Goal: Transaction & Acquisition: Subscribe to service/newsletter

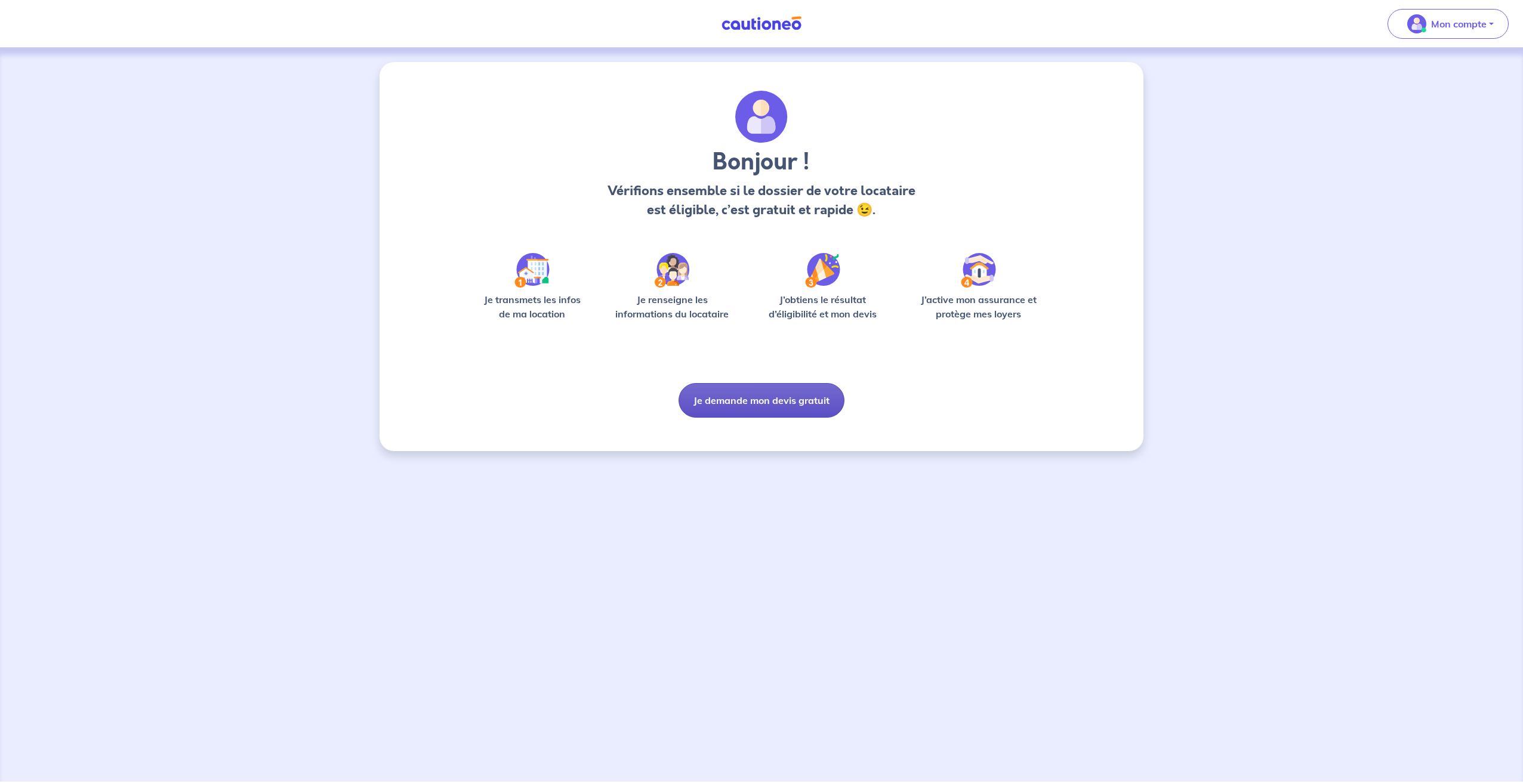
click at [761, 403] on button "Je demande mon devis gratuit" at bounding box center [761, 400] width 166 height 35
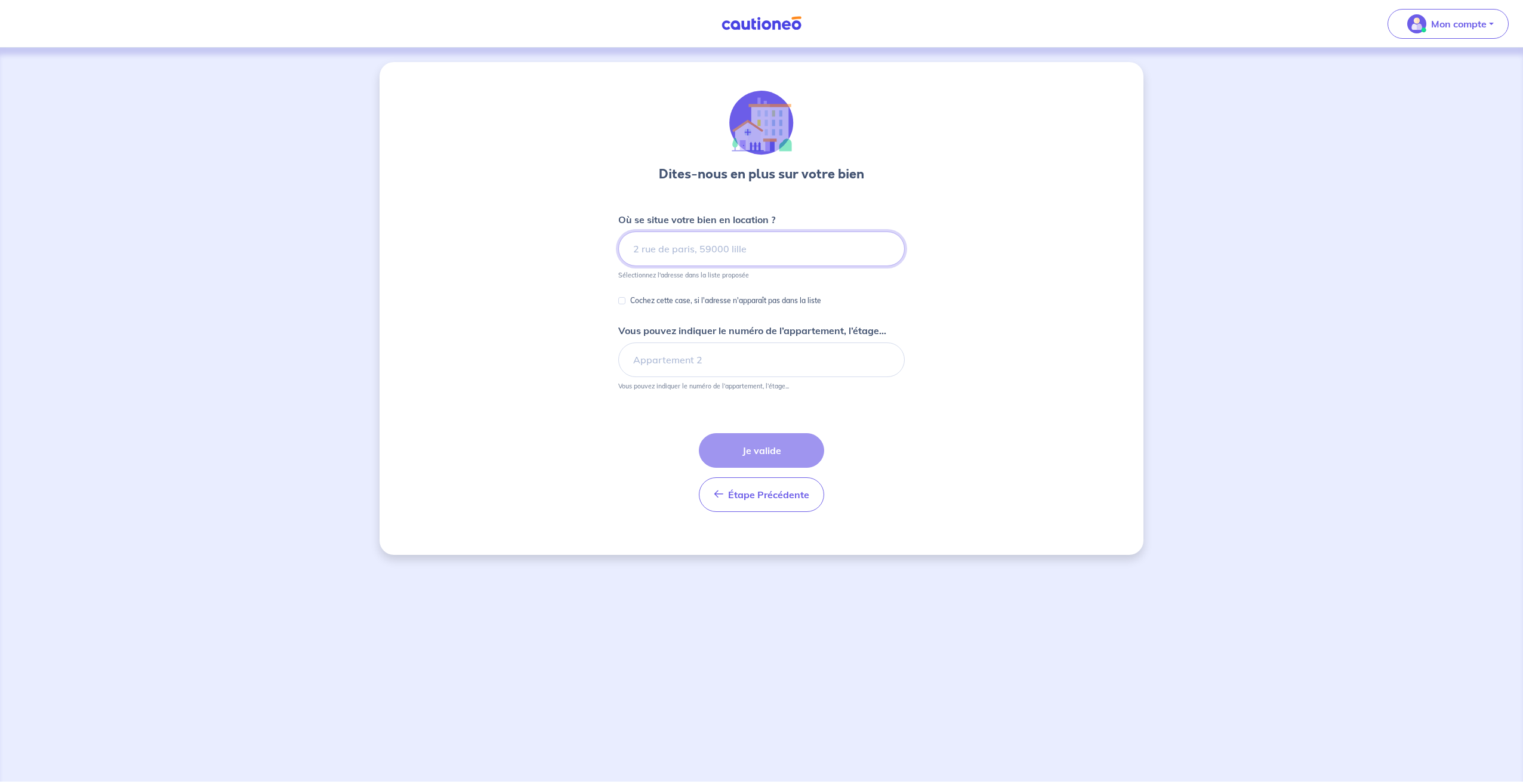
click at [734, 252] on input at bounding box center [762, 248] width 287 height 35
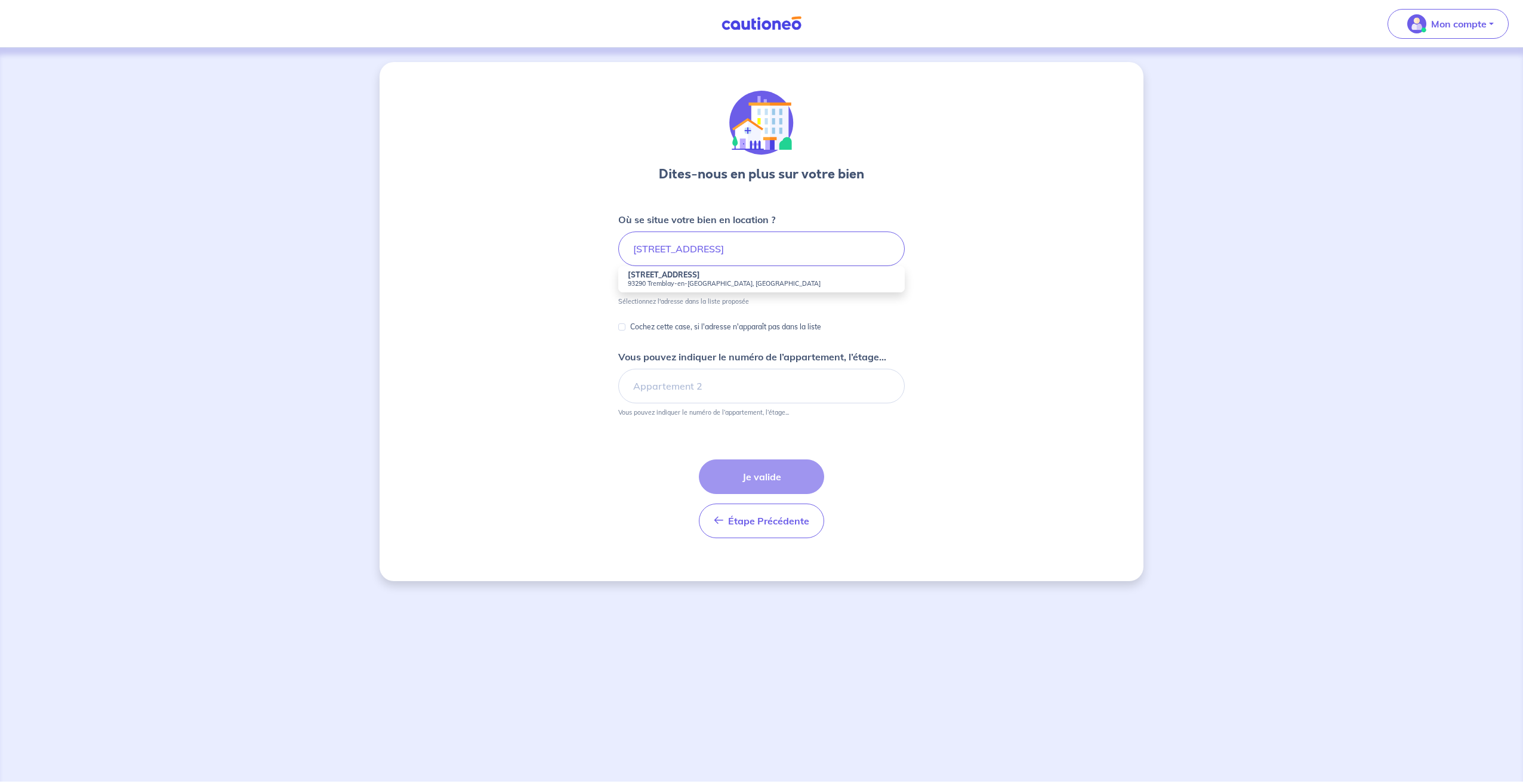
click at [678, 279] on strong "[STREET_ADDRESS]" at bounding box center [664, 275] width 72 height 9
type input "[STREET_ADDRESS]"
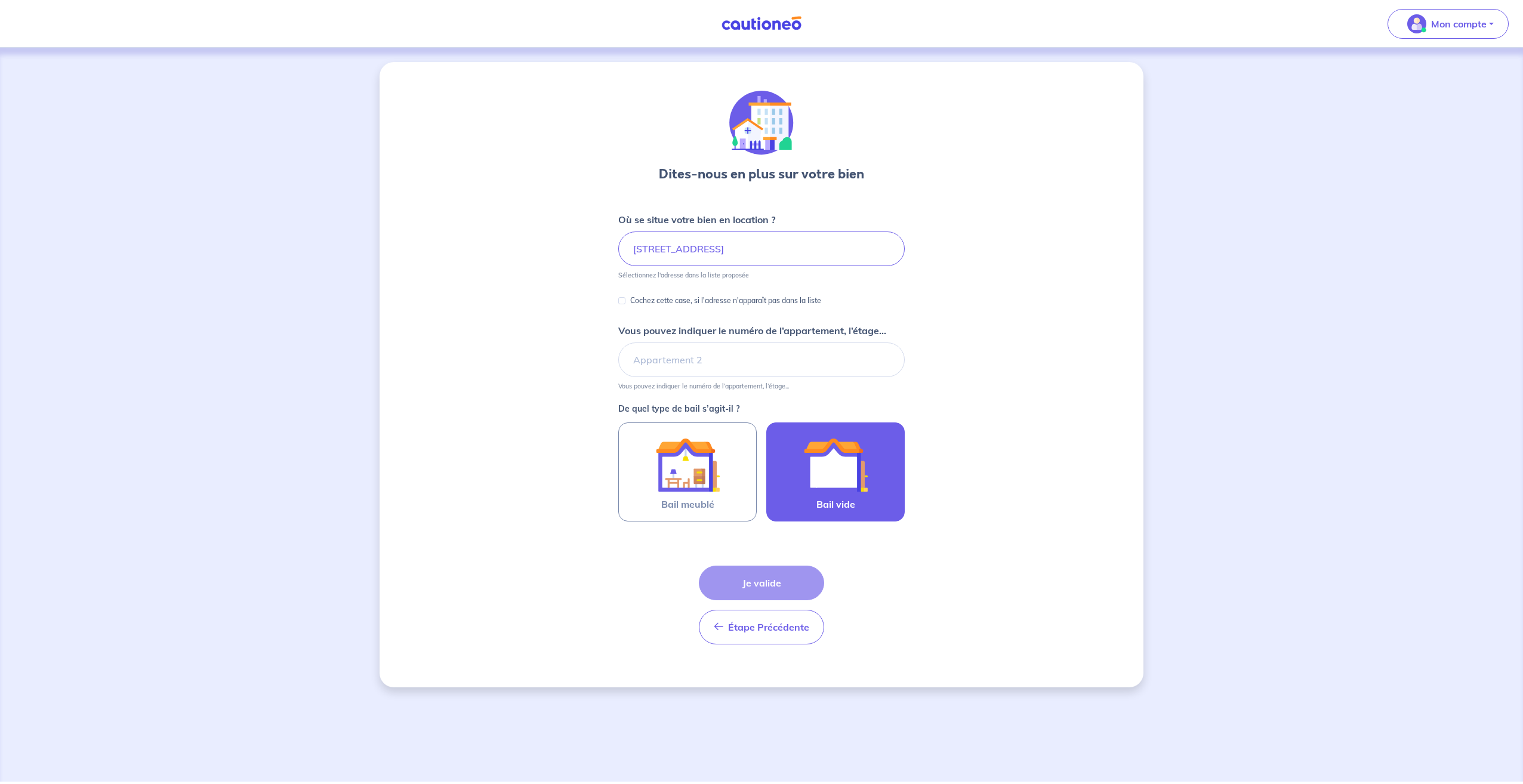
click at [829, 492] on img at bounding box center [835, 465] width 64 height 64
click at [0, 0] on input "Bail vide" at bounding box center [0, 0] width 0 height 0
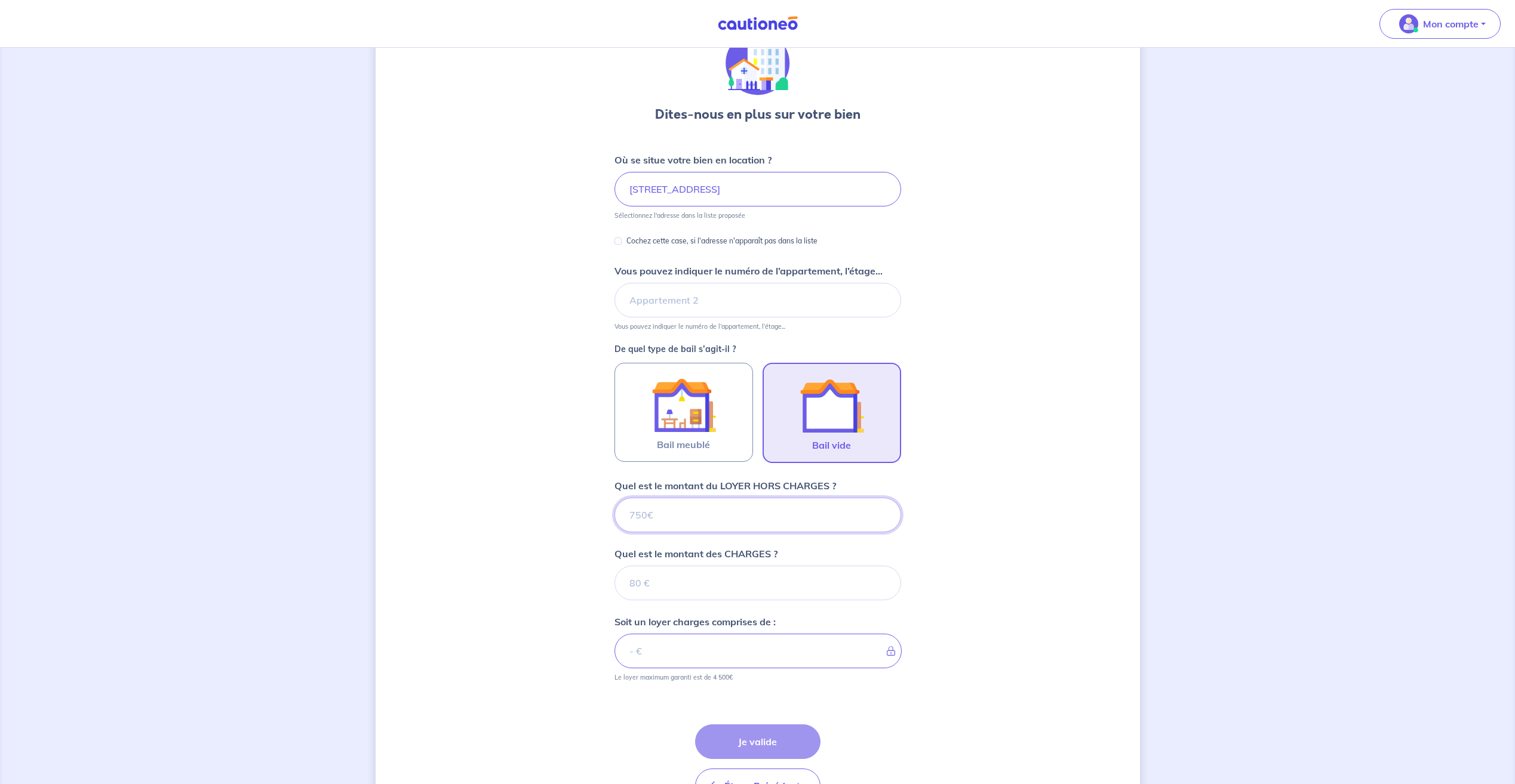
scroll to position [136, 0]
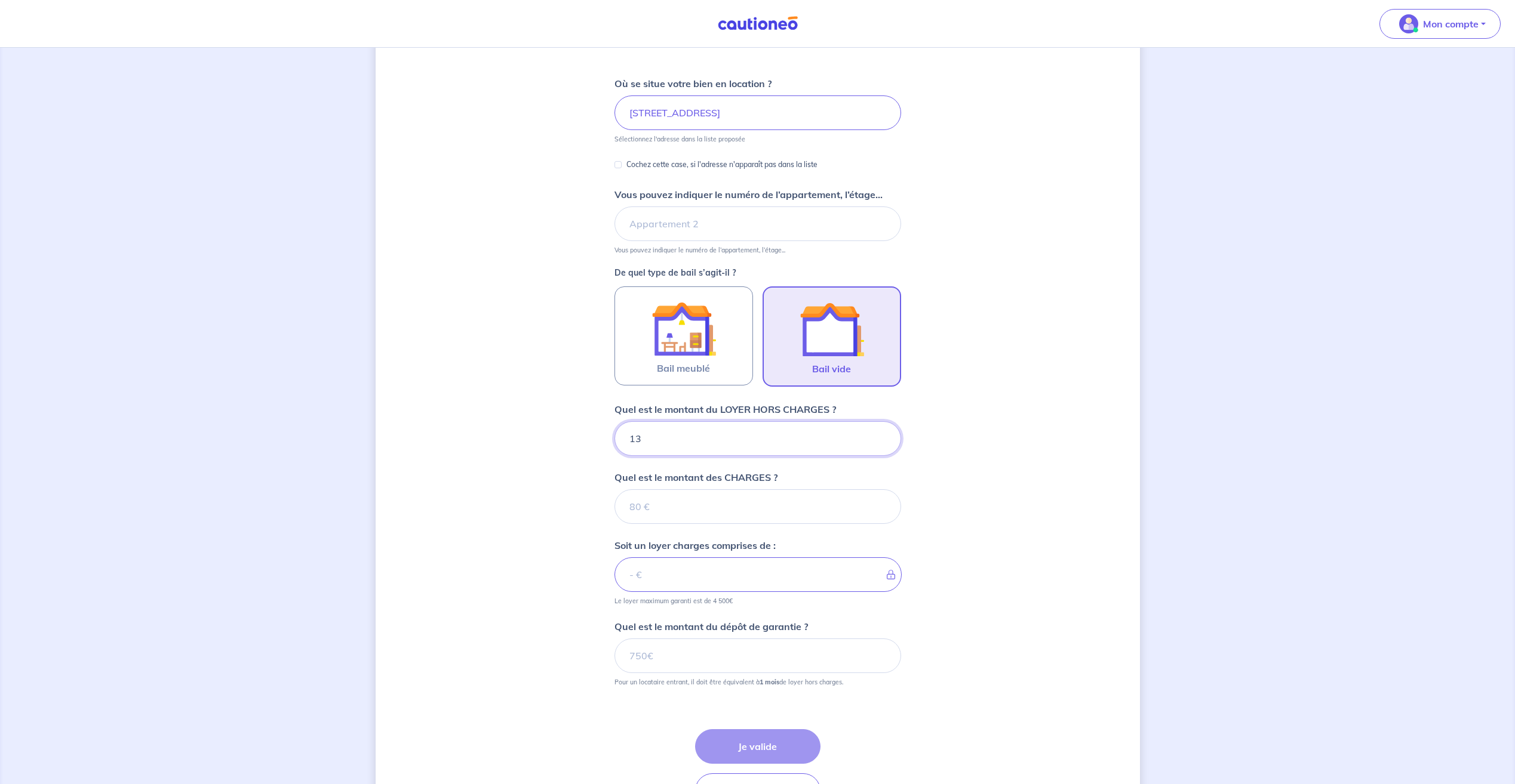
type input "135"
type input "1350"
click at [786, 516] on input "Quel est le montant des CHARGES ?" at bounding box center [758, 507] width 287 height 35
type input "50"
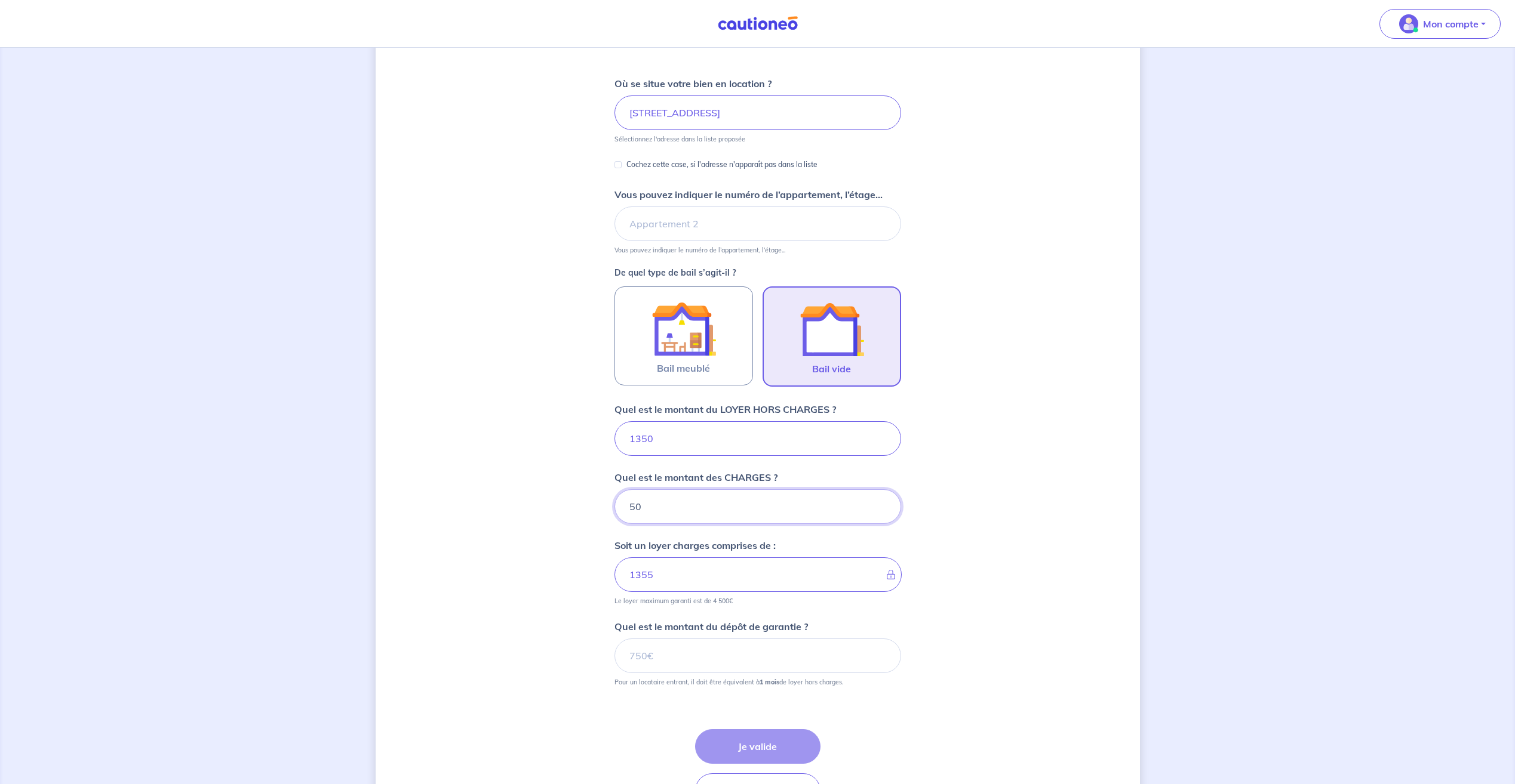
type input "1400"
type input "50"
click at [714, 651] on input "Quel est le montant du dépôt de garantie ?" at bounding box center [758, 656] width 287 height 35
type input "1350"
drag, startPoint x: 547, startPoint y: 615, endPoint x: 574, endPoint y: 632, distance: 31.9
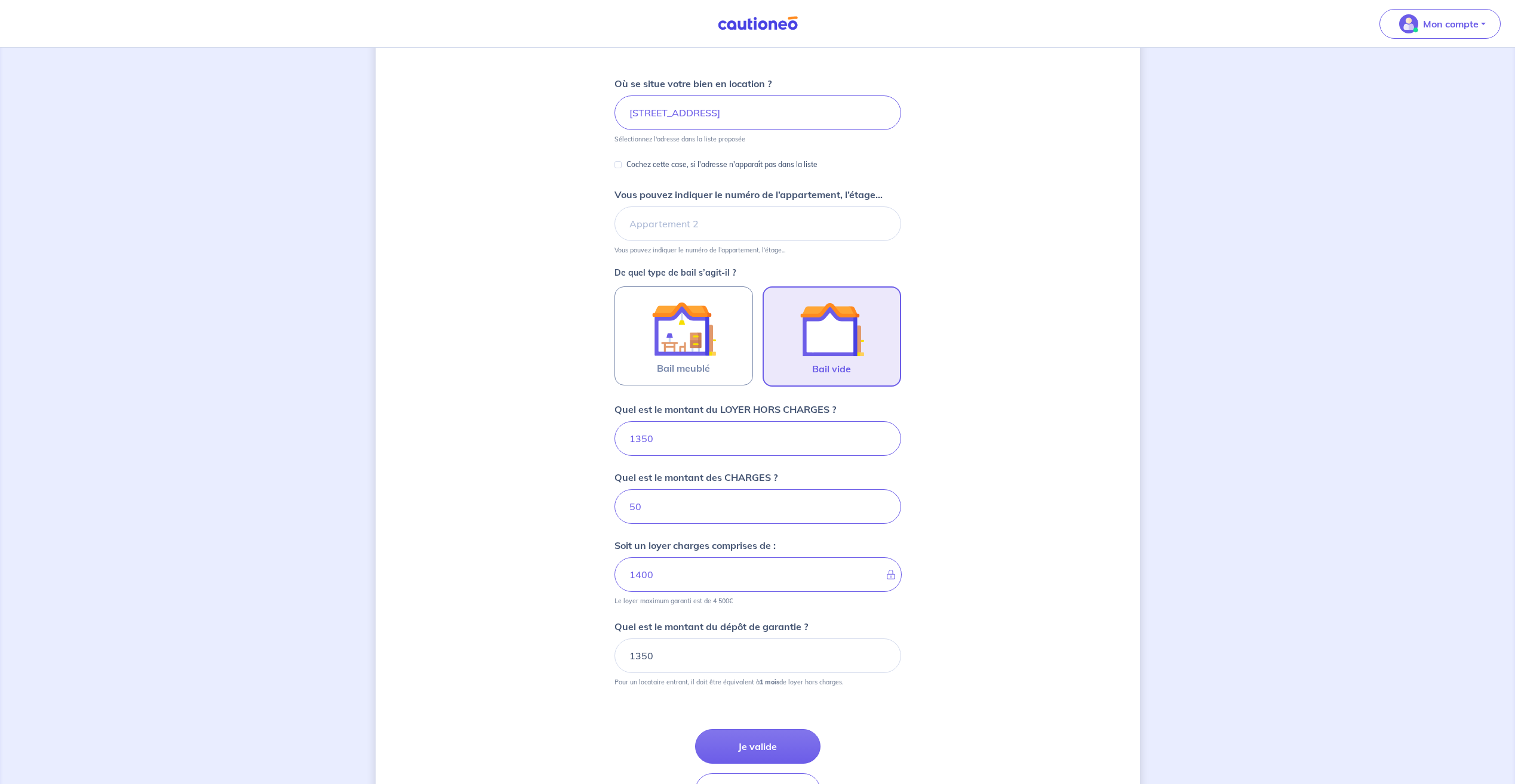
click at [546, 615] on div "Dites-nous en plus sur votre bien Où se situe votre bien en location ? [STREET_…" at bounding box center [758, 388] width 764 height 925
click at [771, 731] on button "Je valide" at bounding box center [758, 747] width 126 height 35
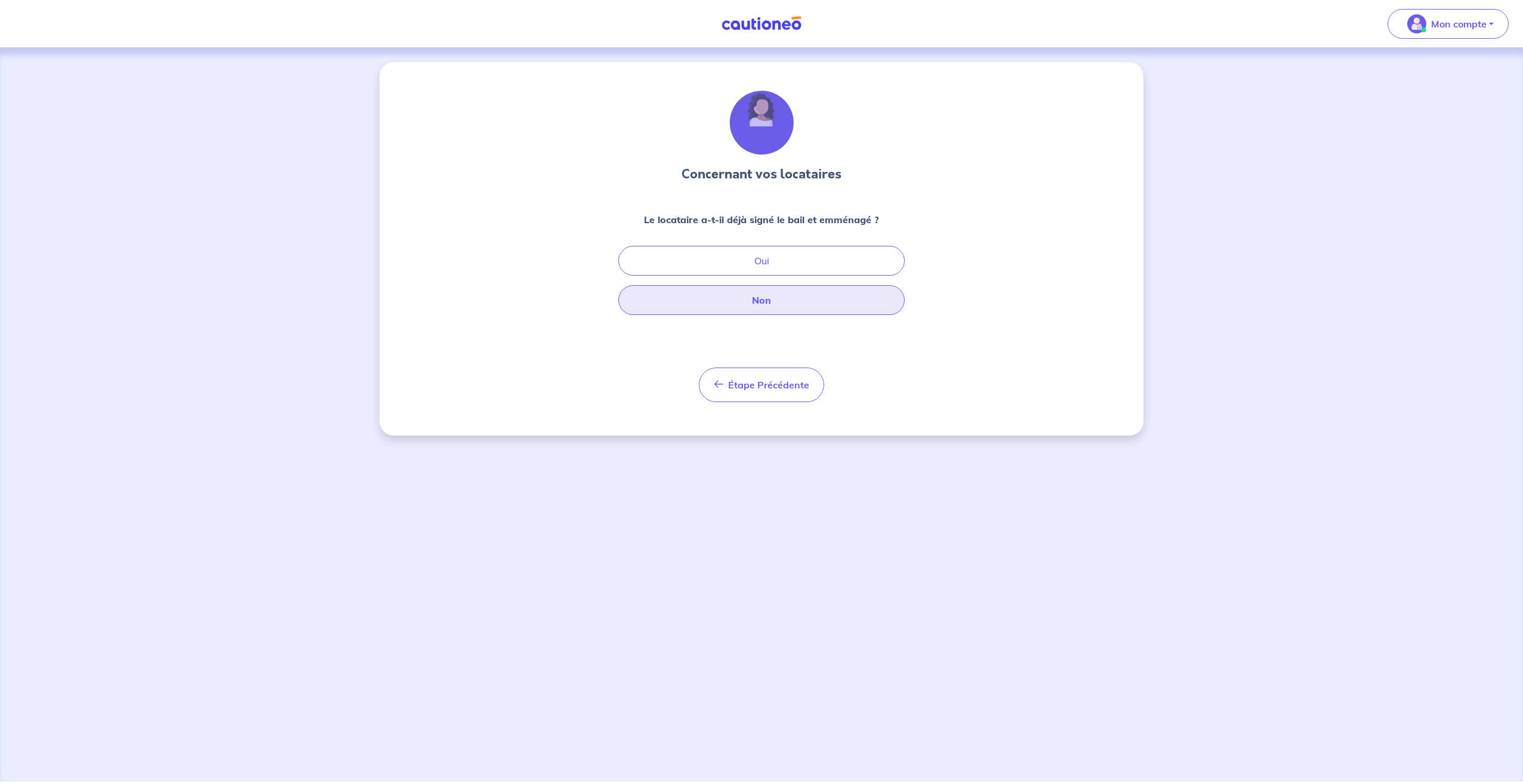
click at [787, 295] on button "Non" at bounding box center [762, 300] width 287 height 30
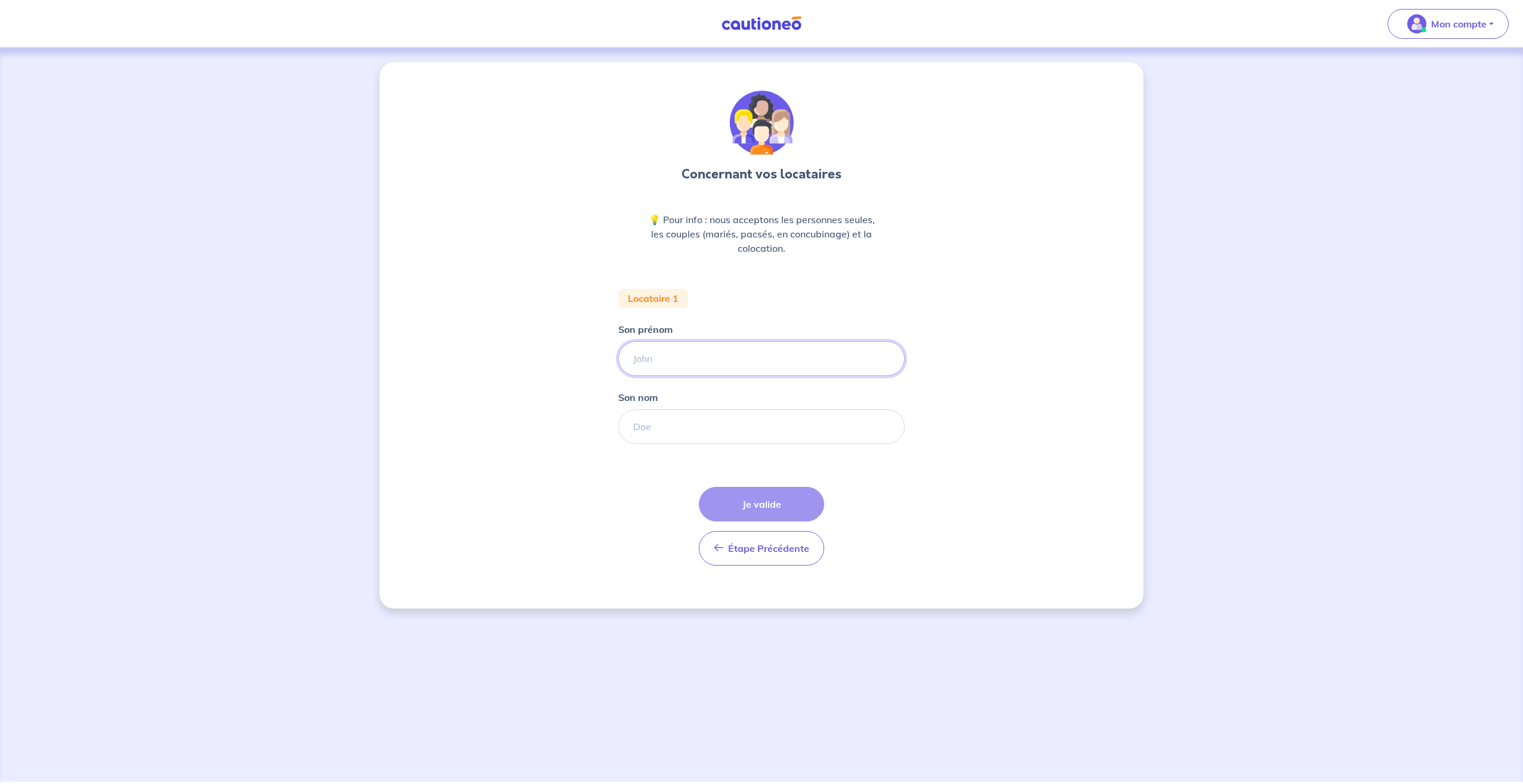
click at [680, 362] on input "Son prénom" at bounding box center [762, 358] width 287 height 35
type input "[PERSON_NAME]"
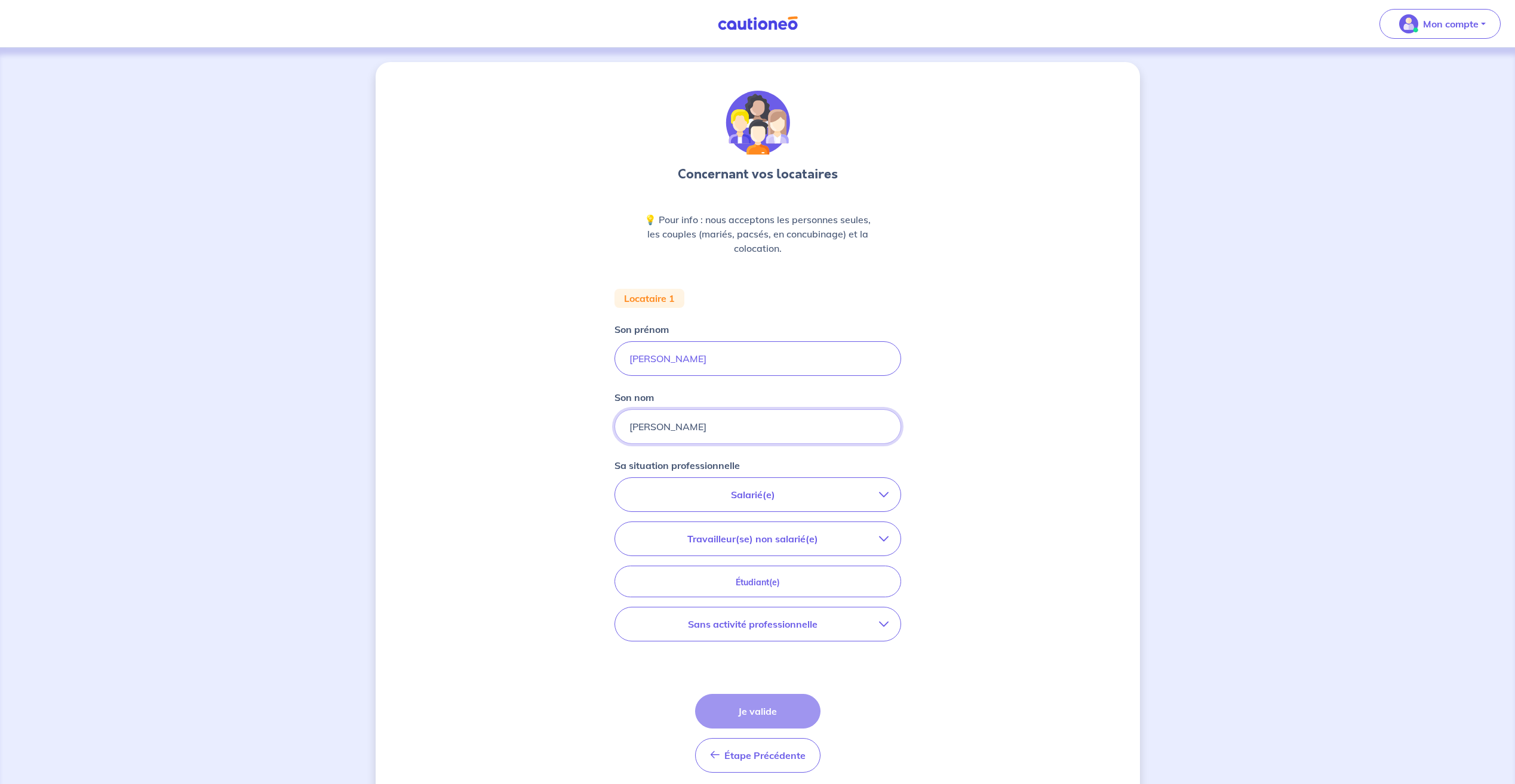
type input "[PERSON_NAME]"
click at [532, 508] on div "Concernant vos locataires 💡 Pour info : nous acceptons les personnes seules, le…" at bounding box center [758, 438] width 764 height 754
click at [753, 496] on p "Salarié(e)" at bounding box center [752, 495] width 252 height 14
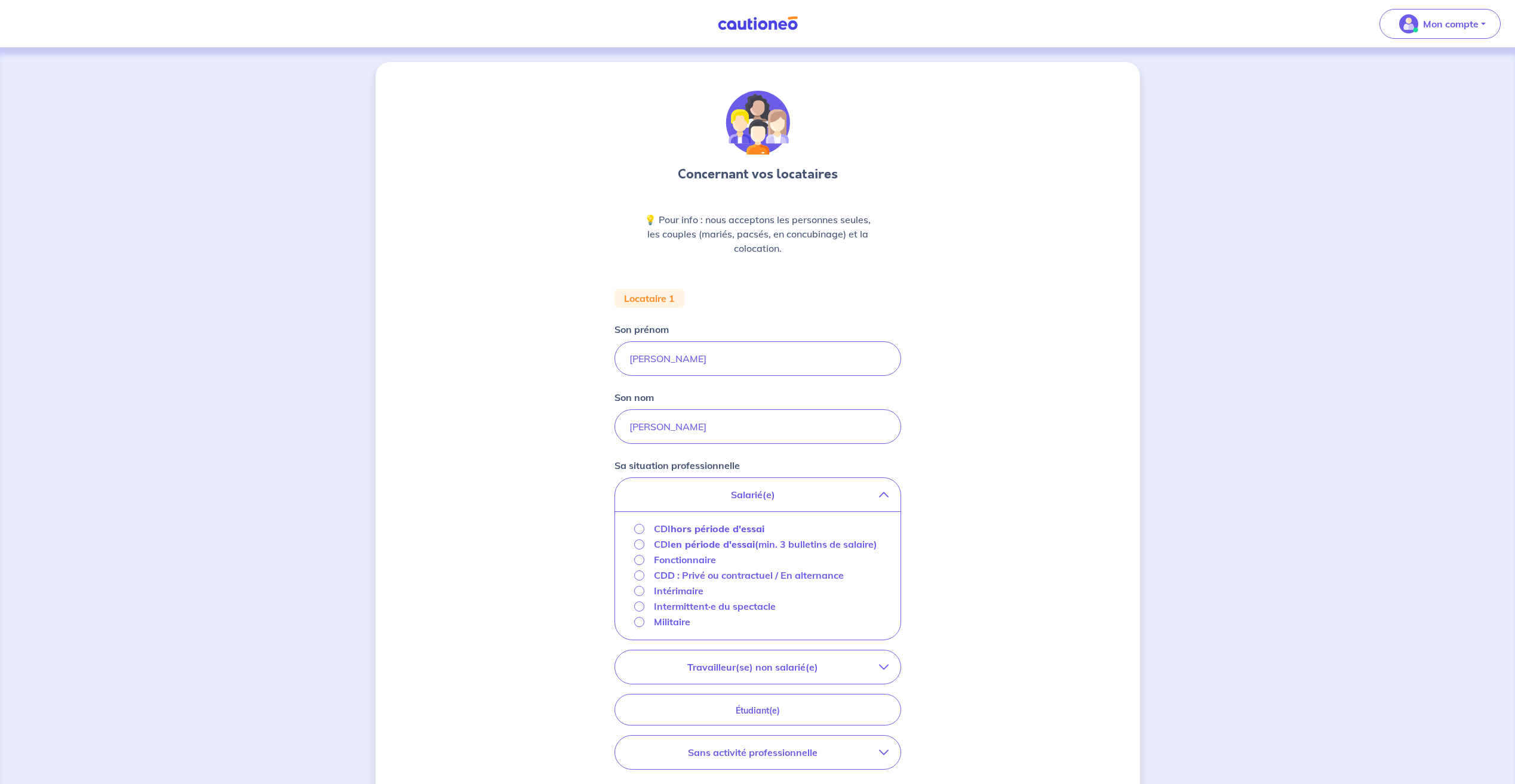
click at [677, 529] on strong "hors période d'essai" at bounding box center [717, 528] width 94 height 12
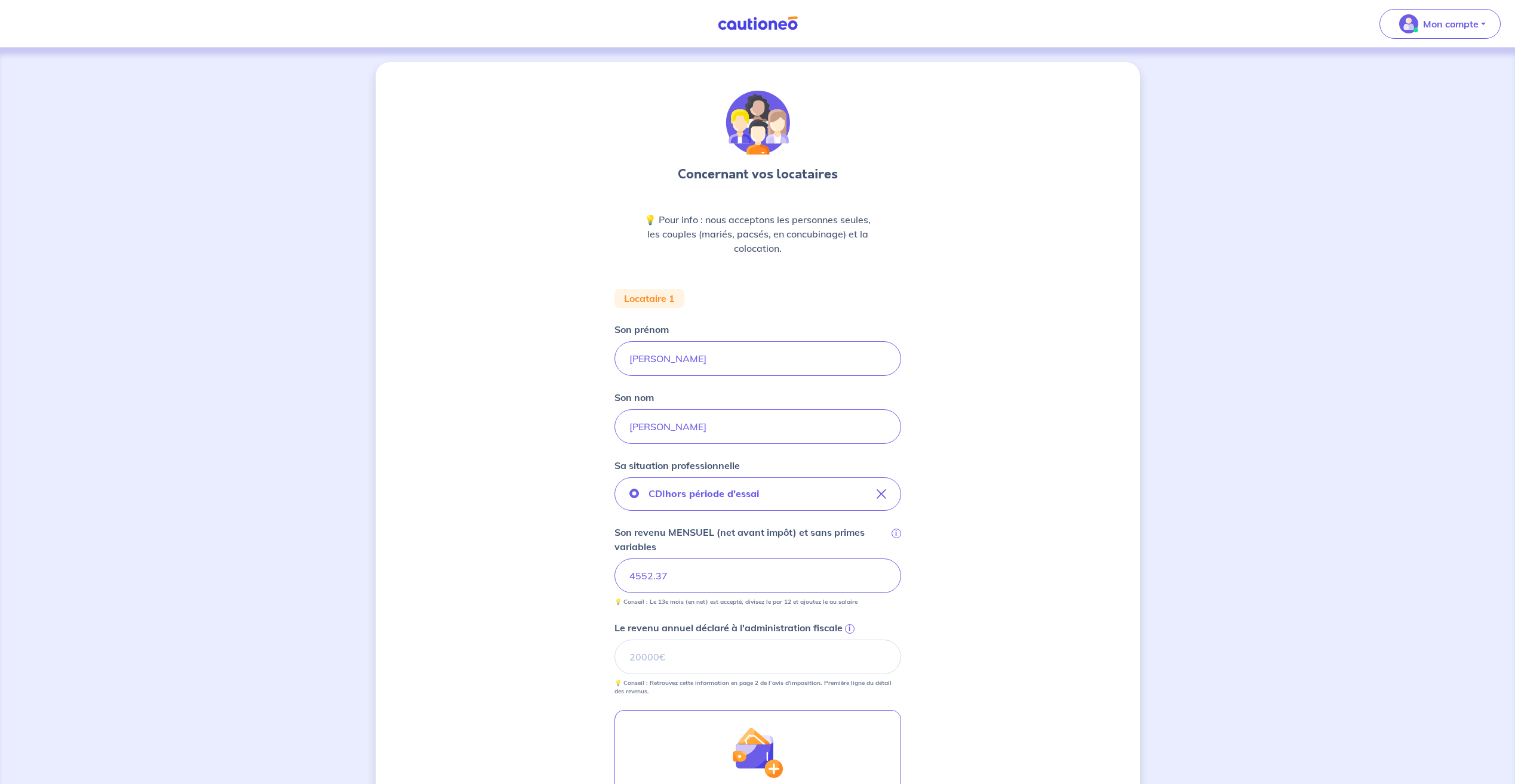
click at [553, 564] on div "Concernant vos locataires 💡 Pour info : nous acceptons les personnes seules, le…" at bounding box center [758, 528] width 764 height 932
click at [668, 654] on input "Le revenu annuel déclaré à l'administration fiscale i" at bounding box center [758, 657] width 287 height 35
type input "36782"
click at [502, 640] on div "Concernant vos locataires 💡 Pour info : nous acceptons les personnes seules, le…" at bounding box center [758, 528] width 764 height 932
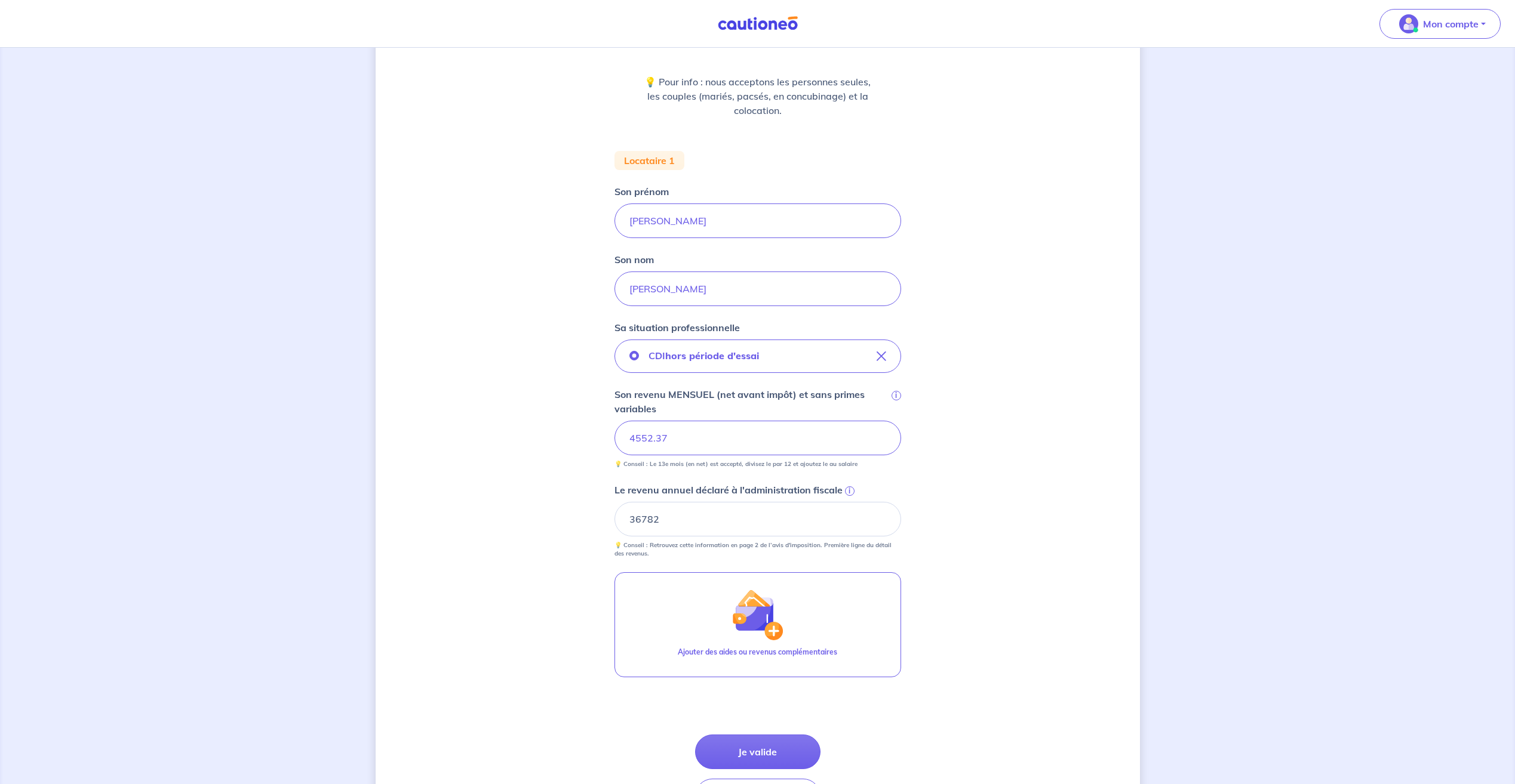
scroll to position [179, 0]
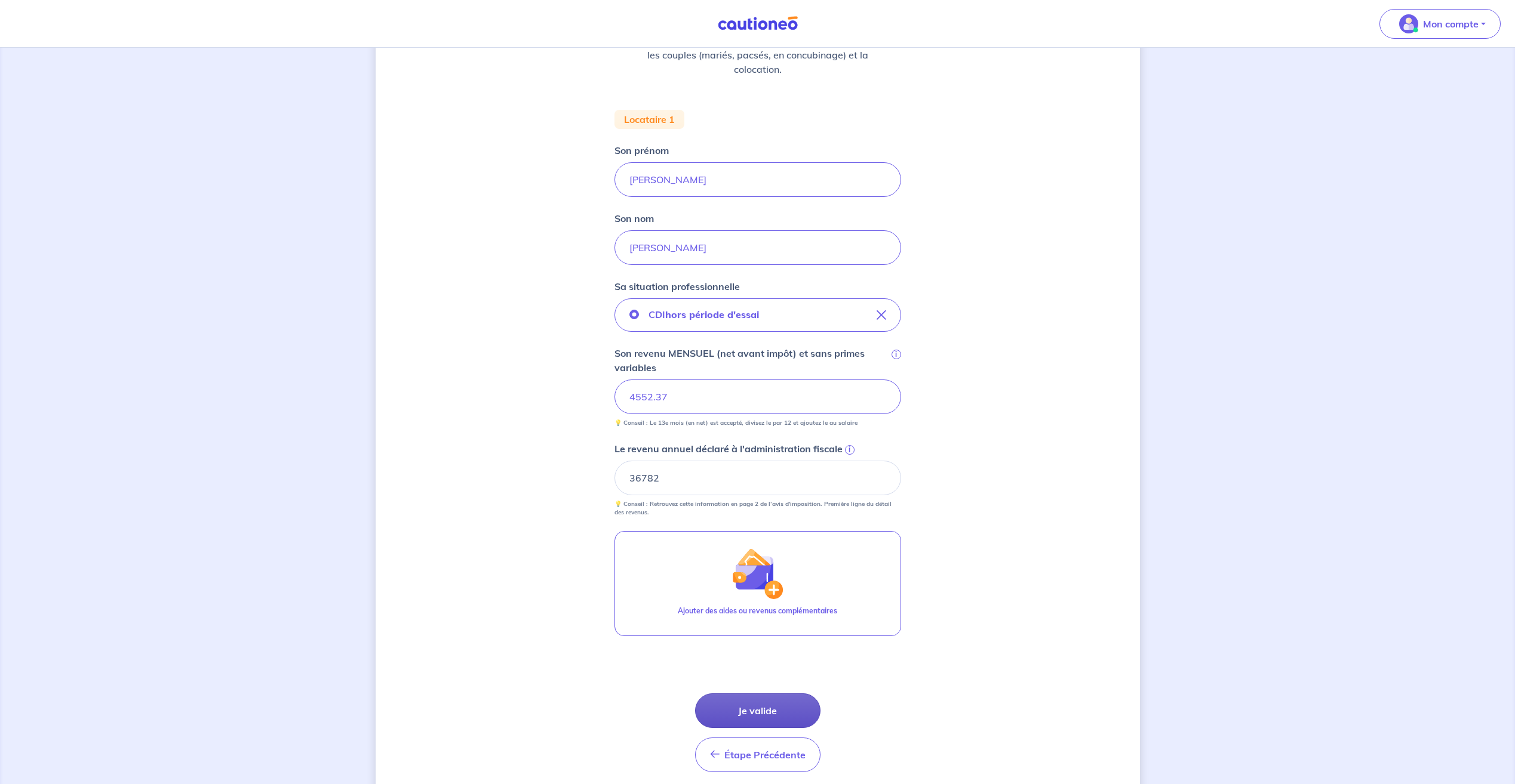
click at [752, 710] on button "Je valide" at bounding box center [758, 710] width 126 height 35
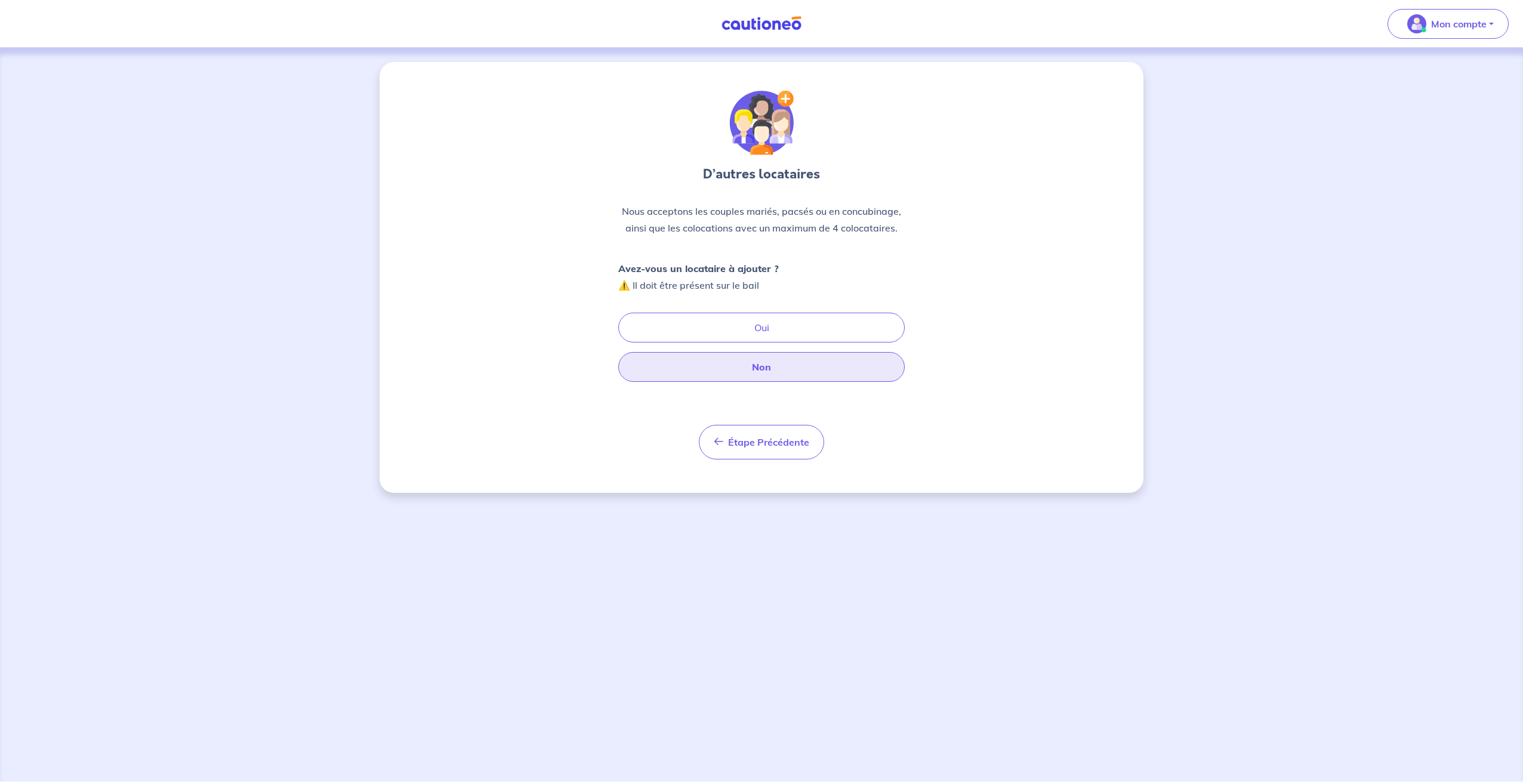
click at [766, 373] on button "Non" at bounding box center [762, 367] width 287 height 30
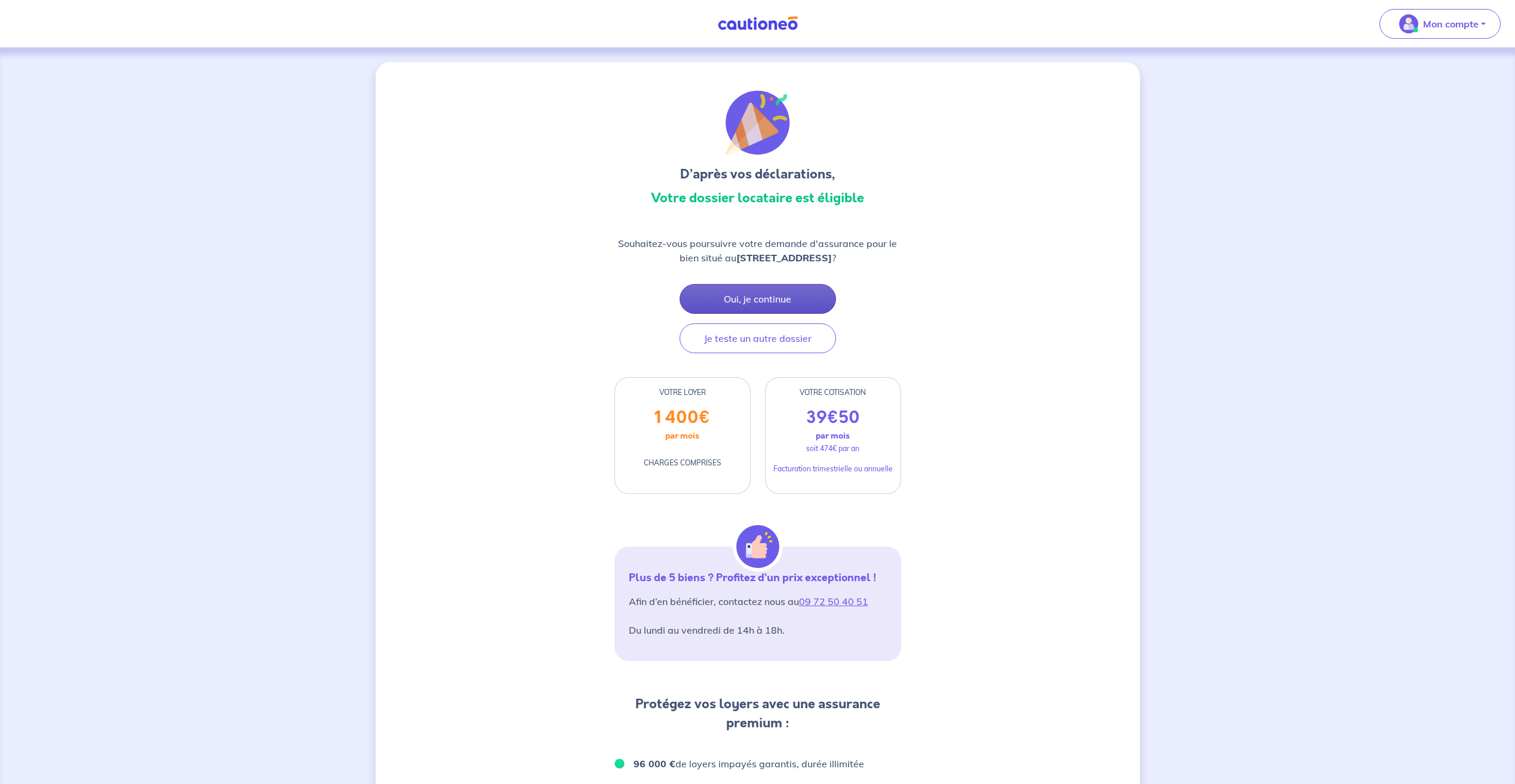
click at [800, 302] on button "Oui, je continue" at bounding box center [758, 298] width 156 height 30
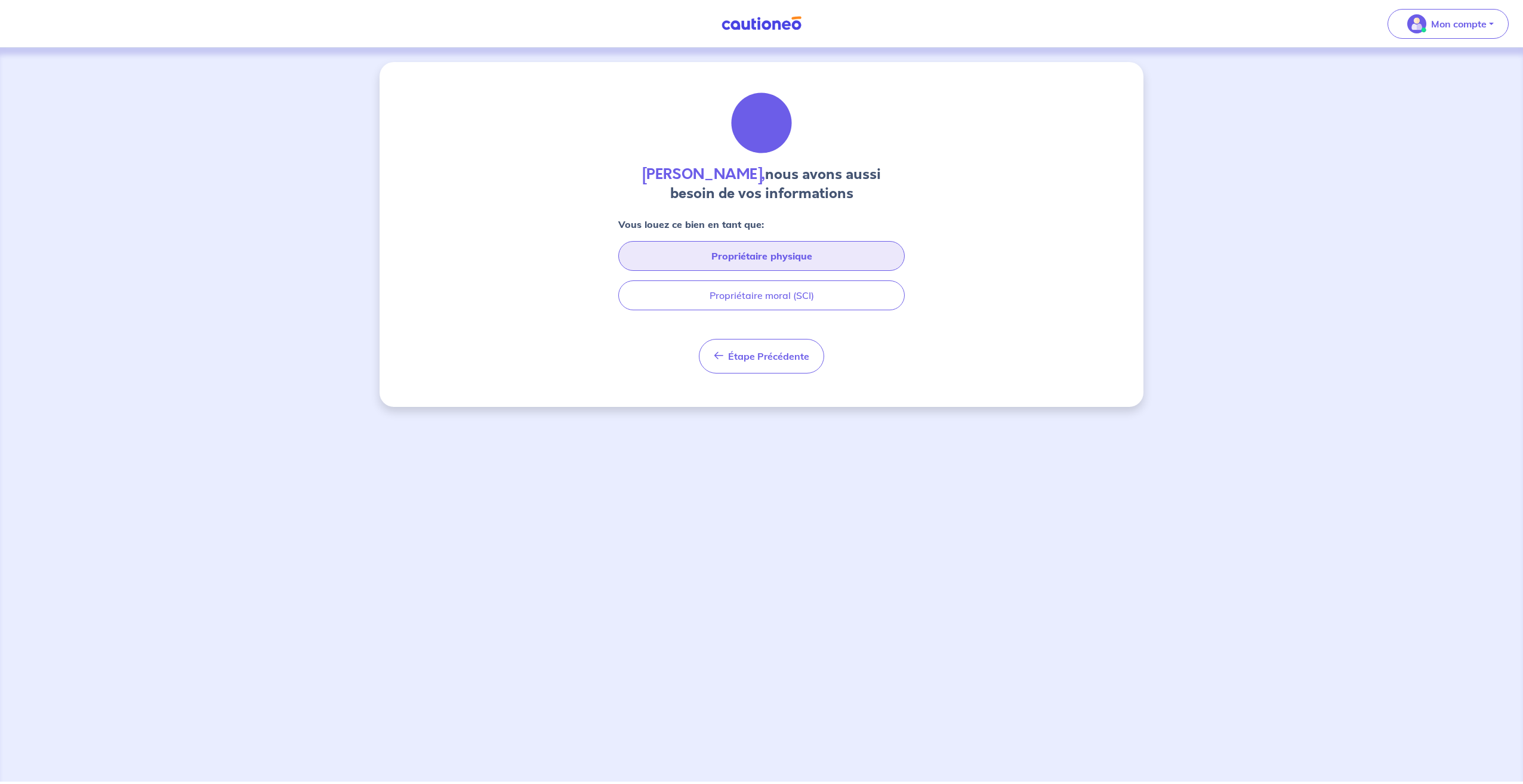
click at [726, 262] on button "Propriétaire physique" at bounding box center [762, 256] width 287 height 30
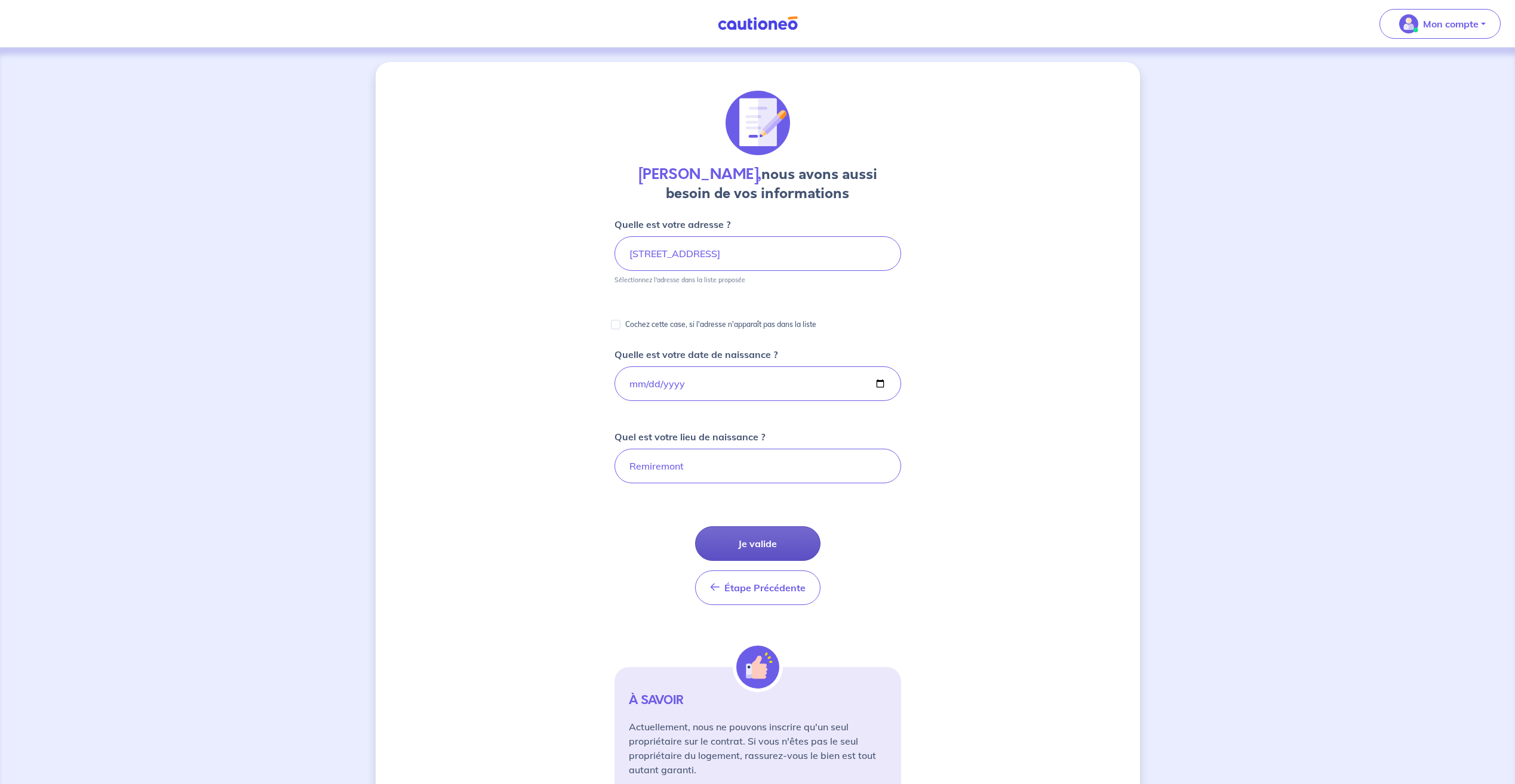
click at [763, 538] on button "Je valide" at bounding box center [758, 543] width 126 height 35
click at [760, 251] on input "[STREET_ADDRESS]" at bounding box center [758, 254] width 287 height 35
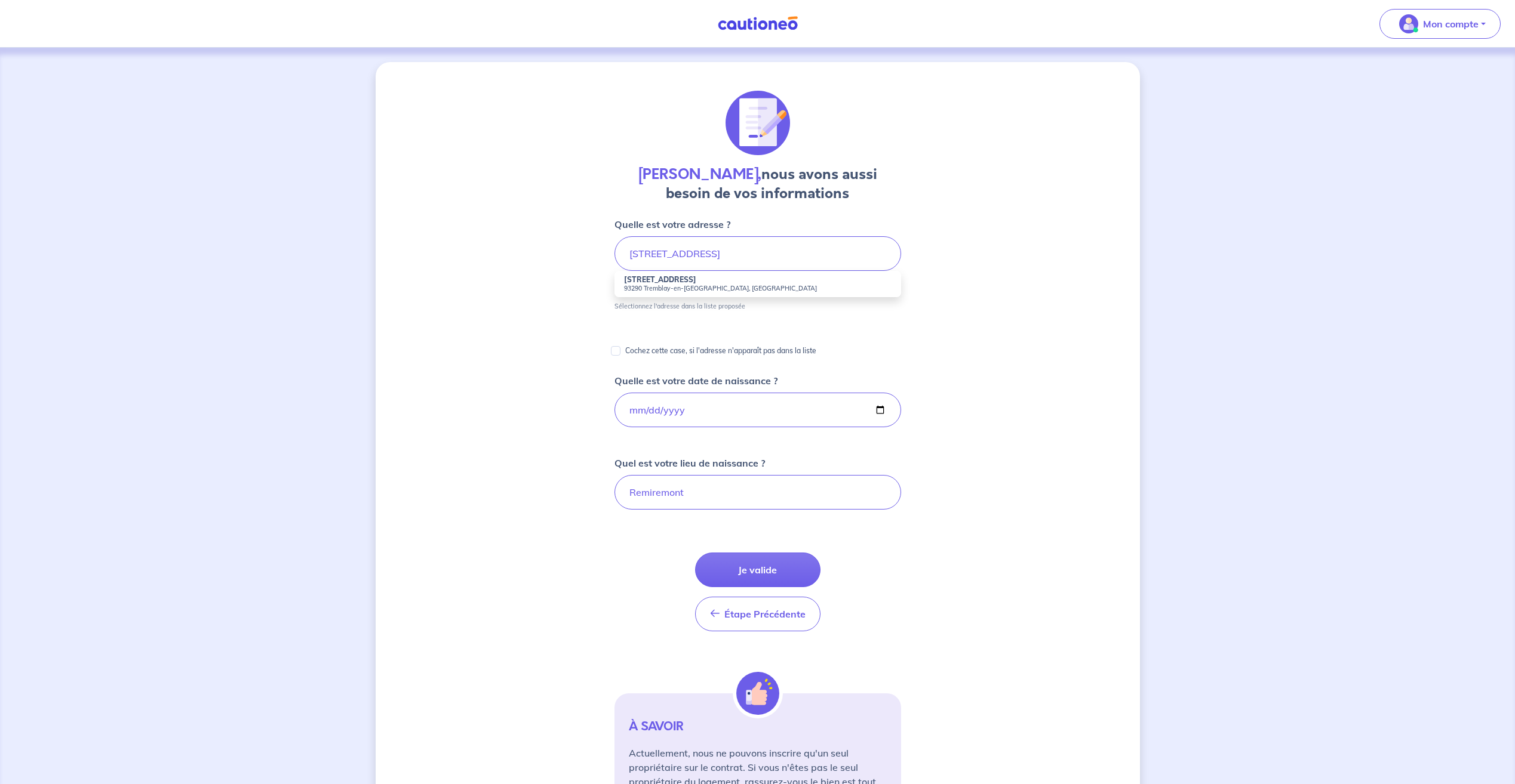
click at [719, 279] on li "[STREET_ADDRESS]" at bounding box center [758, 284] width 287 height 26
type input "[STREET_ADDRESS]"
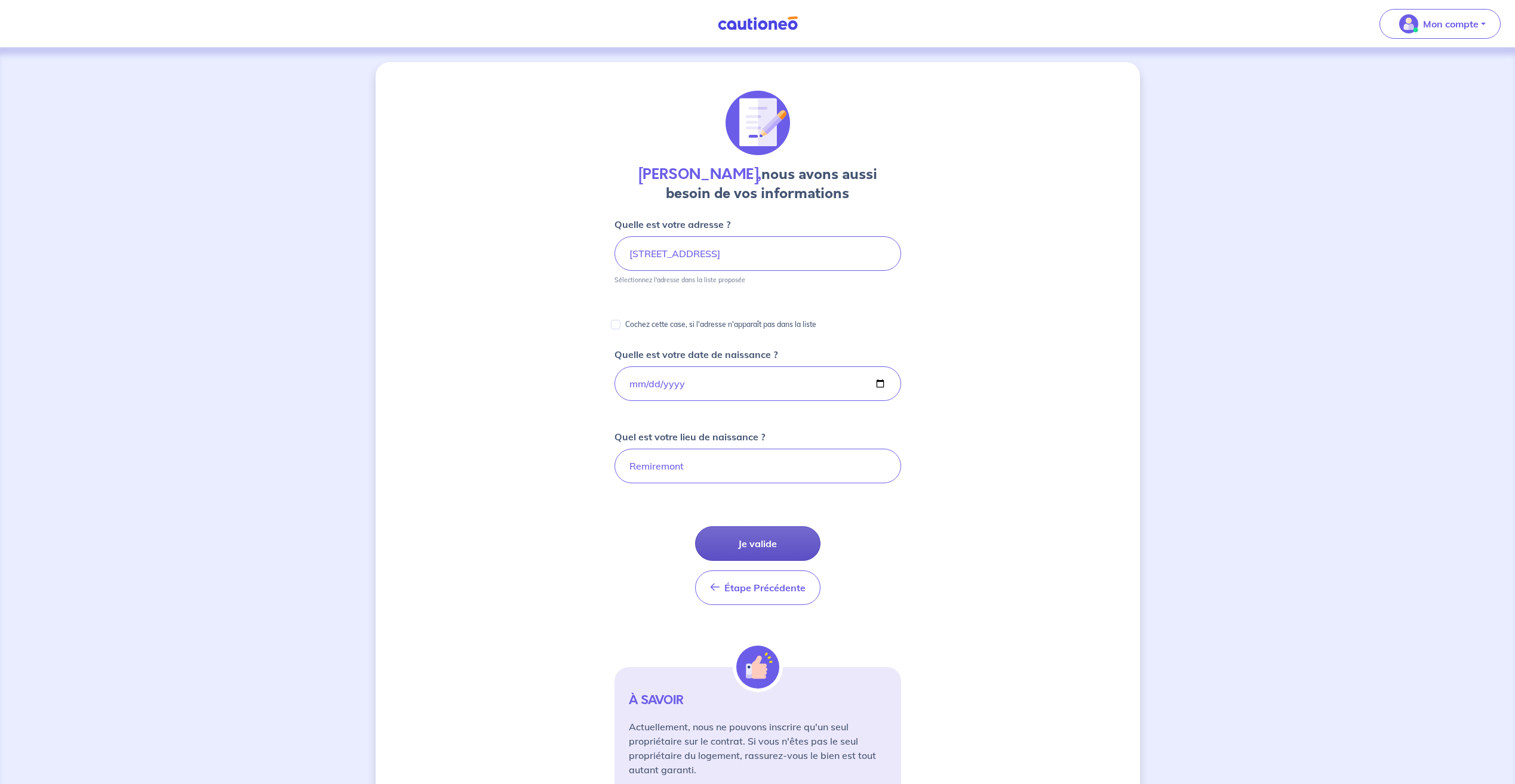
click at [775, 539] on button "Je valide" at bounding box center [758, 543] width 126 height 35
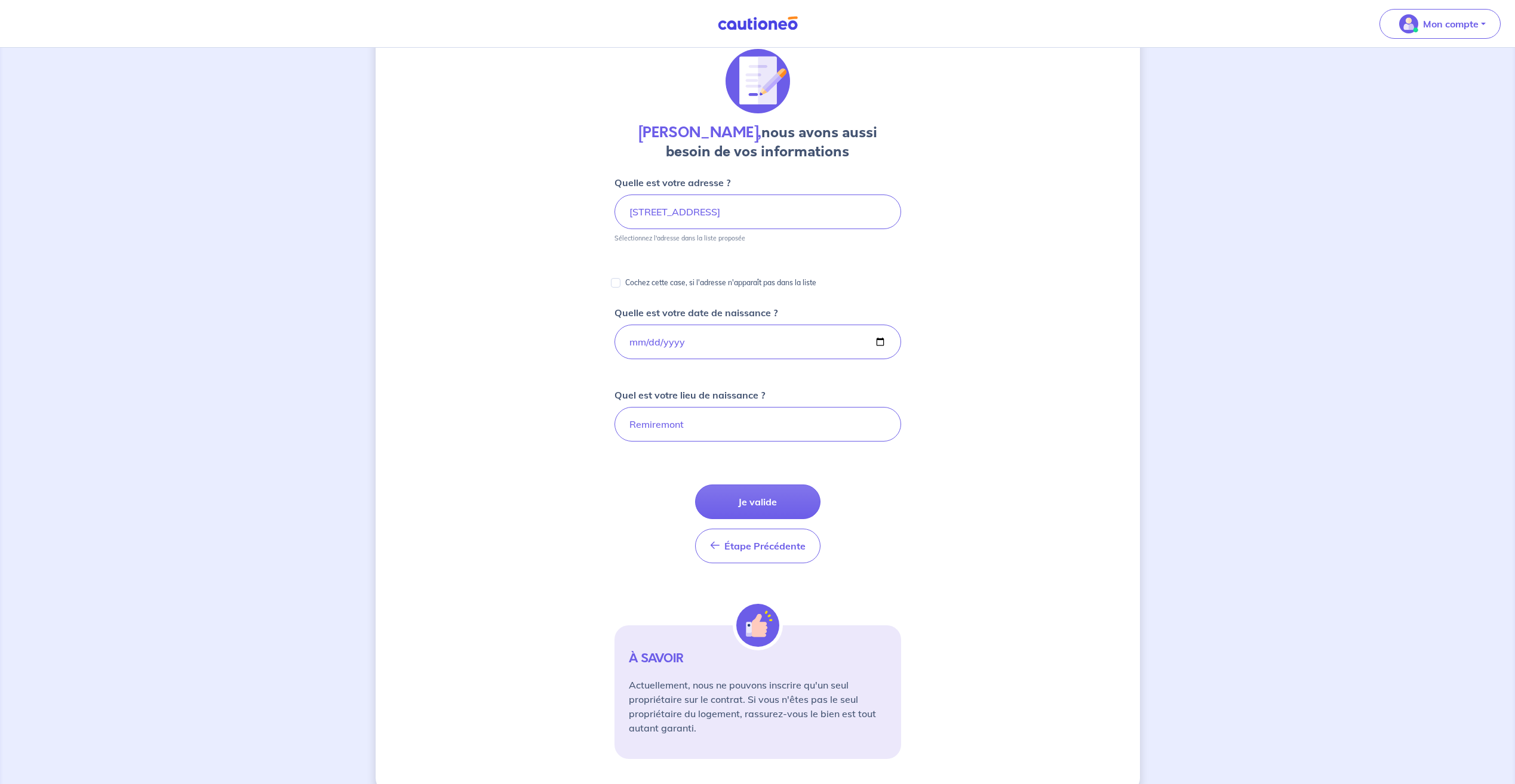
scroll to position [64, 0]
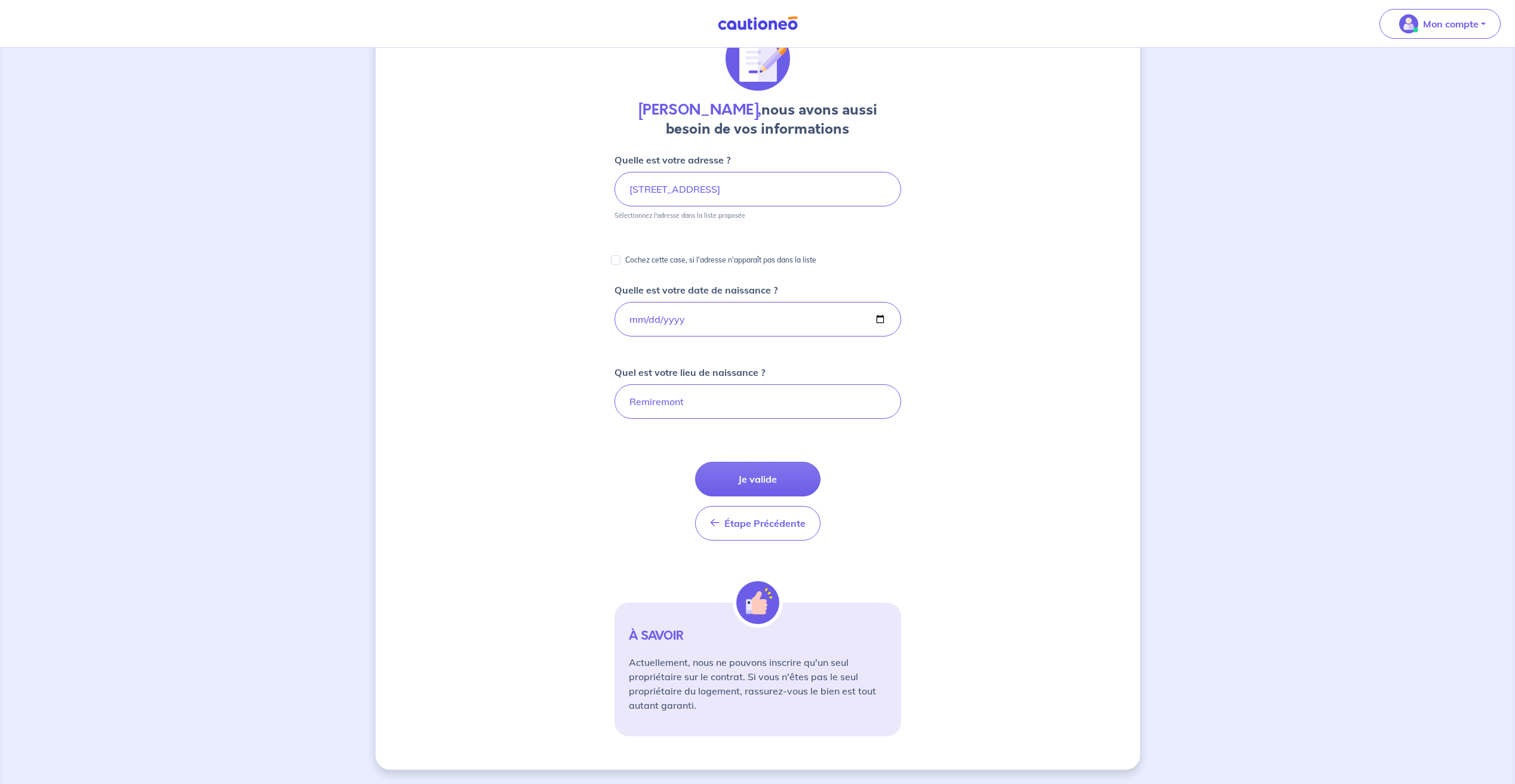
click at [755, 481] on button "Je valide" at bounding box center [758, 479] width 126 height 35
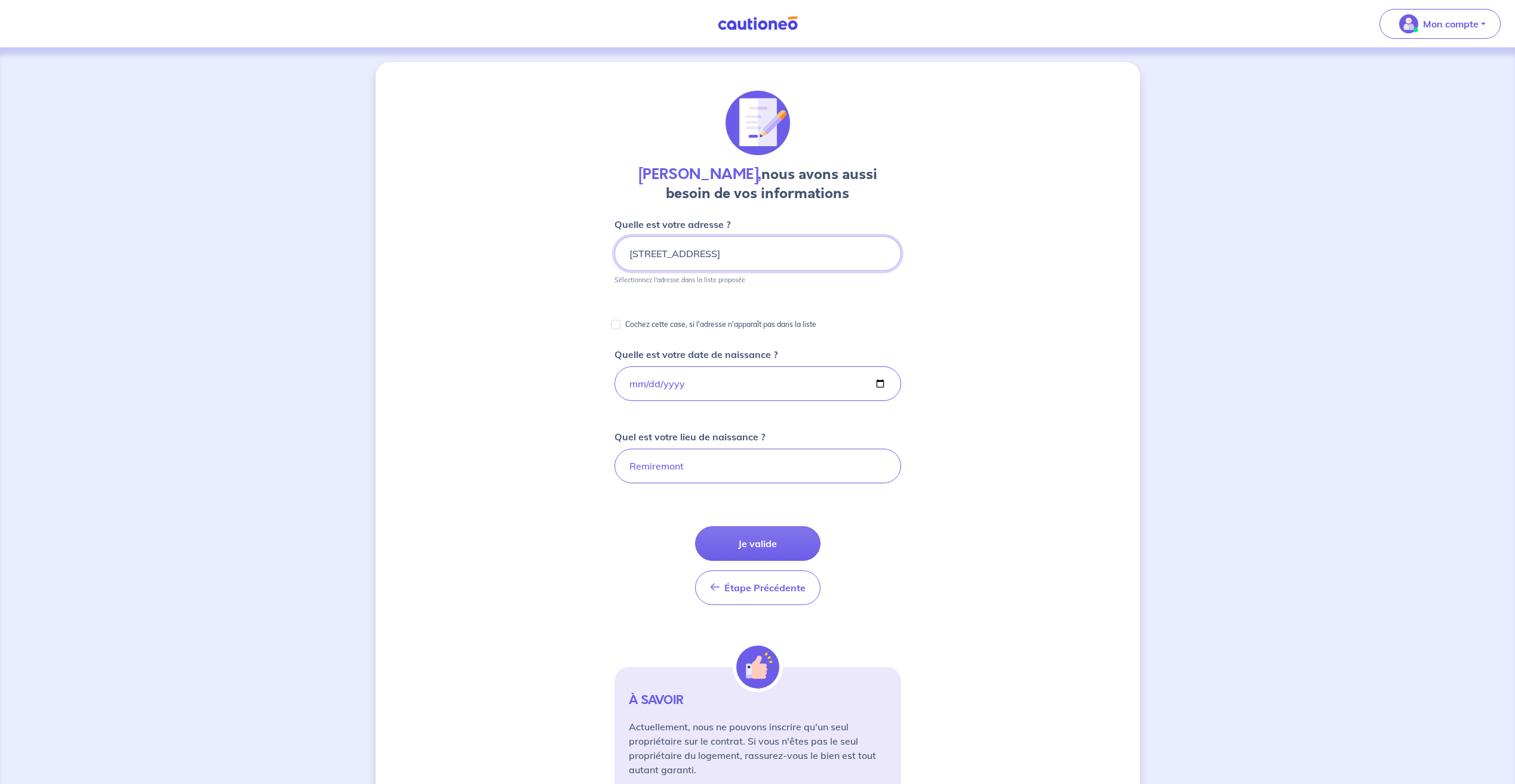
click at [669, 258] on input "[STREET_ADDRESS]" at bounding box center [758, 254] width 287 height 35
click at [756, 545] on button "Je valide" at bounding box center [758, 543] width 126 height 35
click at [744, 536] on button "Je valide" at bounding box center [758, 543] width 126 height 35
click at [690, 471] on input "Remiremont" at bounding box center [758, 466] width 287 height 35
type input "Remiremont"
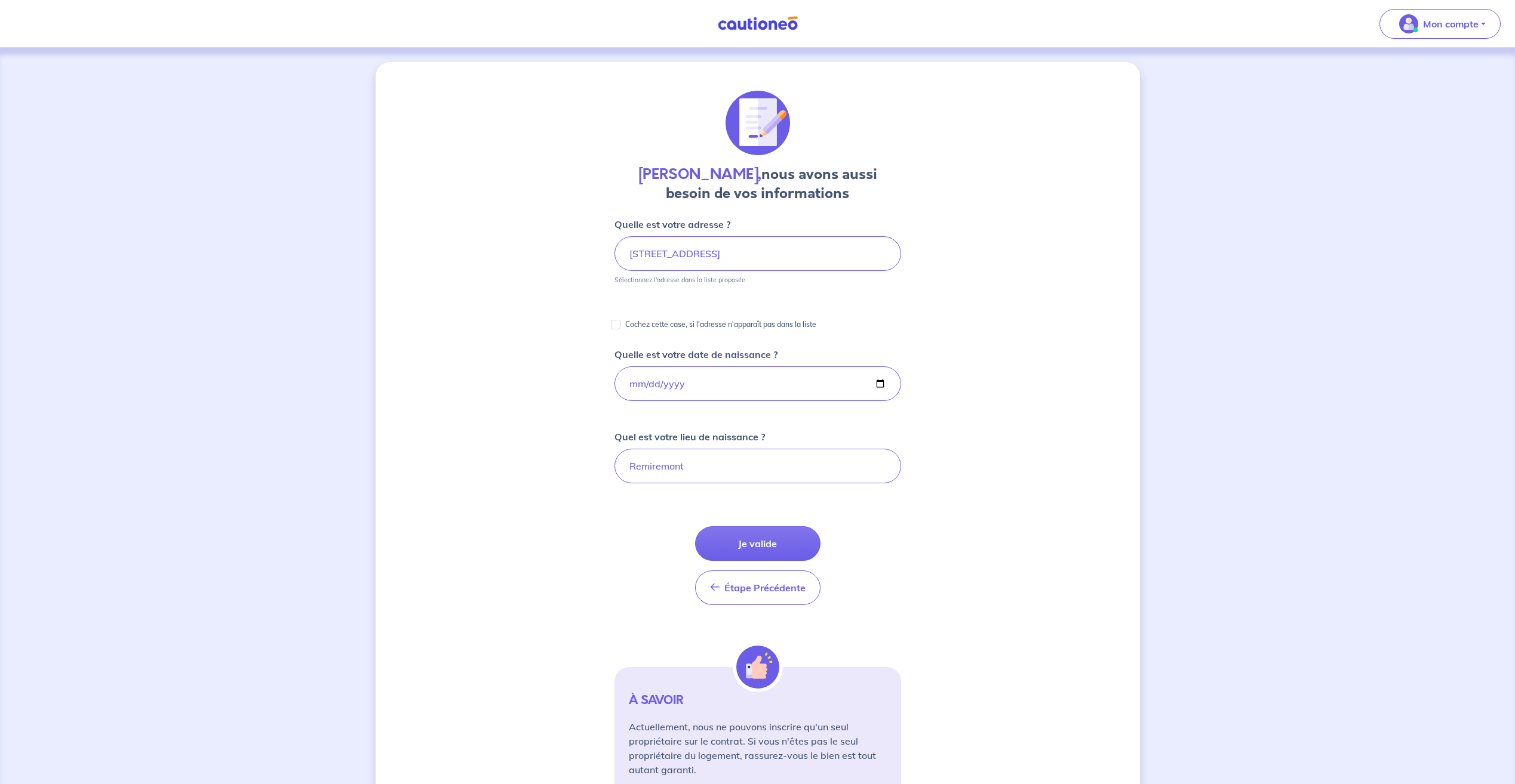
click at [546, 476] on div "[PERSON_NAME], nous avons aussi besoin de vos informations Quelle est votre adr…" at bounding box center [758, 448] width 764 height 772
click at [736, 540] on button "Je valide" at bounding box center [758, 543] width 126 height 35
click at [1439, 32] on span "Mon compte" at bounding box center [1436, 24] width 84 height 19
click at [1236, 225] on div "[PERSON_NAME], nous avons aussi besoin de vos informations Quelle est votre adr…" at bounding box center [758, 448] width 1515 height 801
drag, startPoint x: 606, startPoint y: 162, endPoint x: 834, endPoint y: 220, distance: 235.3
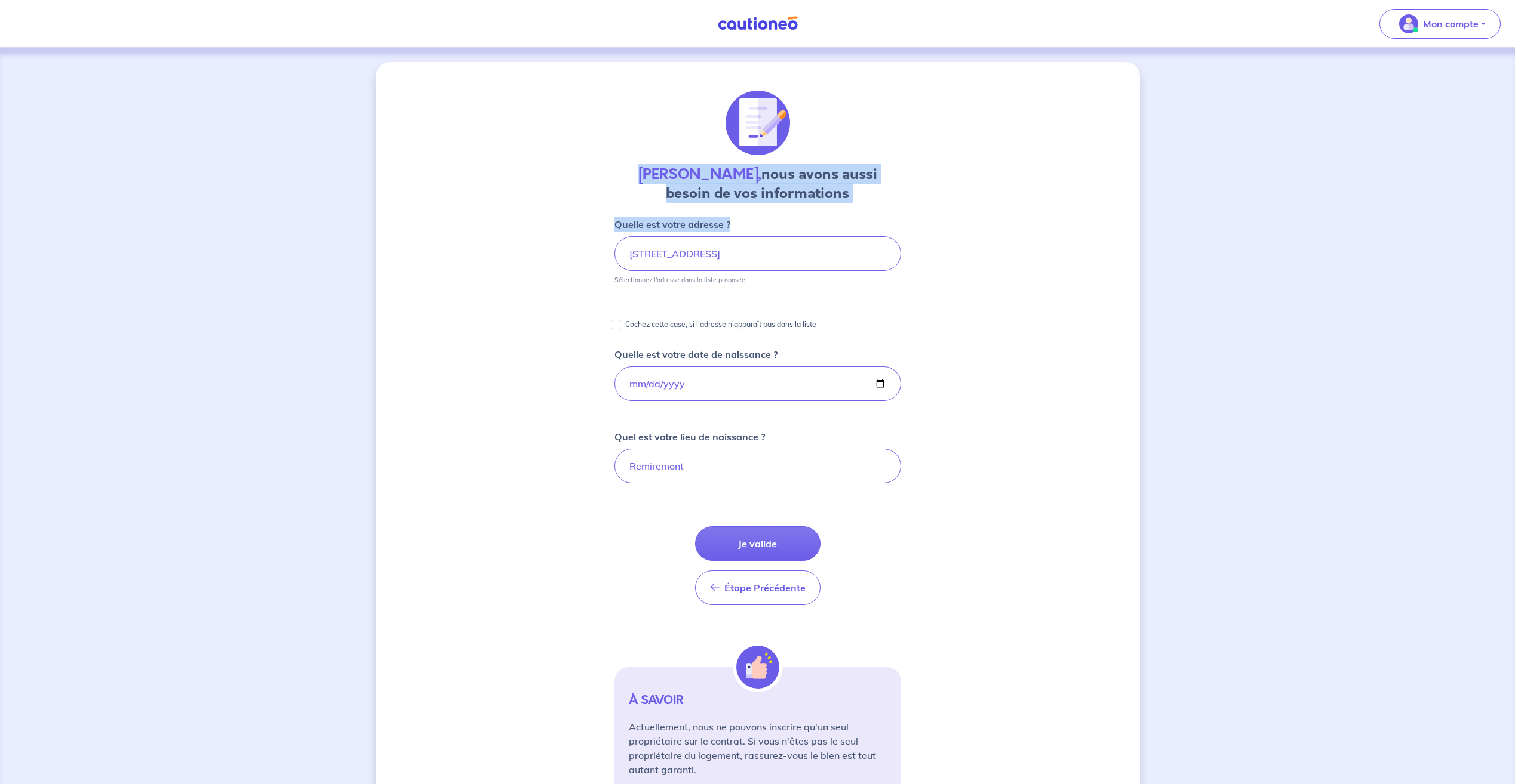
click at [834, 220] on div "[PERSON_NAME], nous avons aussi besoin de vos informations Quelle est votre adr…" at bounding box center [758, 448] width 764 height 772
drag, startPoint x: 834, startPoint y: 220, endPoint x: 750, endPoint y: 229, distance: 84.5
click at [750, 229] on div "Quelle est votre adresse ? [STREET_ADDRESS] Sélectionnez l'adresse dans la list…" at bounding box center [758, 251] width 287 height 67
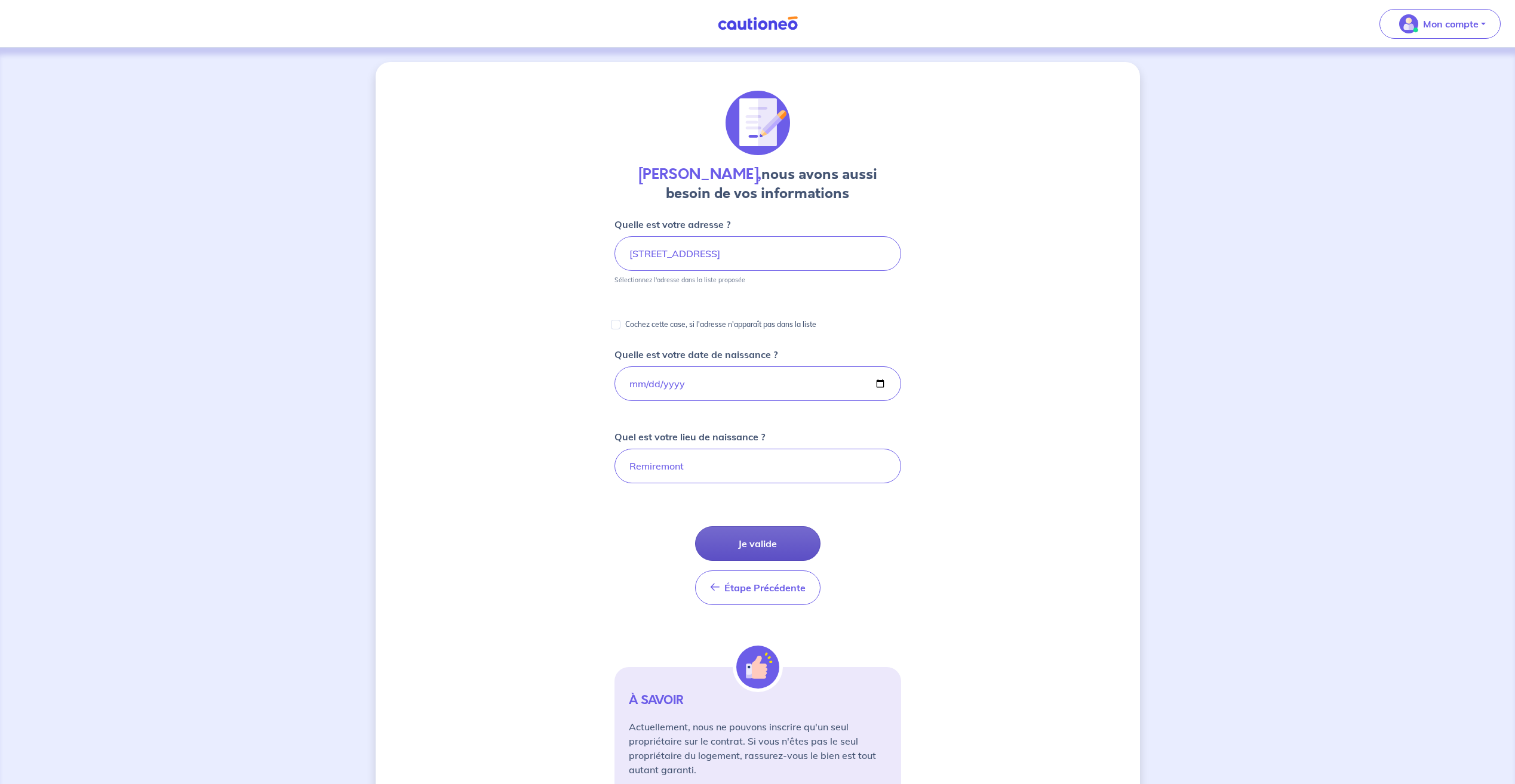
click at [760, 553] on button "Je valide" at bounding box center [758, 543] width 126 height 35
click at [725, 582] on span "Étape Précédente" at bounding box center [764, 588] width 81 height 12
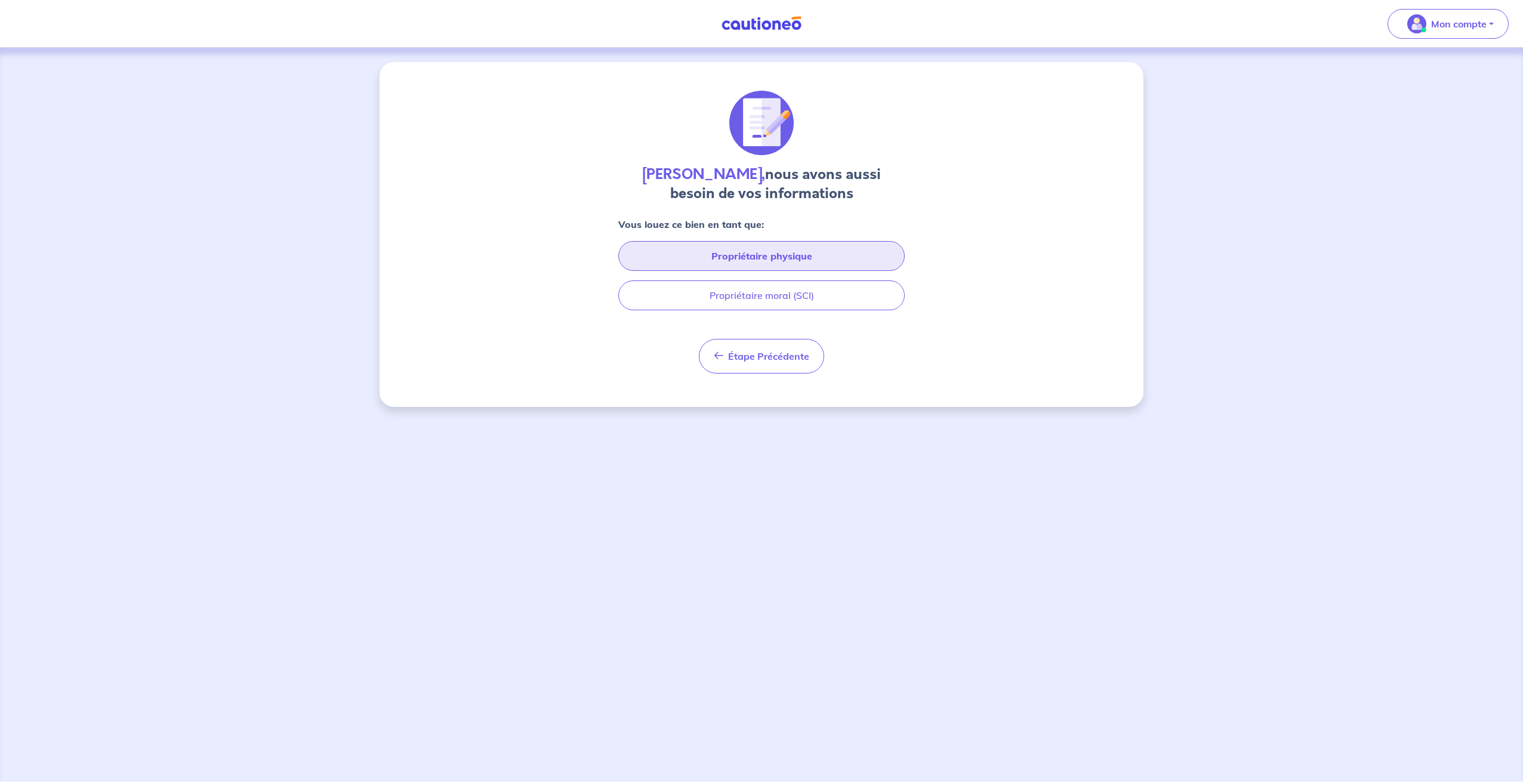
click at [758, 262] on button "Propriétaire physique" at bounding box center [762, 256] width 287 height 30
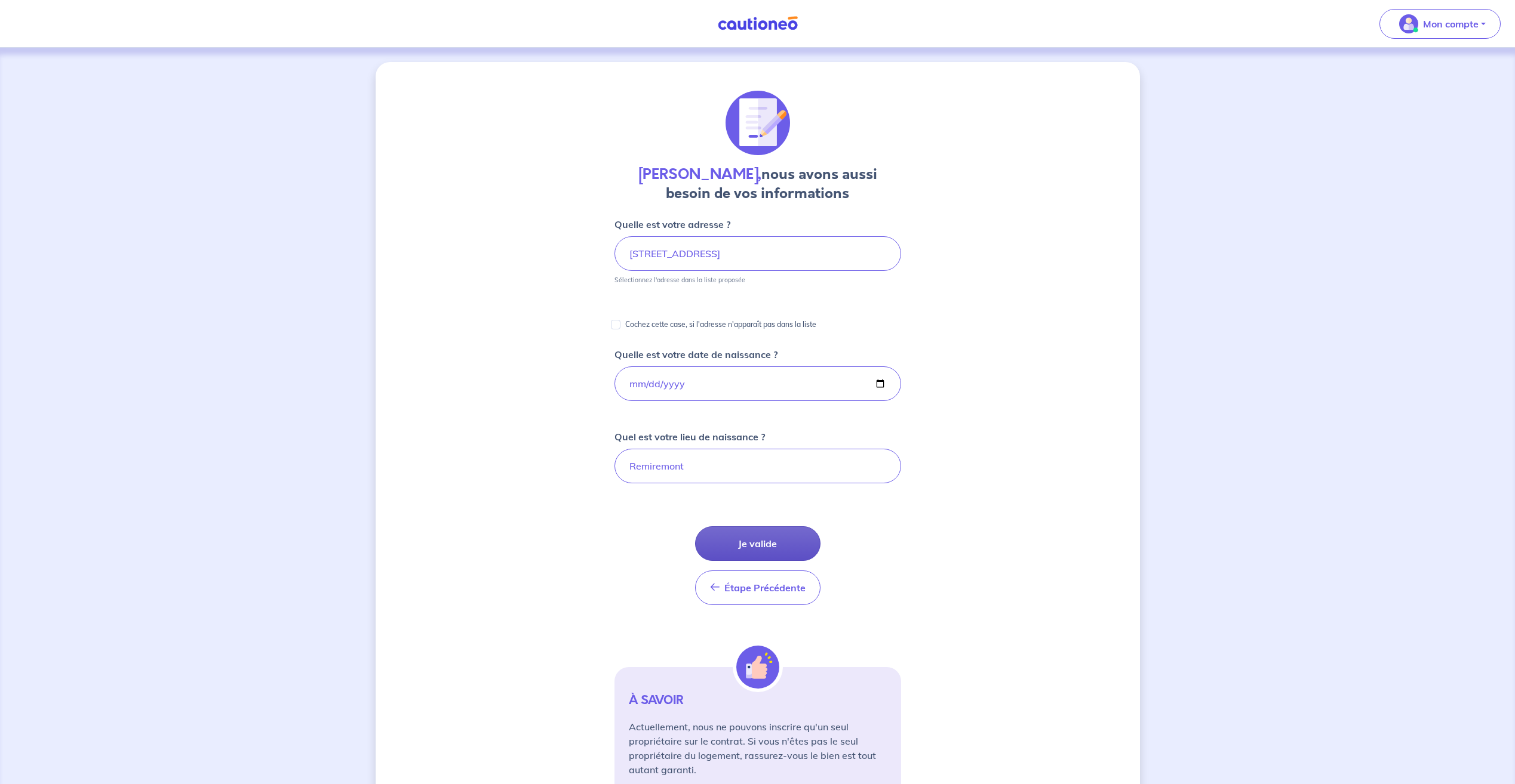
click at [761, 542] on button "Je valide" at bounding box center [758, 543] width 126 height 35
click at [617, 324] on input "Cochez cette case, si l'adresse n'apparaît pas dans la liste" at bounding box center [615, 325] width 10 height 10
checkbox input "true"
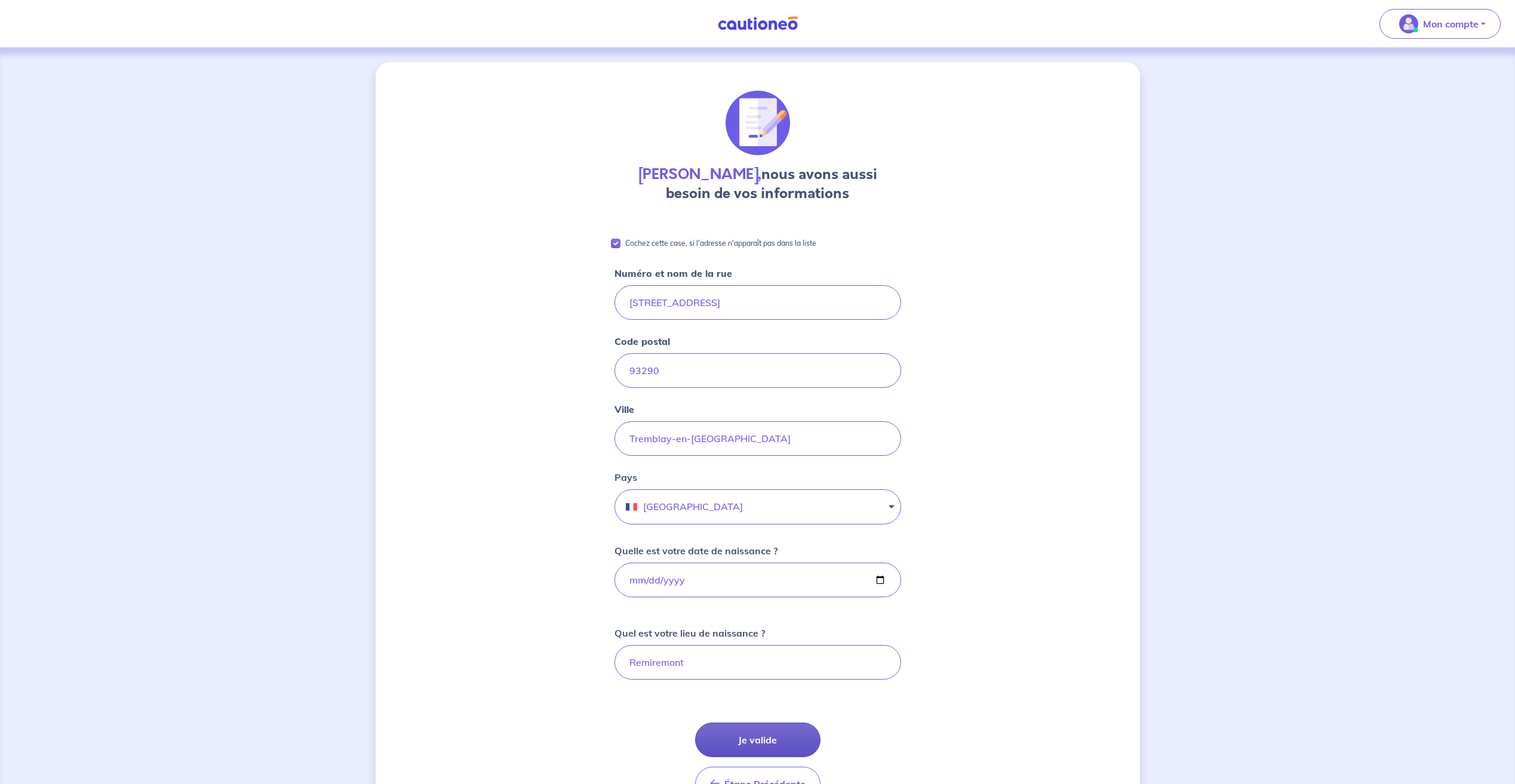
click at [740, 739] on button "Je valide" at bounding box center [758, 740] width 126 height 35
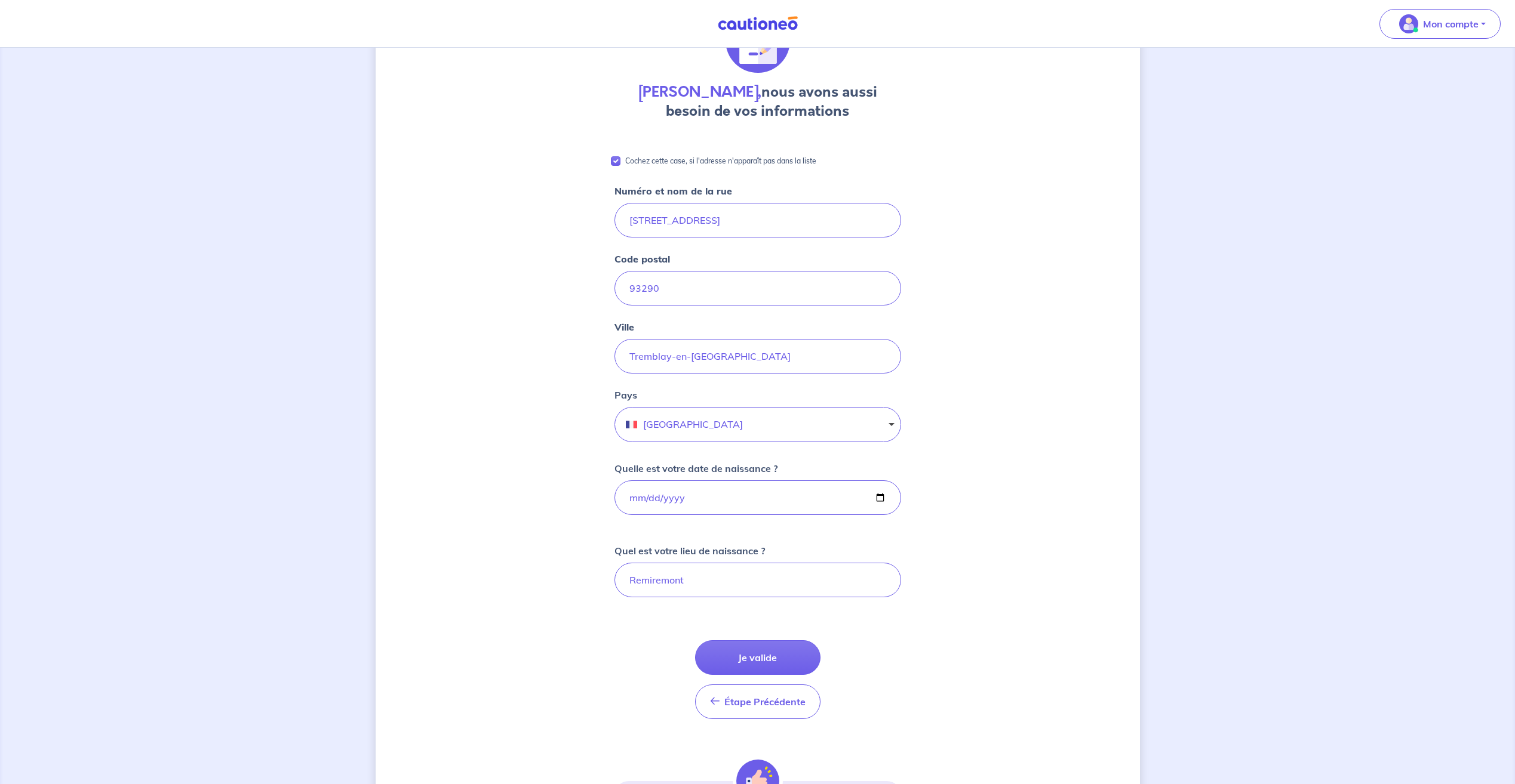
scroll to position [81, 0]
click at [738, 218] on input "[STREET_ADDRESS]" at bounding box center [758, 221] width 287 height 35
click at [978, 229] on div "[PERSON_NAME], nous avons aussi besoin de vos informations Cochez cette case, s…" at bounding box center [758, 465] width 764 height 969
click at [814, 279] on input "93290" at bounding box center [758, 288] width 287 height 35
click at [961, 289] on div "[PERSON_NAME], nous avons aussi besoin de vos informations Cochez cette case, s…" at bounding box center [758, 465] width 764 height 969
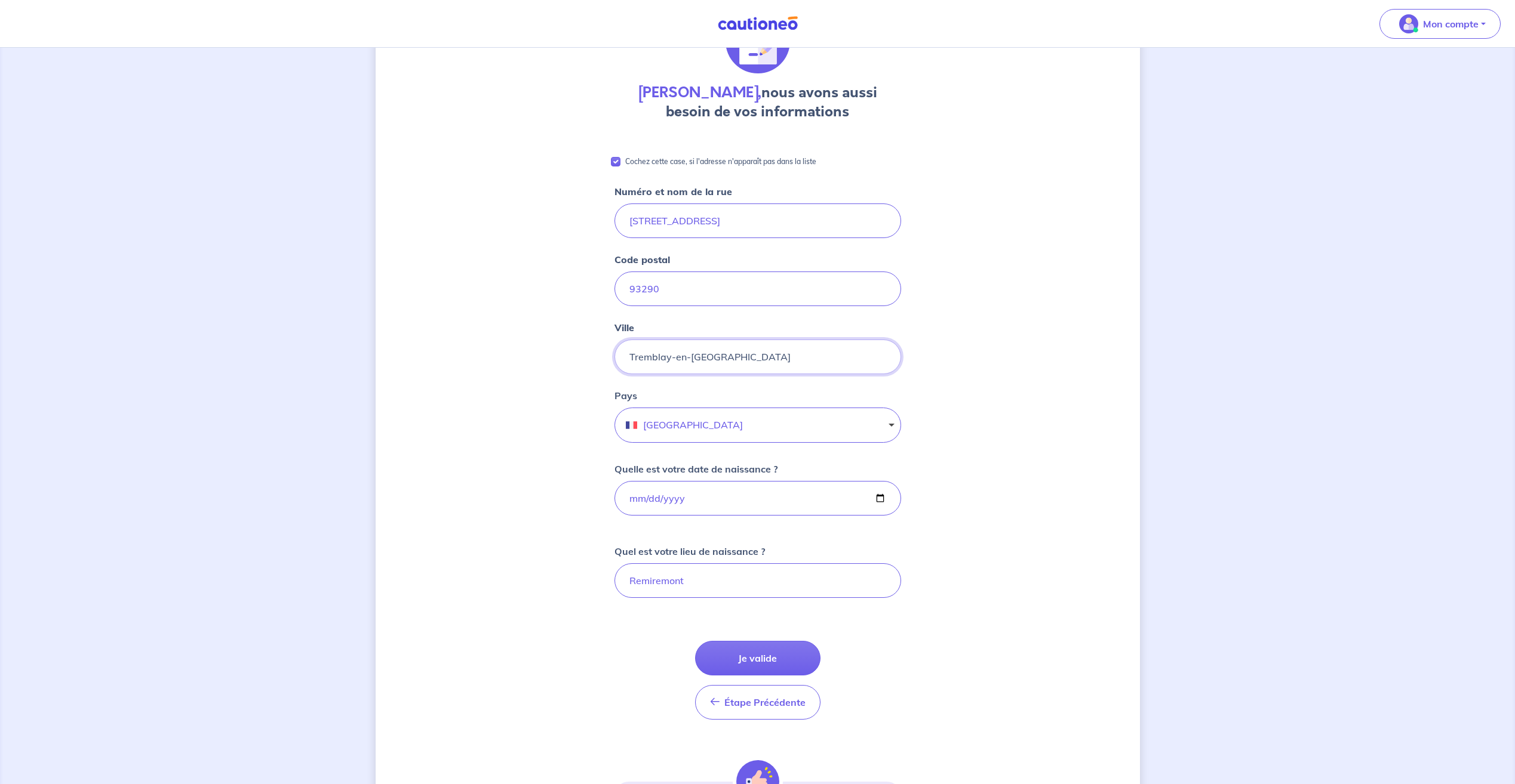
click at [810, 349] on input "Tremblay-en-[GEOGRAPHIC_DATA]" at bounding box center [758, 357] width 287 height 35
click at [957, 355] on div "[PERSON_NAME], nous avons aussi besoin de vos informations Cochez cette case, s…" at bounding box center [758, 465] width 764 height 969
click at [765, 571] on input "Remiremont" at bounding box center [758, 580] width 287 height 35
click at [774, 649] on button "Je valide" at bounding box center [758, 658] width 126 height 35
click at [755, 352] on input "Tremblay-en-[GEOGRAPHIC_DATA]" at bounding box center [758, 357] width 287 height 35
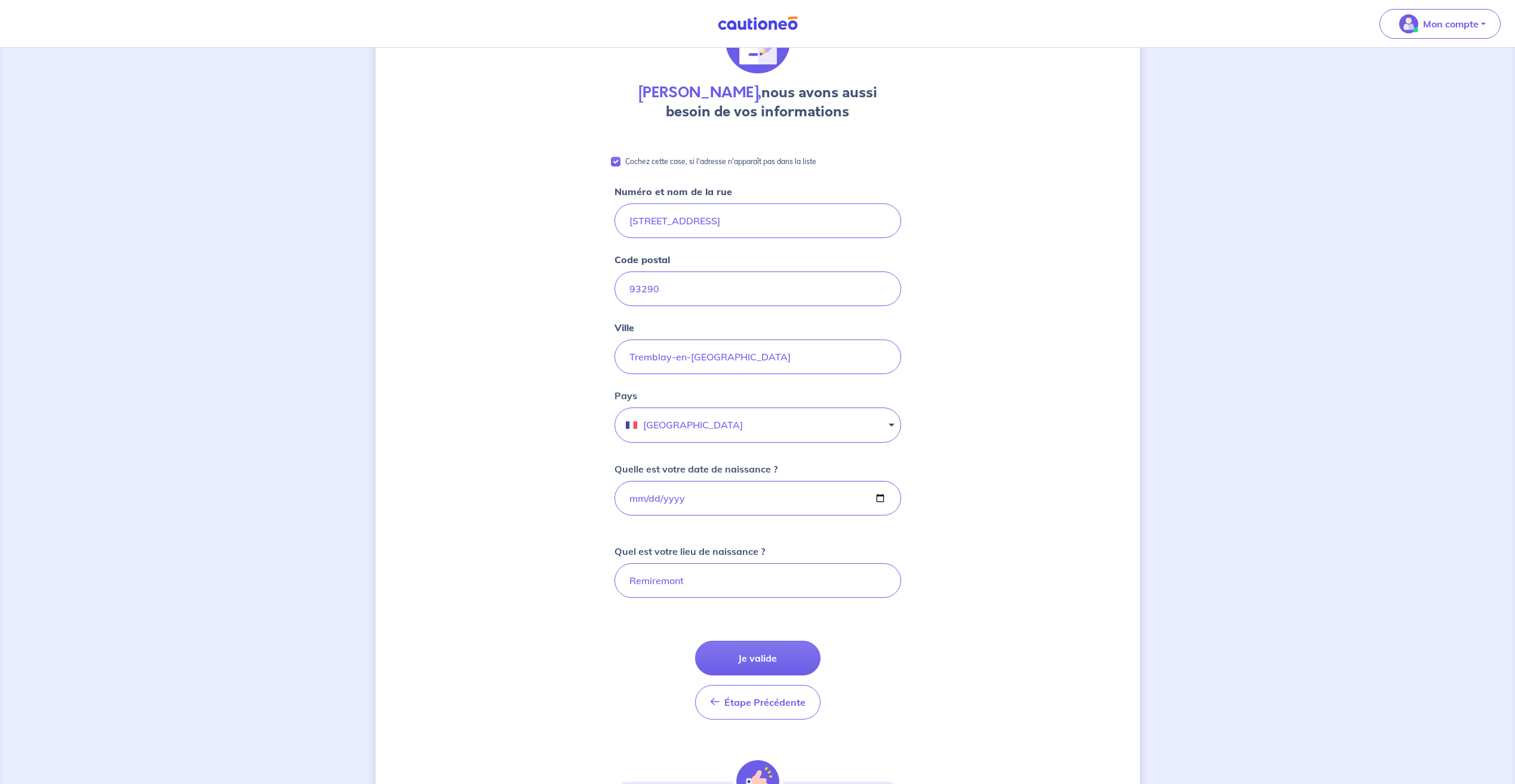
click at [983, 346] on div "[PERSON_NAME], nous avons aussi besoin de vos informations Cochez cette case, s…" at bounding box center [758, 465] width 764 height 969
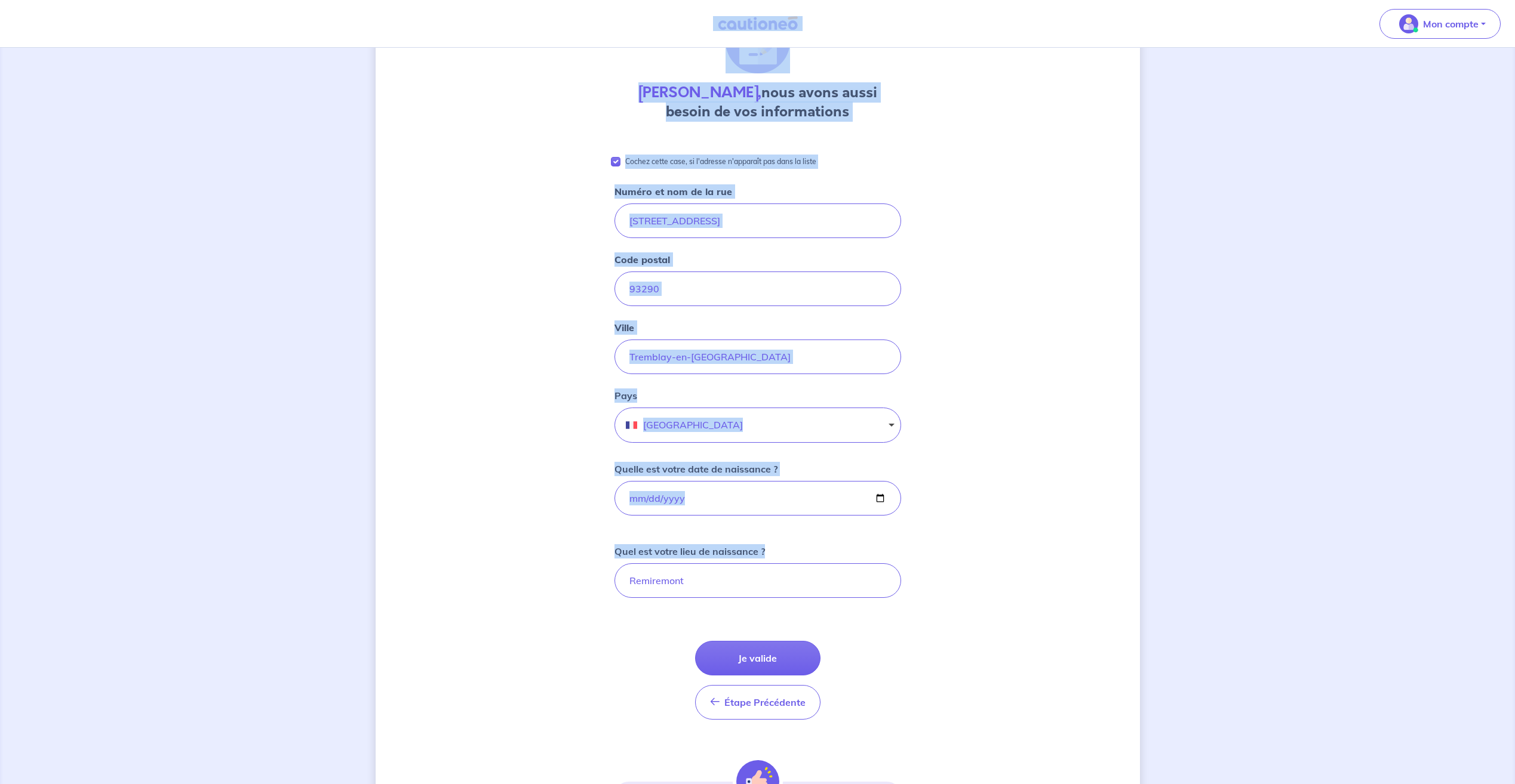
drag, startPoint x: 675, startPoint y: 27, endPoint x: 934, endPoint y: 685, distance: 707.1
click at [934, 685] on div "Mon compte Mes informations Me déconnecter Me déconnecter [PERSON_NAME], nous a…" at bounding box center [758, 441] width 1515 height 1045
drag, startPoint x: 934, startPoint y: 685, endPoint x: 961, endPoint y: 526, distance: 161.3
click at [961, 526] on div "[PERSON_NAME], nous avons aussi besoin de vos informations Cochez cette case, s…" at bounding box center [758, 465] width 764 height 969
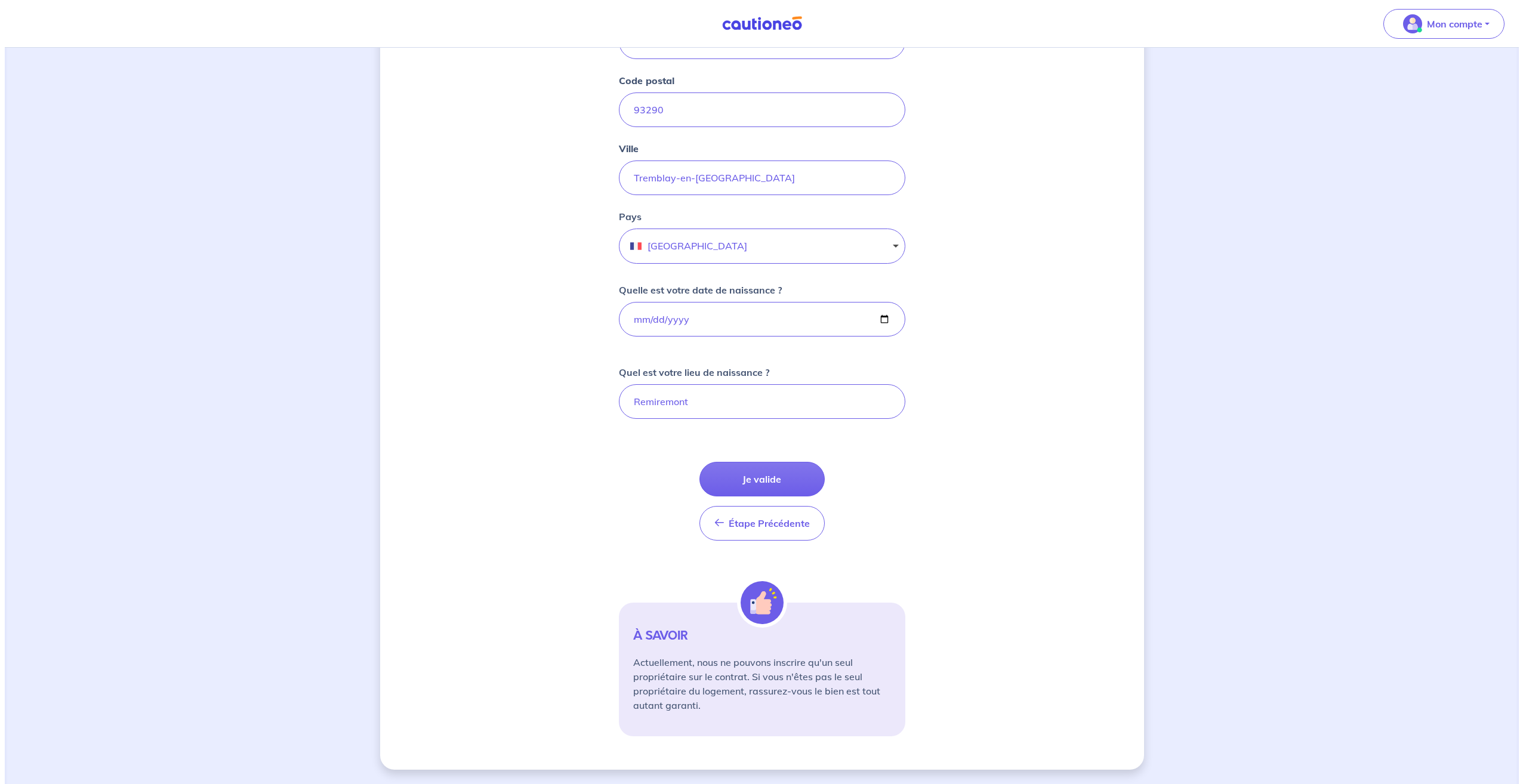
scroll to position [0, 0]
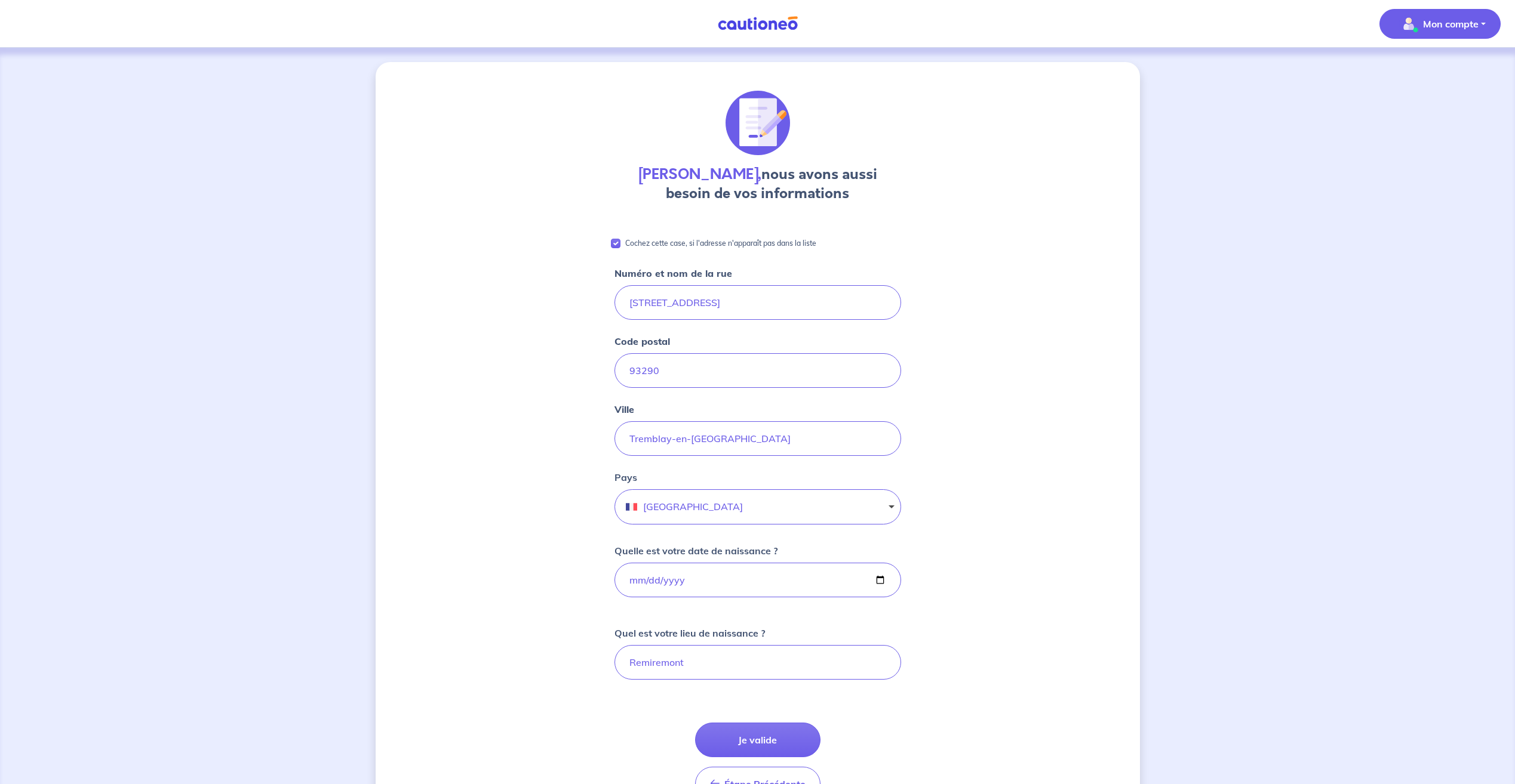
click at [1419, 26] on span "Mon compte" at bounding box center [1436, 24] width 84 height 19
click at [1428, 76] on link "Mes informations" at bounding box center [1428, 74] width 96 height 19
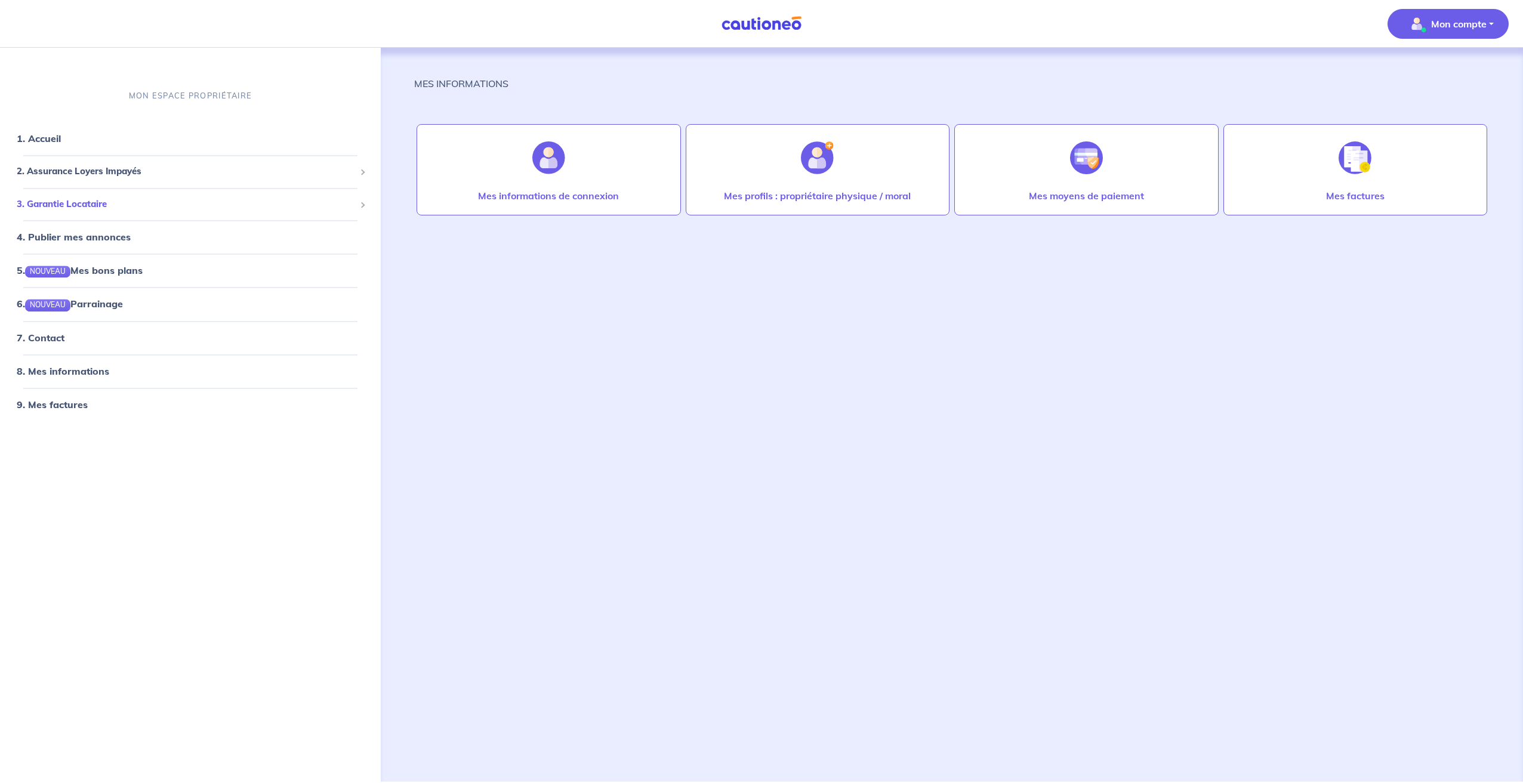
click at [177, 201] on span "3. Garantie Locataire" at bounding box center [185, 204] width 339 height 14
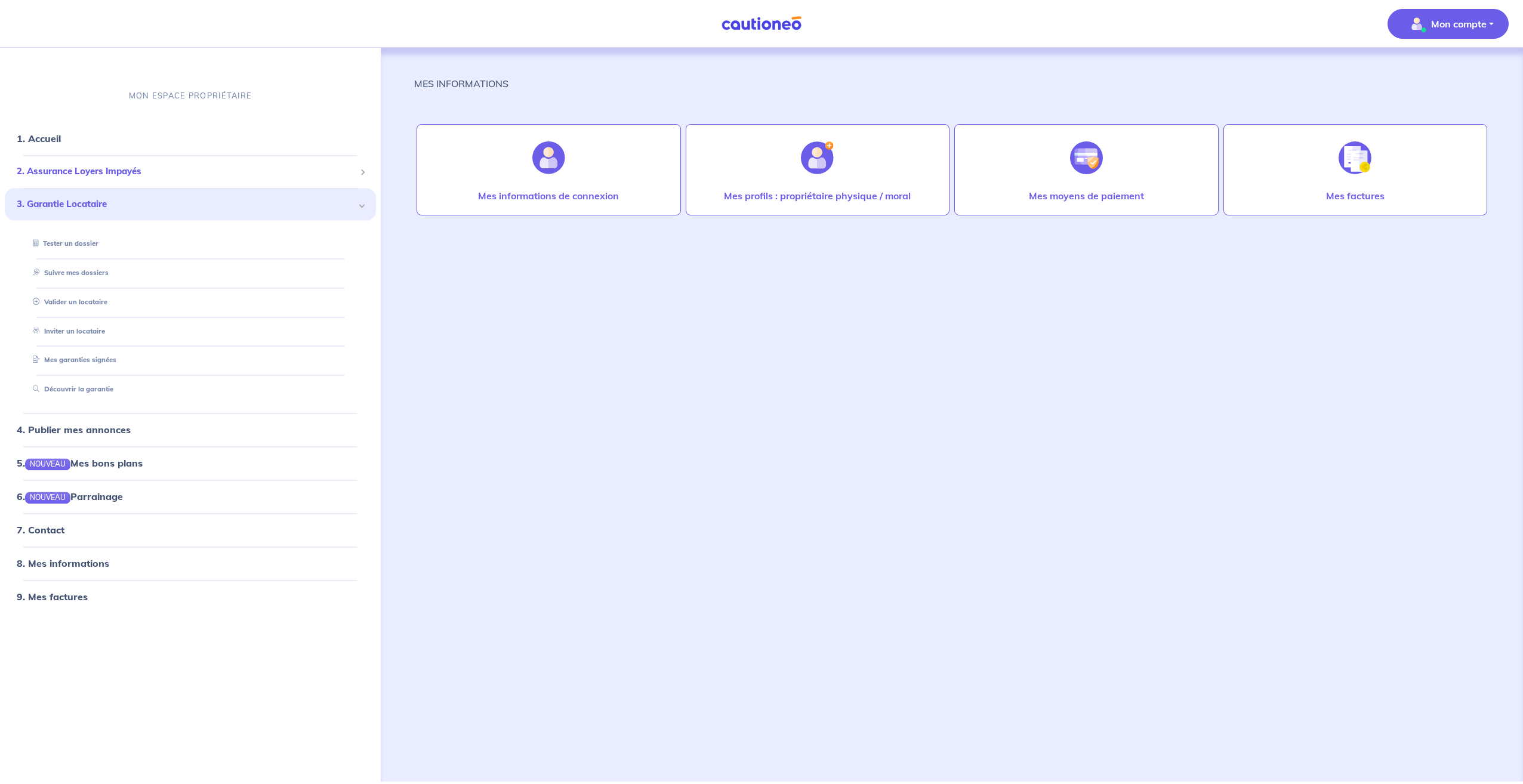
click at [120, 170] on span "2. Assurance Loyers Impayés" at bounding box center [185, 172] width 339 height 14
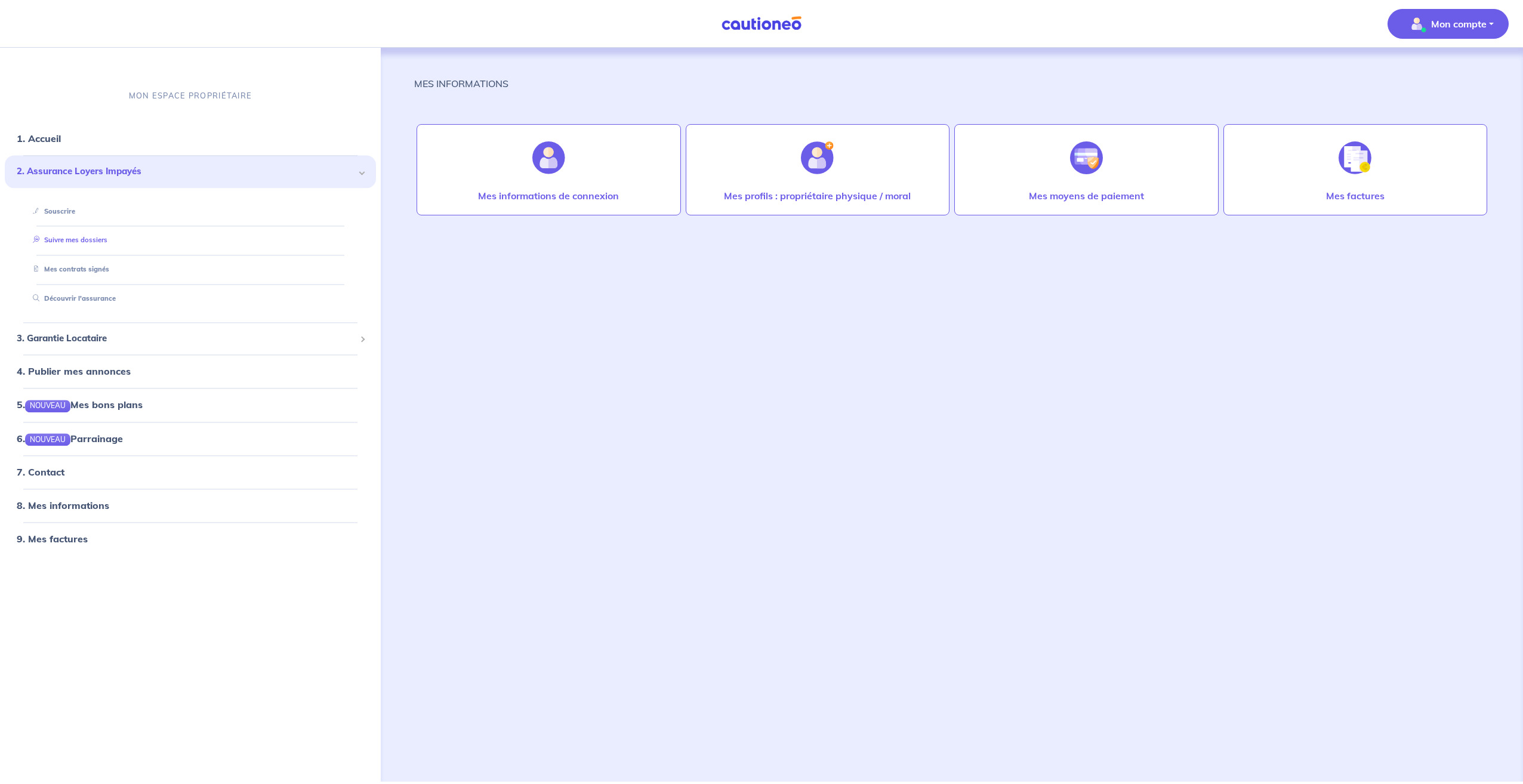
click at [106, 237] on link "Suivre mes dossiers" at bounding box center [68, 241] width 80 height 9
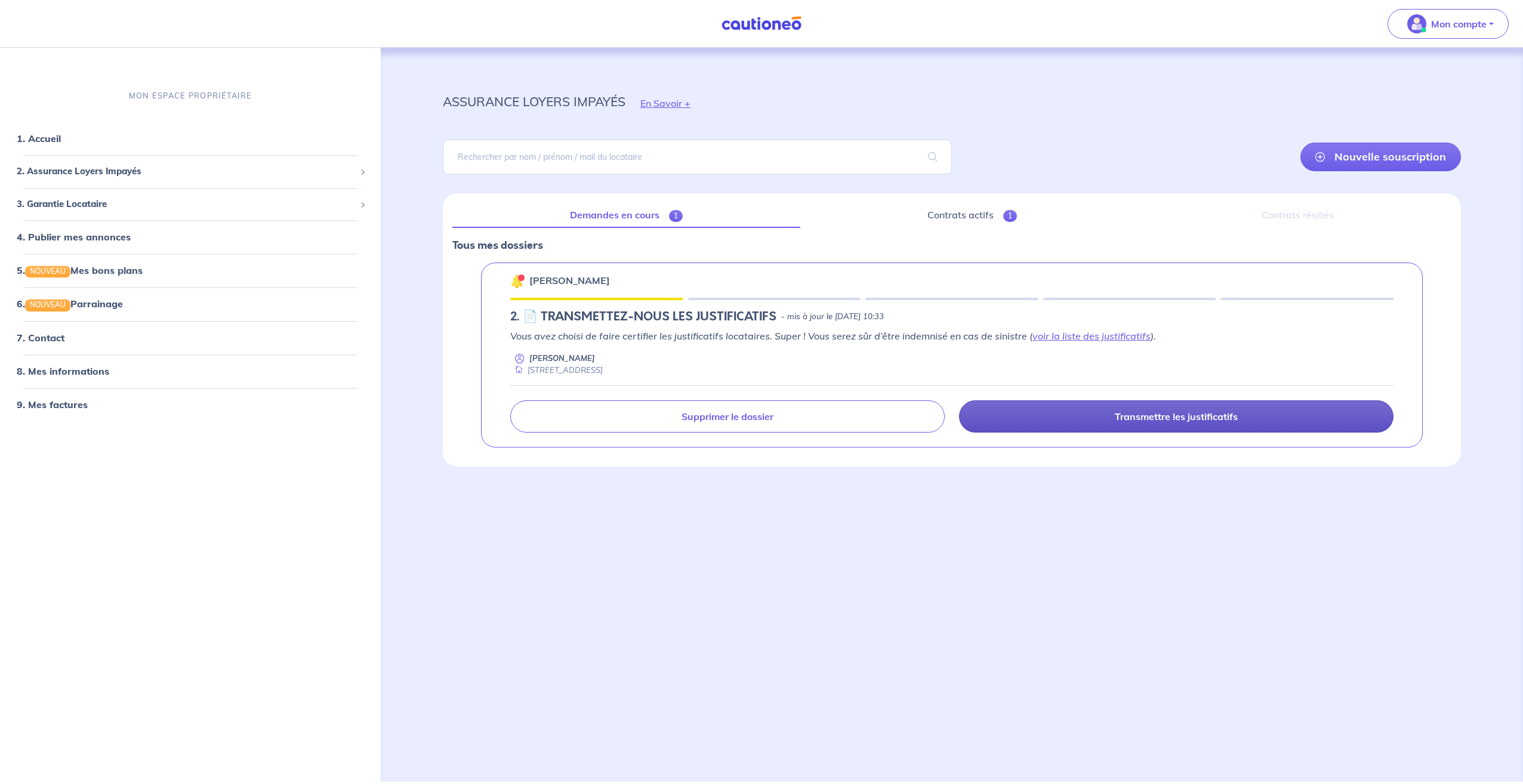
click at [1035, 411] on link "Transmettre les justificatifs" at bounding box center [1176, 416] width 434 height 32
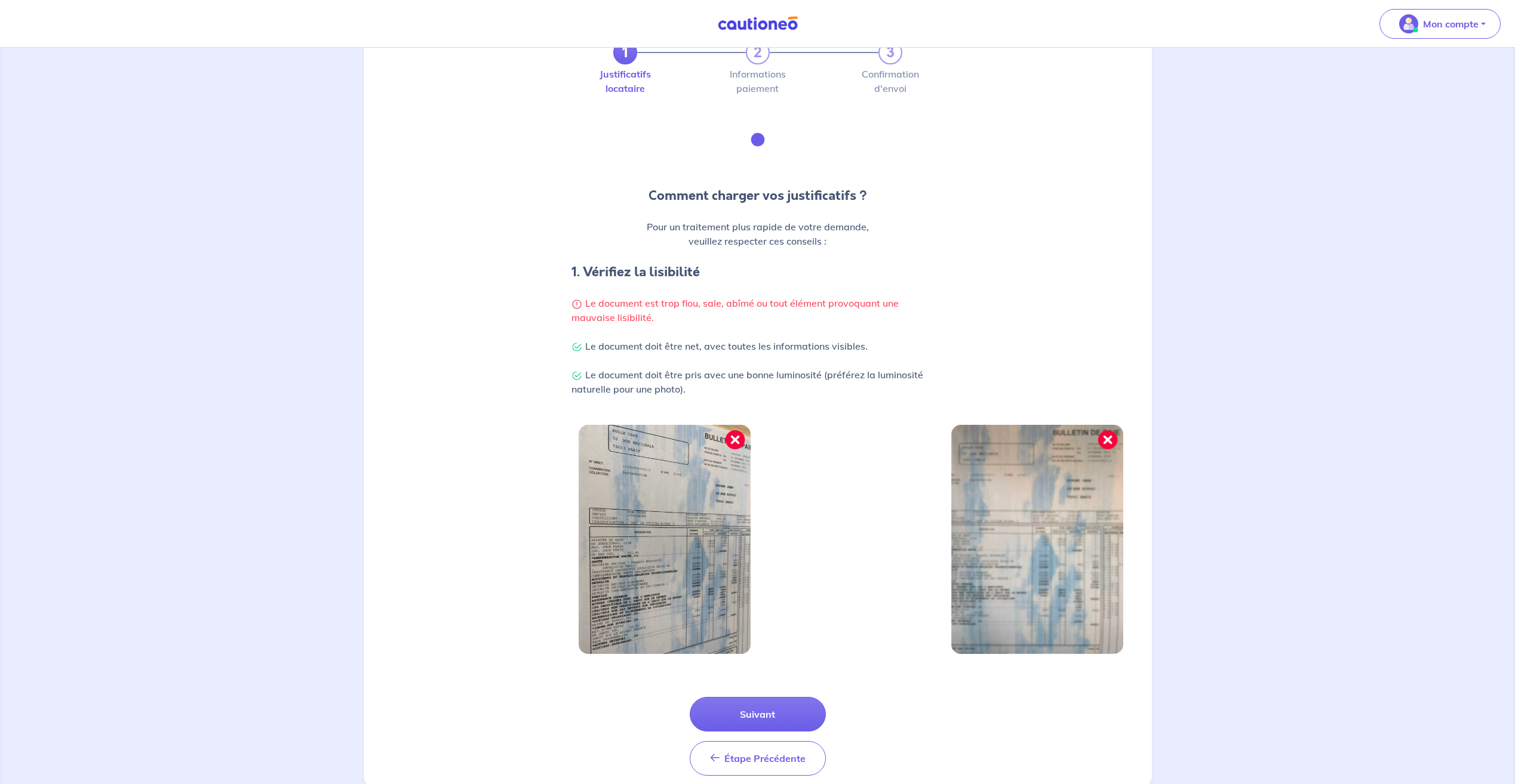
scroll to position [70, 0]
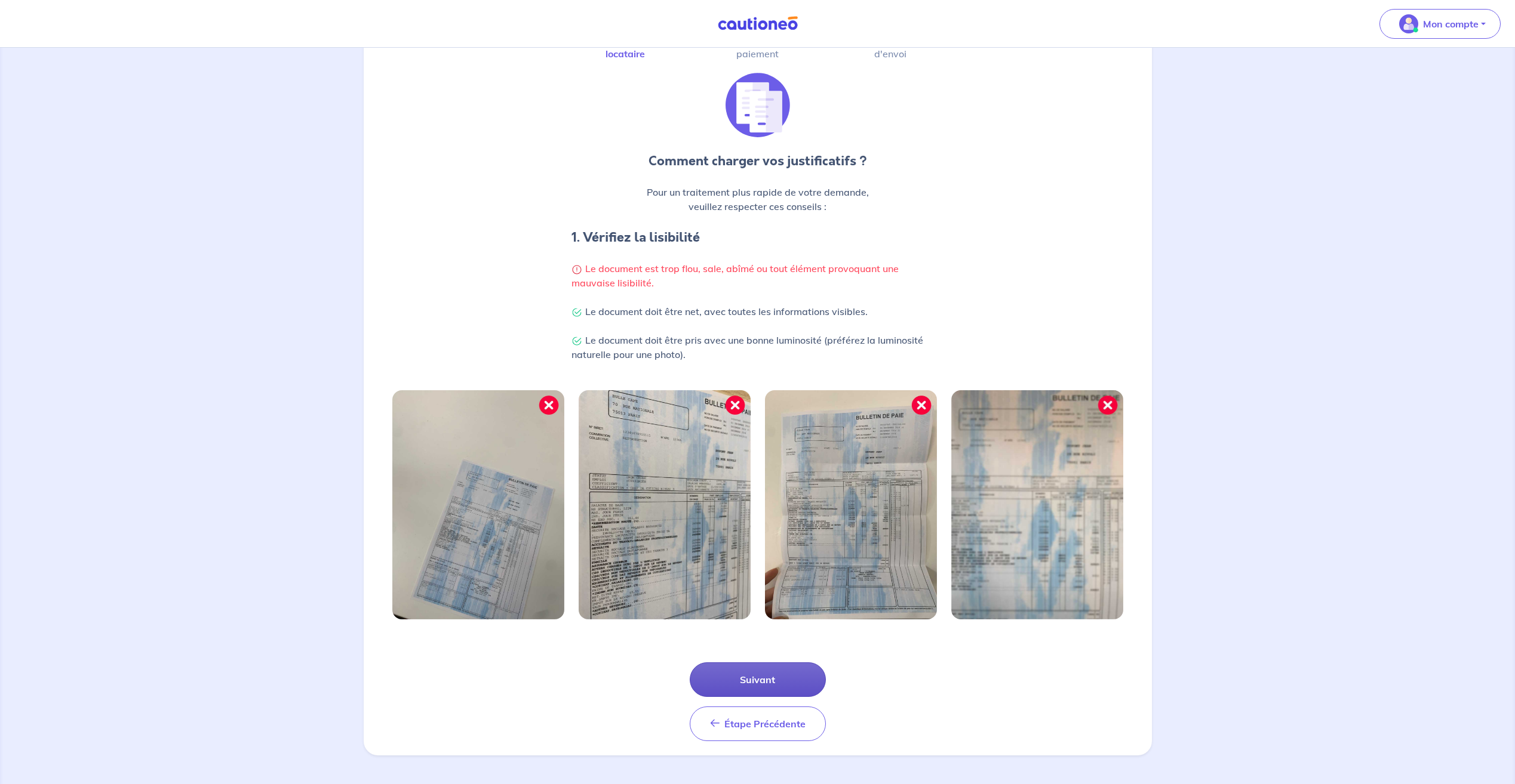
click at [767, 675] on button "Suivant" at bounding box center [758, 680] width 136 height 35
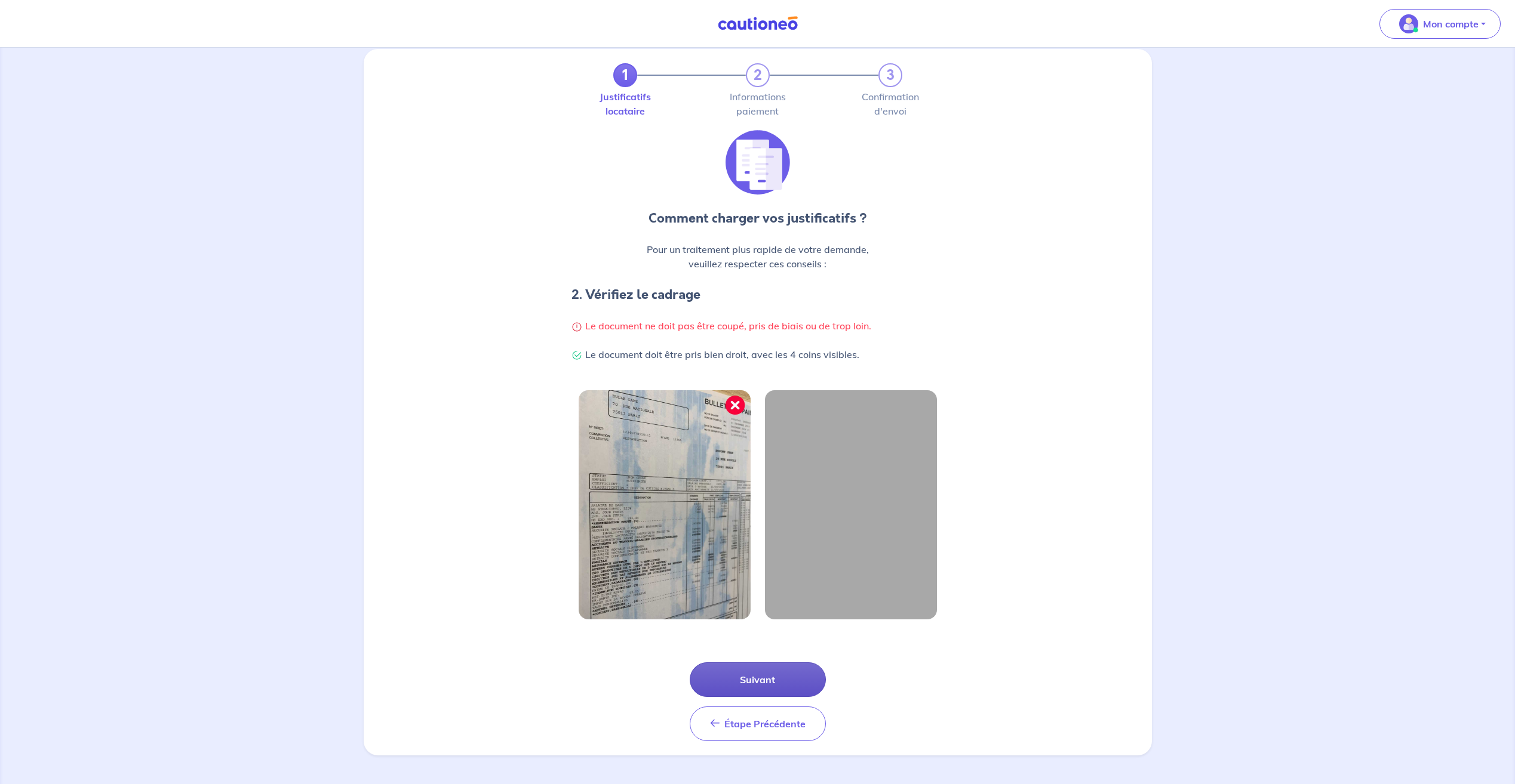
scroll to position [0, 0]
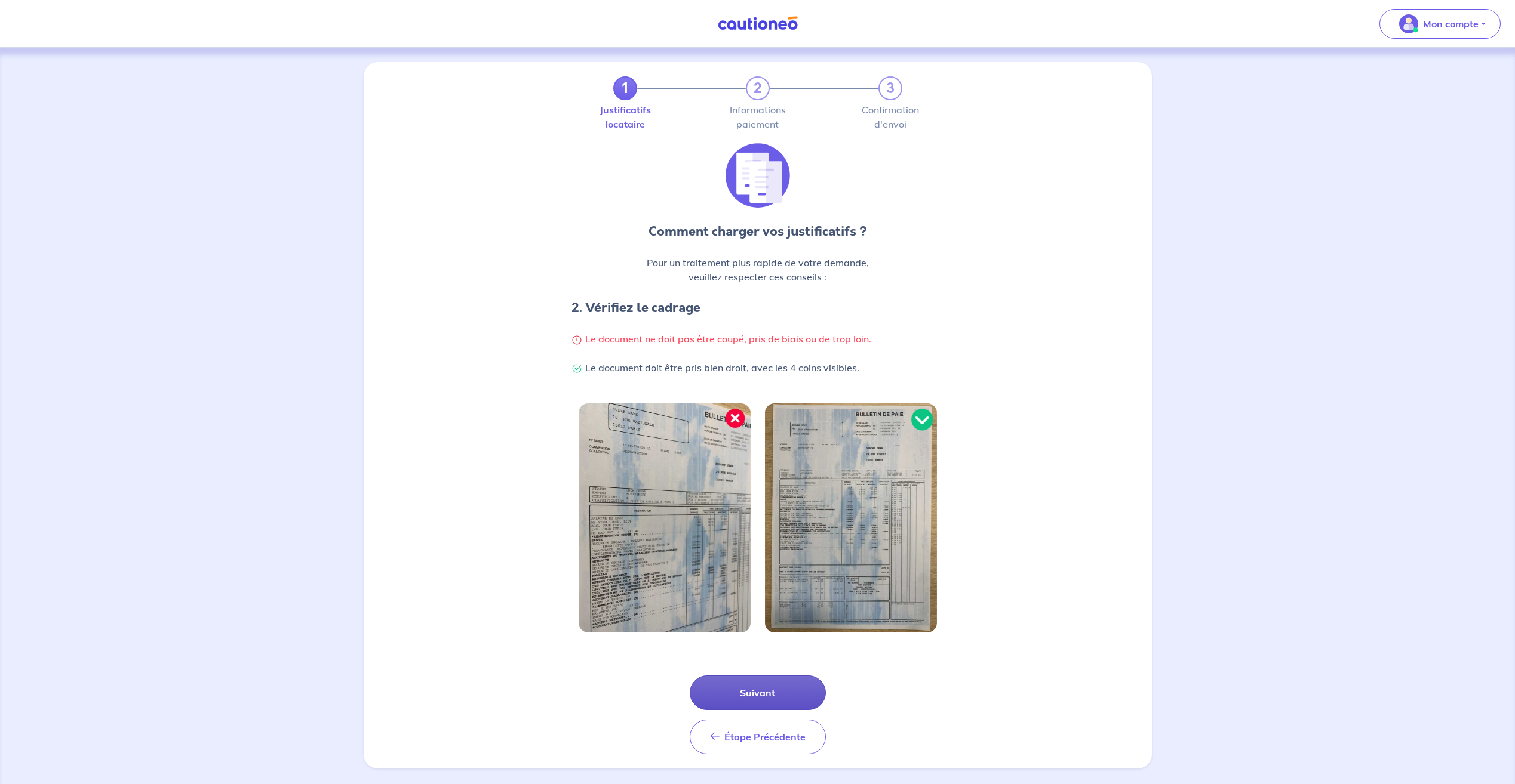
click at [792, 687] on button "Suivant" at bounding box center [758, 693] width 136 height 35
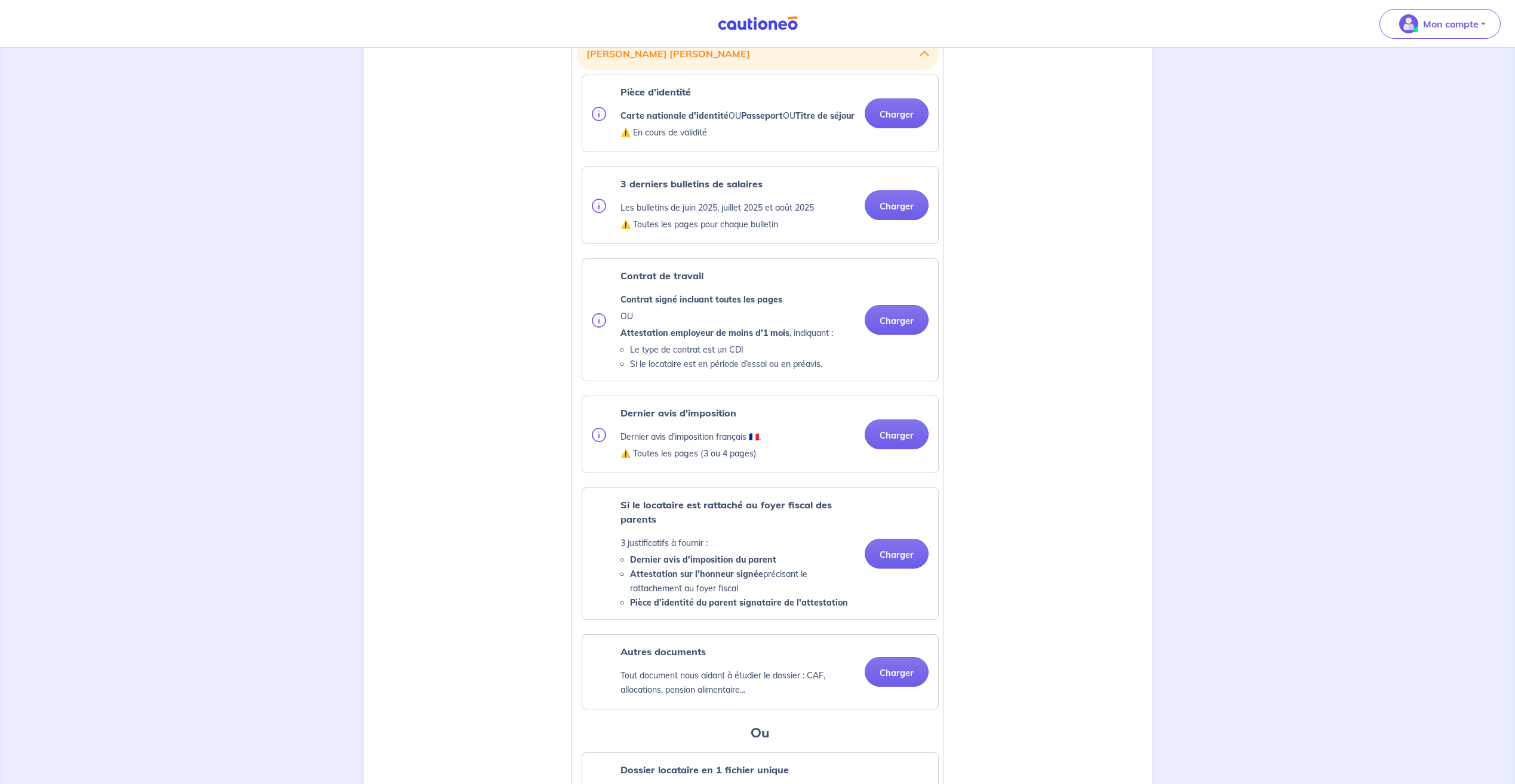
scroll to position [358, 0]
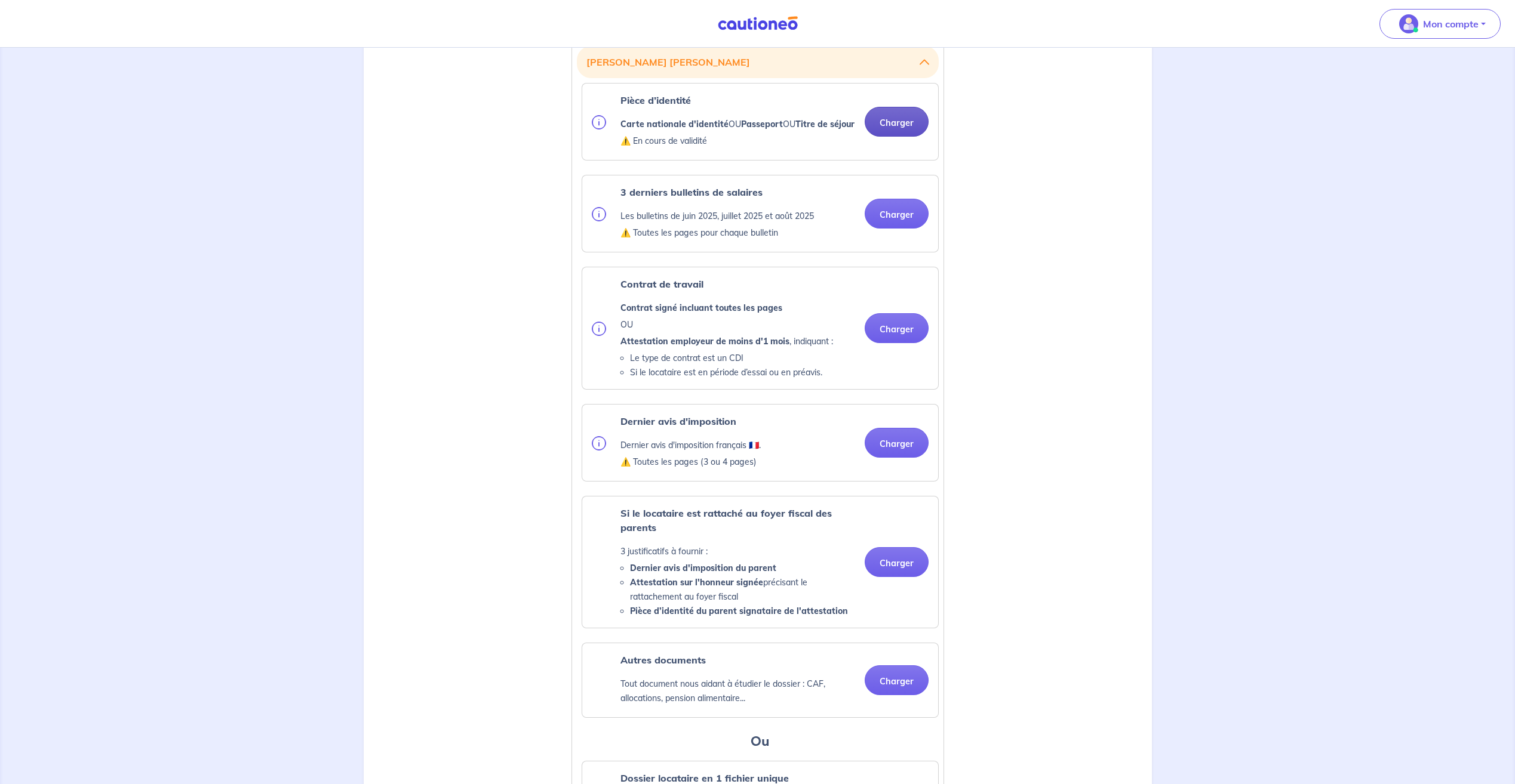
click at [917, 134] on button "Charger" at bounding box center [896, 122] width 64 height 30
click at [911, 130] on button "Charger" at bounding box center [896, 122] width 64 height 30
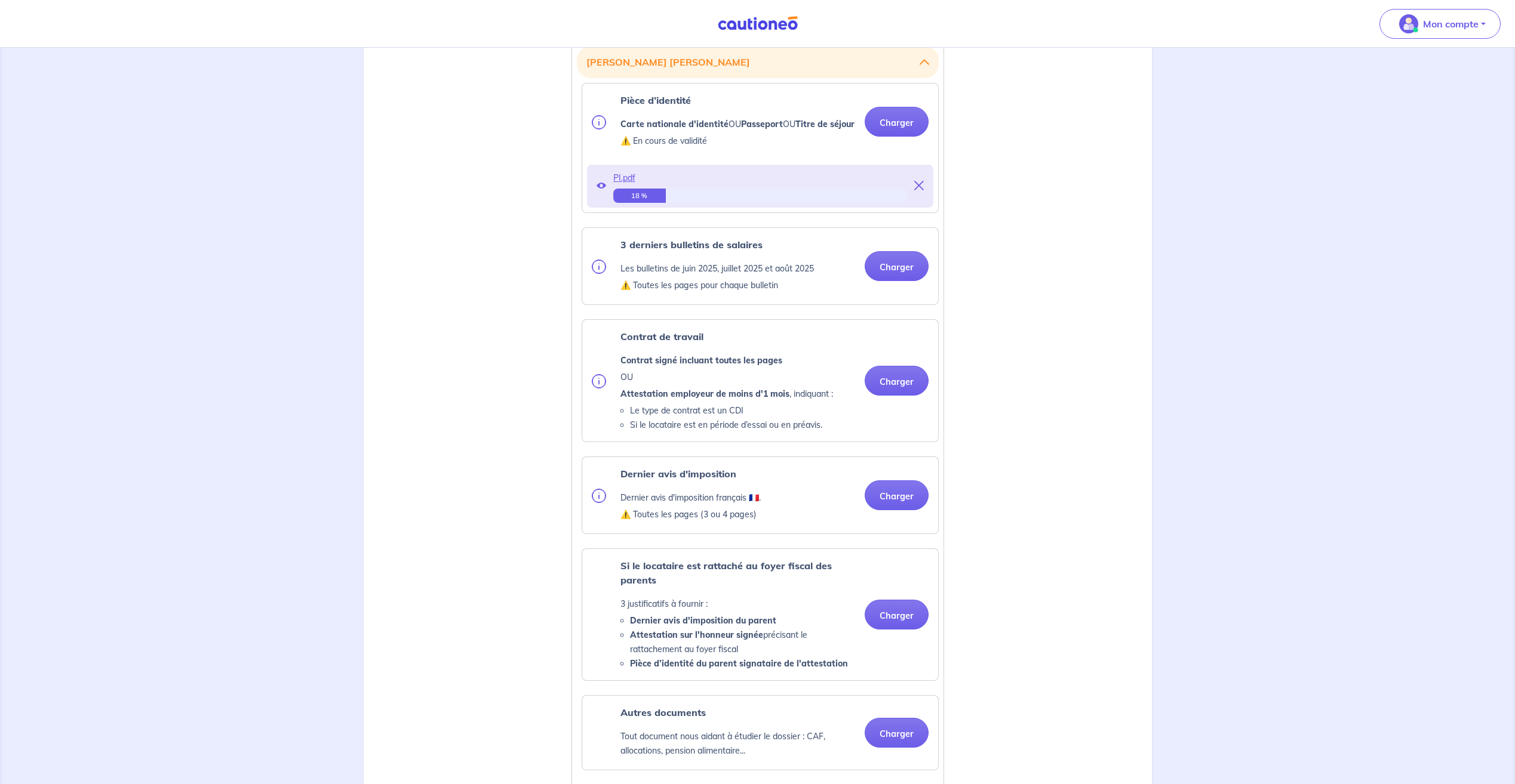
click at [1037, 289] on div "Justificatifs locataire Arnaud FERNANDES TEIXEIRA Pièce d’identité Carte nation…" at bounding box center [758, 694] width 774 height 1418
click at [925, 281] on button "Charger" at bounding box center [896, 265] width 64 height 30
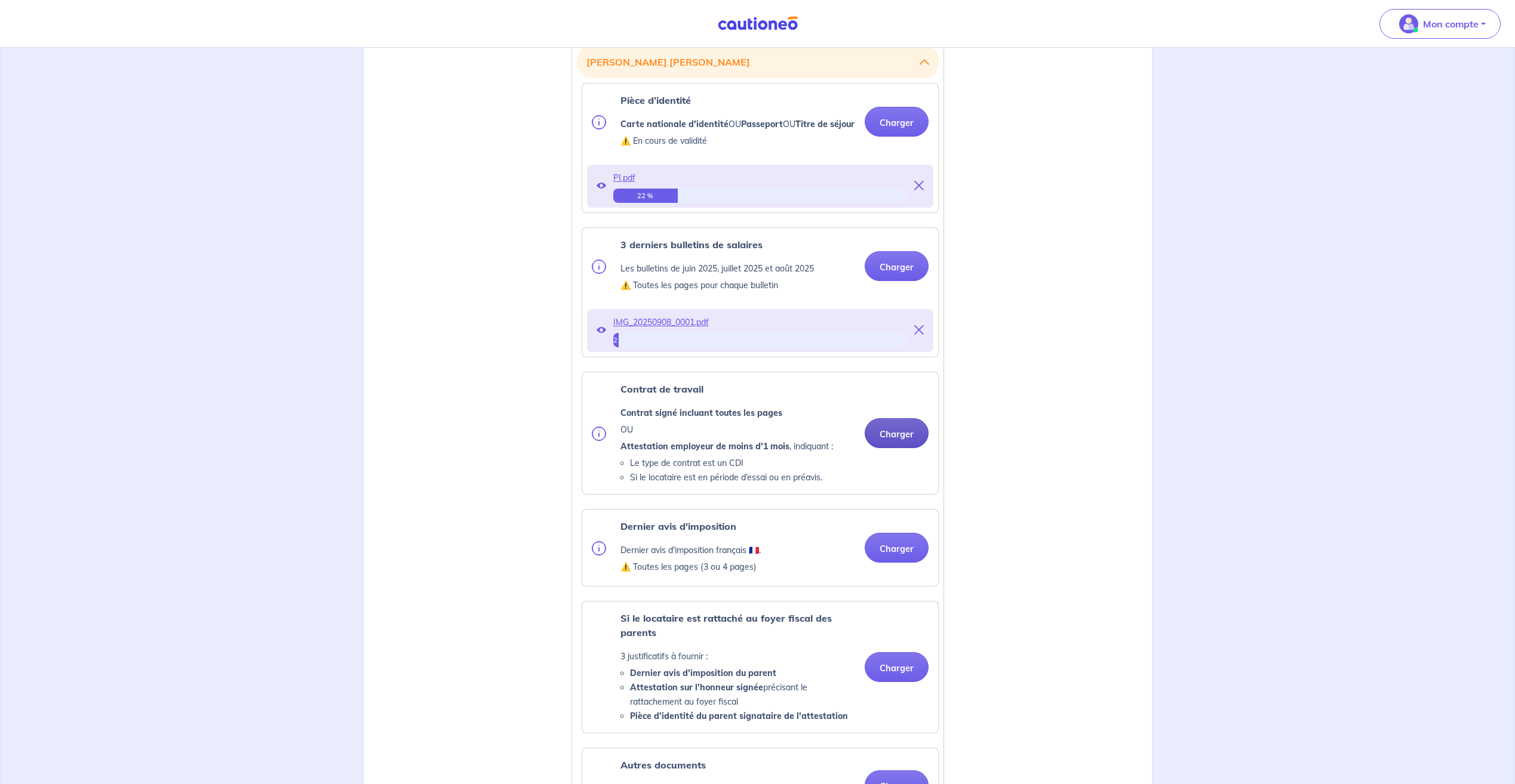
click at [911, 446] on button "Charger" at bounding box center [896, 433] width 64 height 30
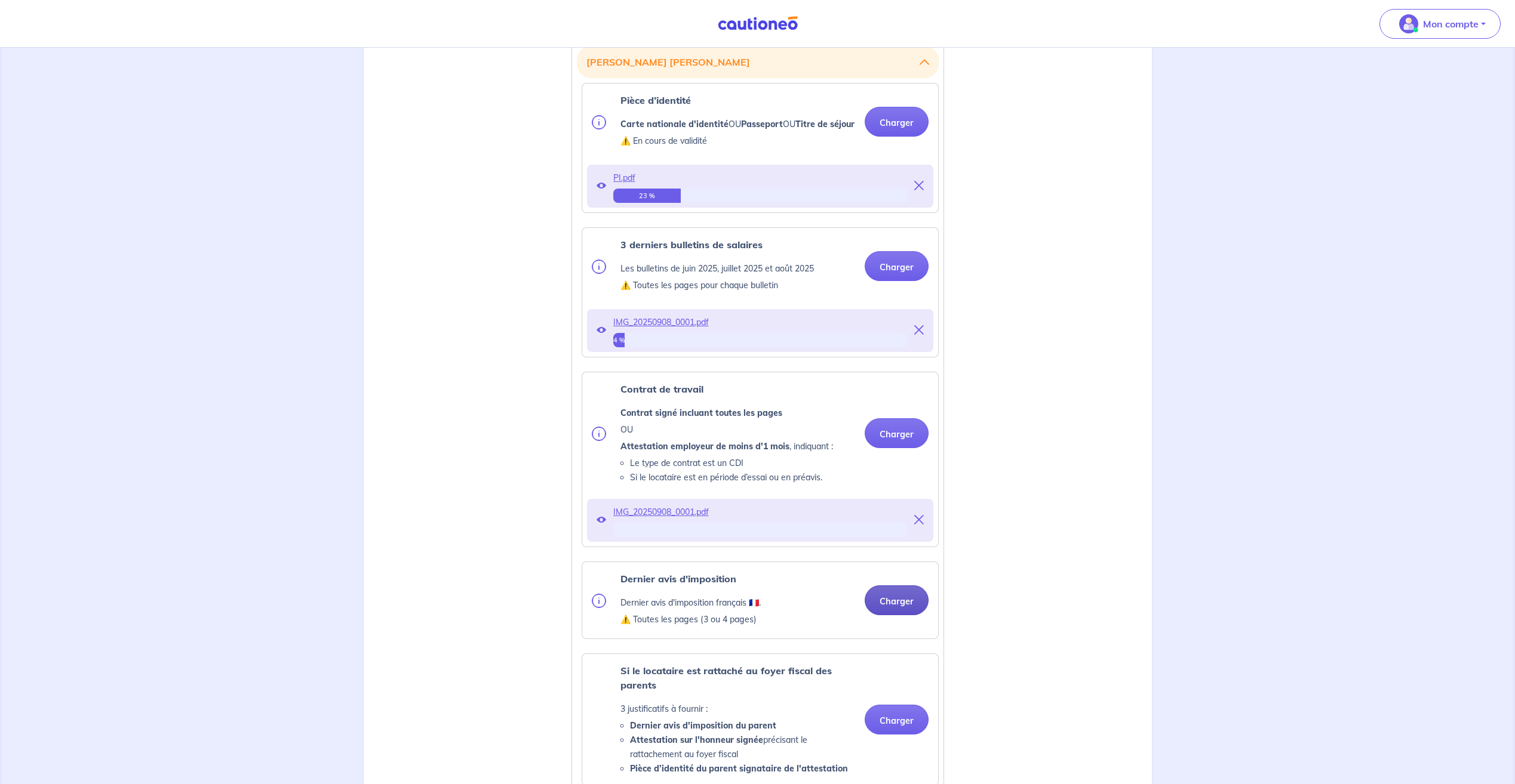
click at [888, 613] on button "Charger" at bounding box center [896, 600] width 64 height 30
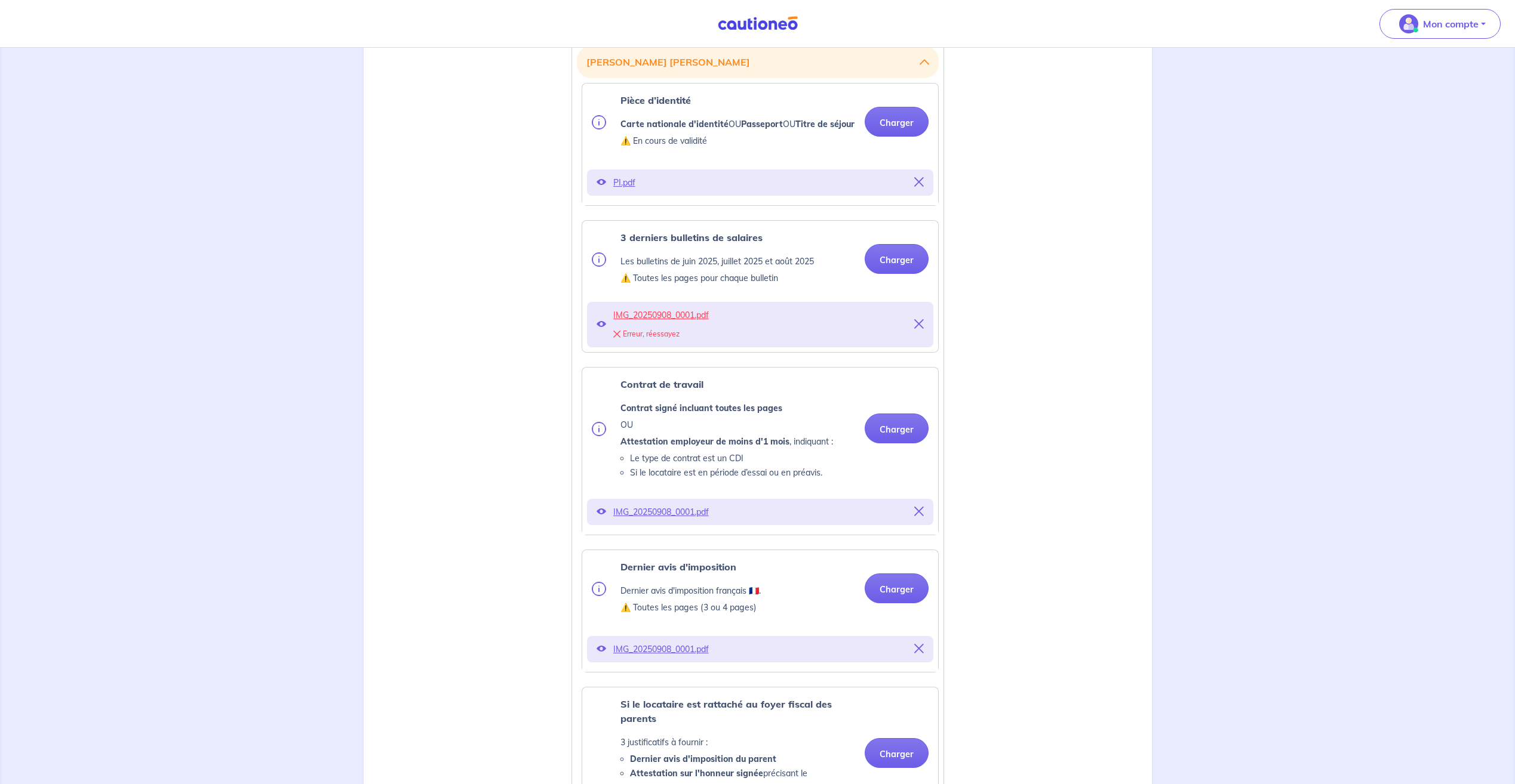
click at [648, 342] on div "Erreur, réessayez" at bounding box center [760, 334] width 294 height 16
click at [886, 274] on button "Charger" at bounding box center [896, 258] width 64 height 30
click at [919, 329] on icon at bounding box center [919, 324] width 10 height 10
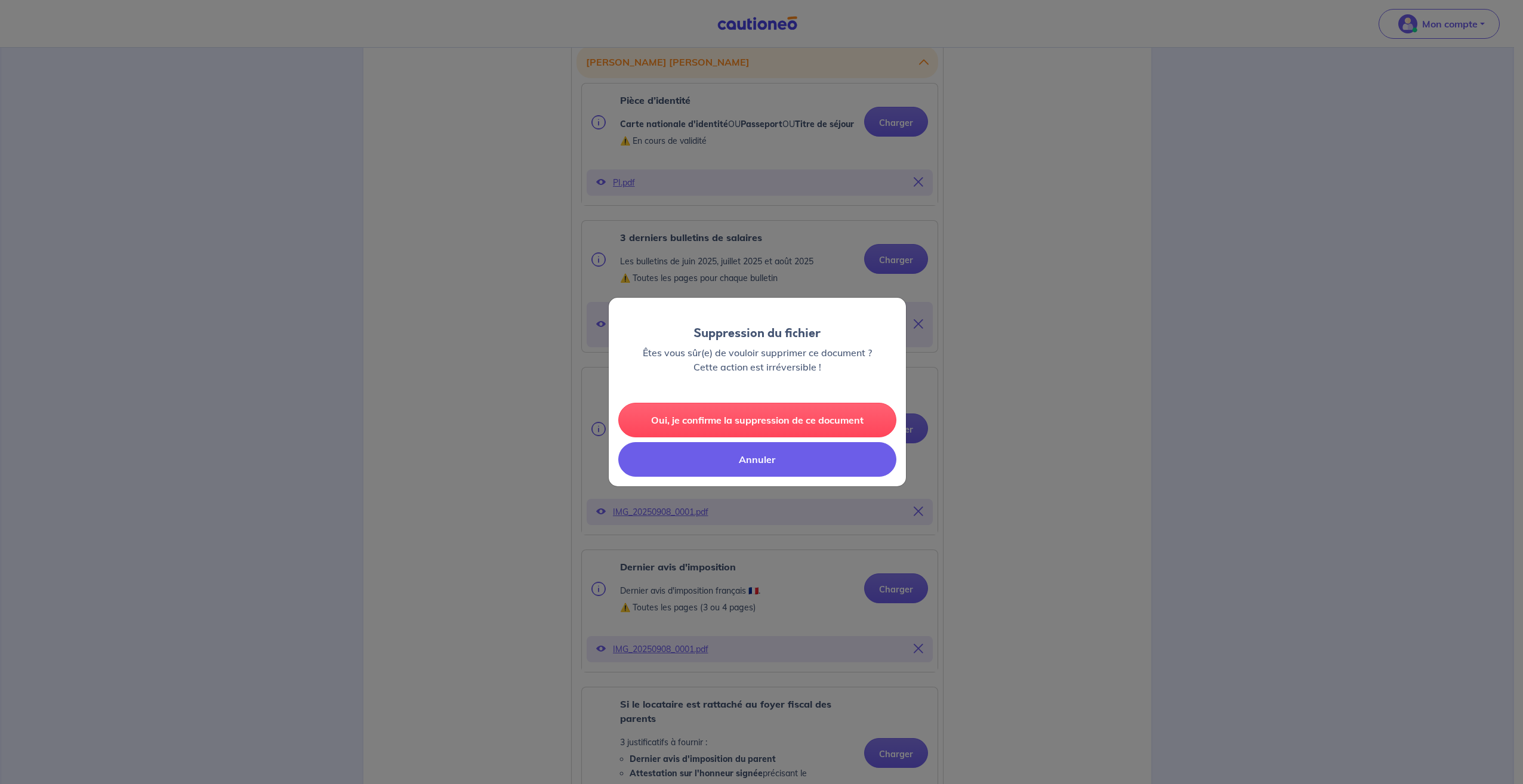
click at [766, 457] on button "Annuler" at bounding box center [757, 459] width 278 height 35
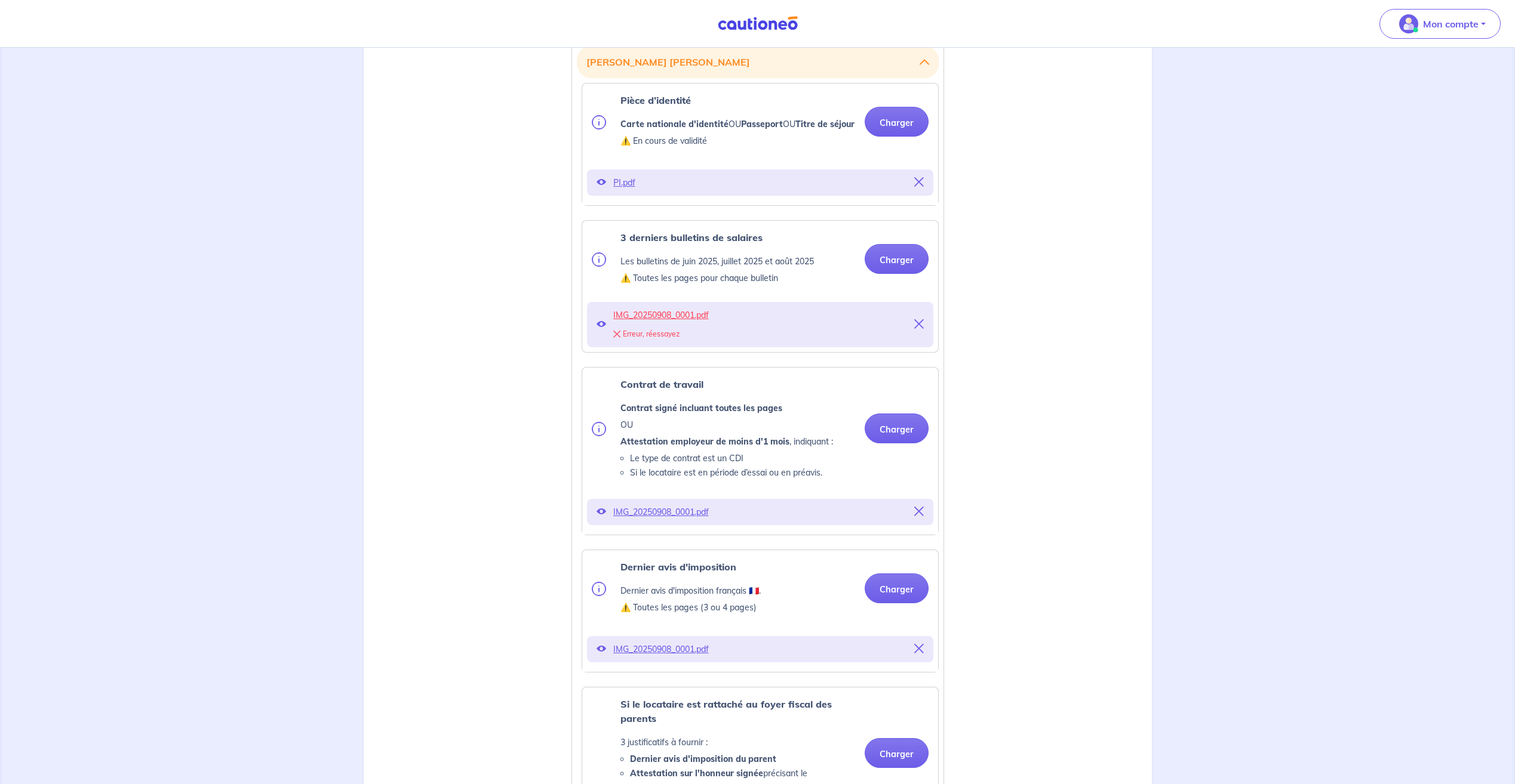
click at [653, 323] on span "IMG_20250908_0001.pdf" at bounding box center [760, 315] width 294 height 16
click at [468, 339] on div "Justificatifs locataire Arnaud FERNANDES TEIXEIRA Pièce d’identité Carte nation…" at bounding box center [758, 763] width 774 height 1556
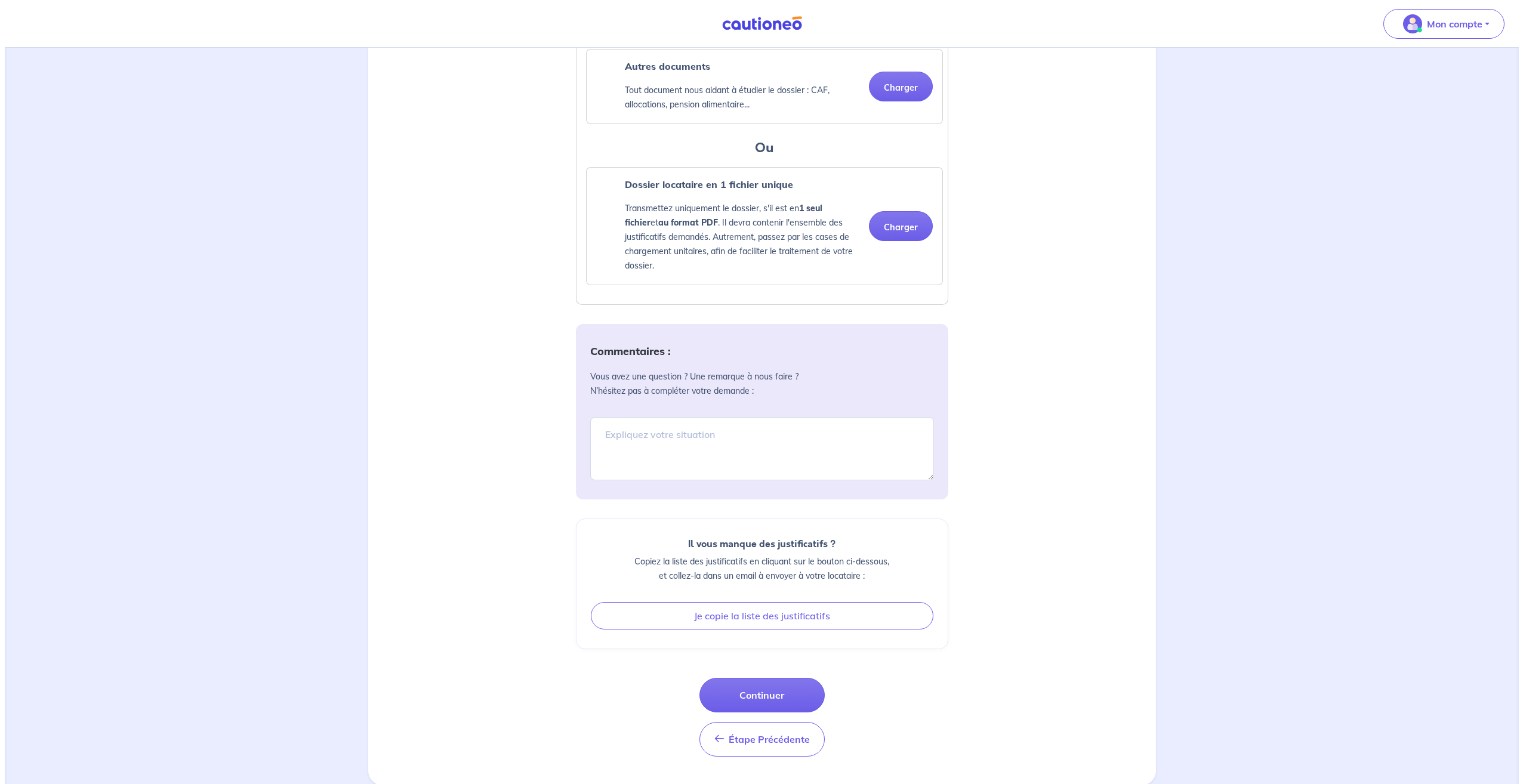
scroll to position [1159, 0]
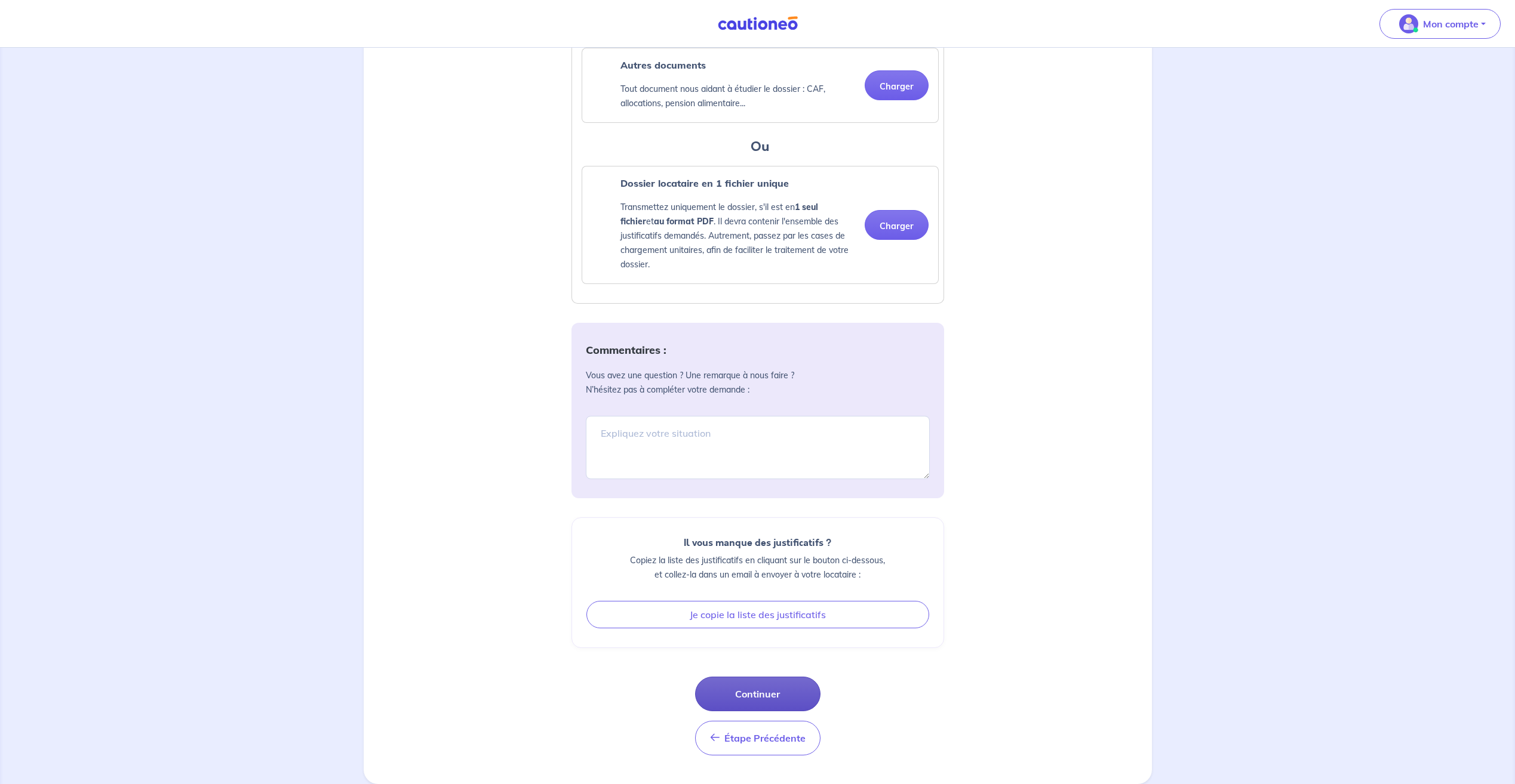
click at [788, 701] on button "Continuer" at bounding box center [758, 694] width 126 height 35
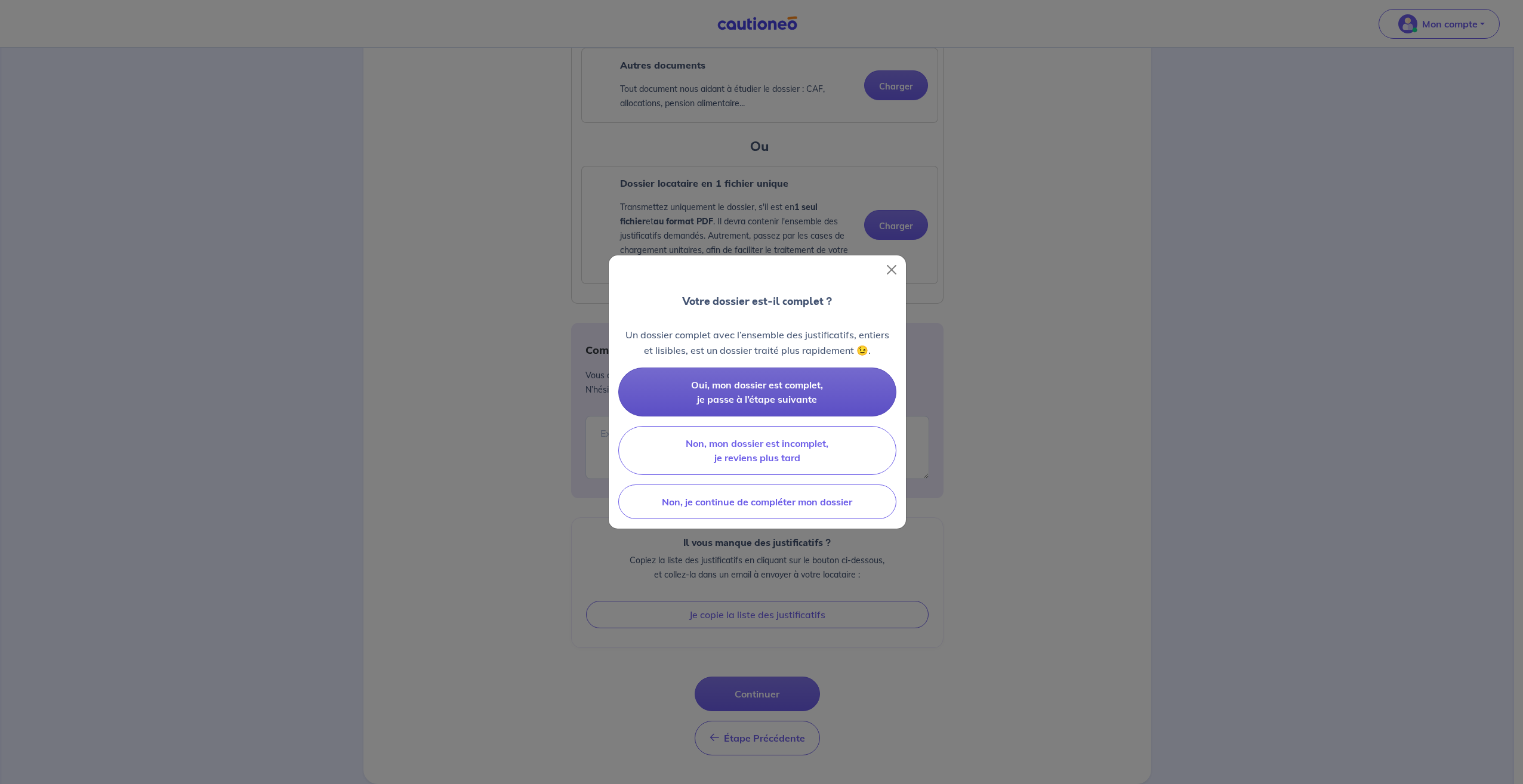
click at [856, 397] on button "Oui, mon dossier est complet, je passe à l’étape suivante" at bounding box center [757, 392] width 278 height 49
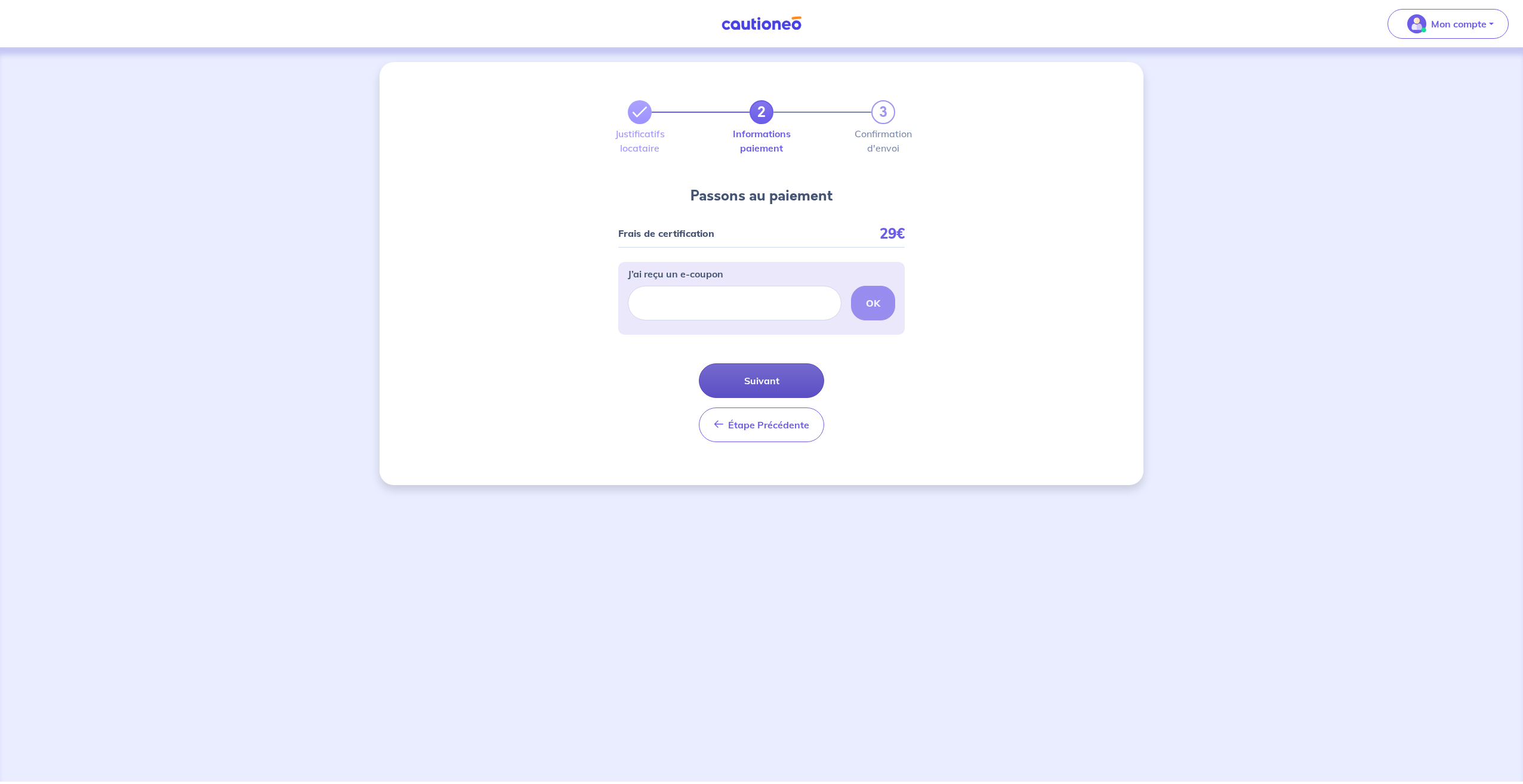
click at [760, 382] on button "Suivant" at bounding box center [761, 380] width 126 height 35
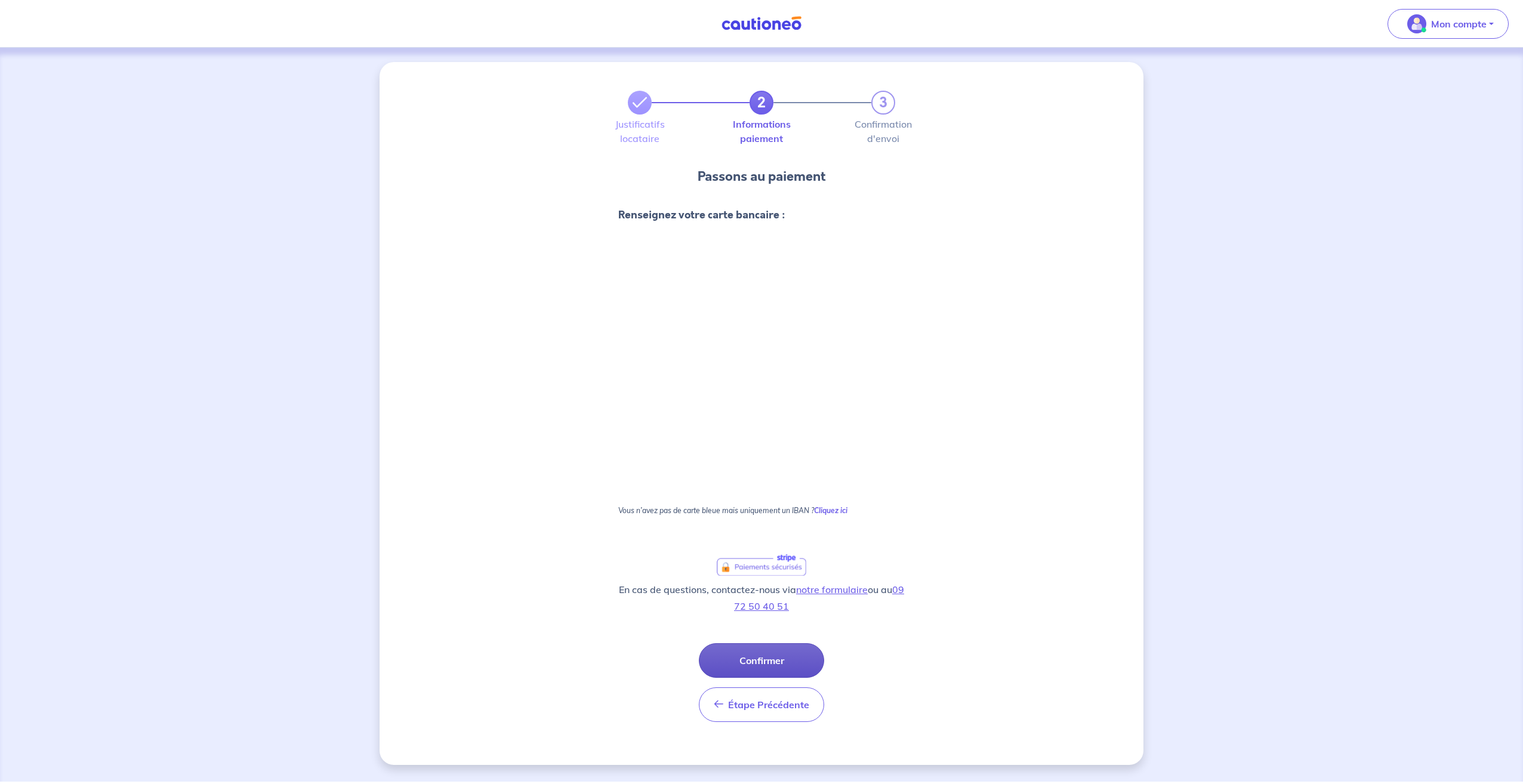
click at [782, 655] on button "Confirmer" at bounding box center [761, 660] width 126 height 35
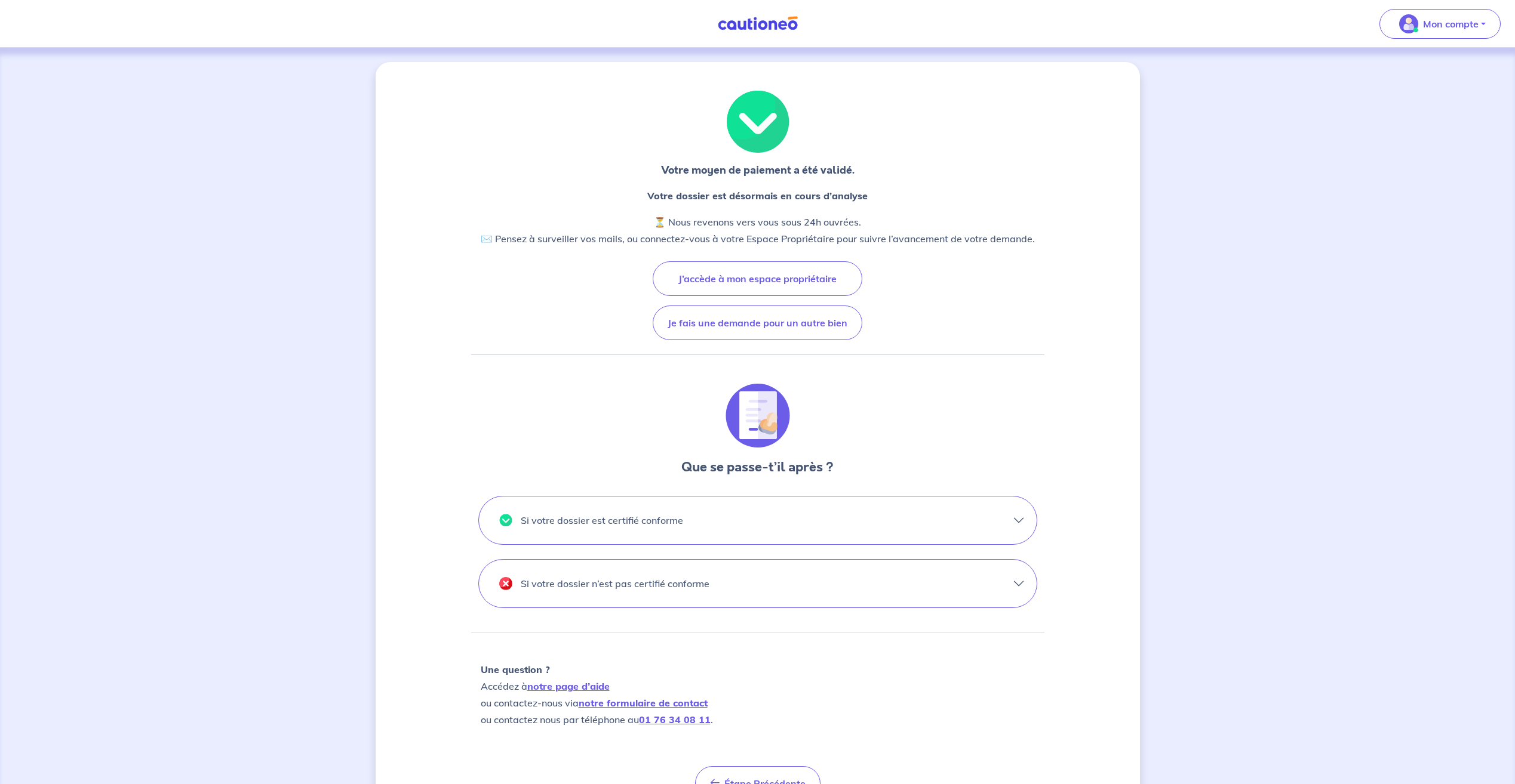
click at [1010, 522] on button "Si votre dossier est certifié conforme" at bounding box center [758, 520] width 558 height 48
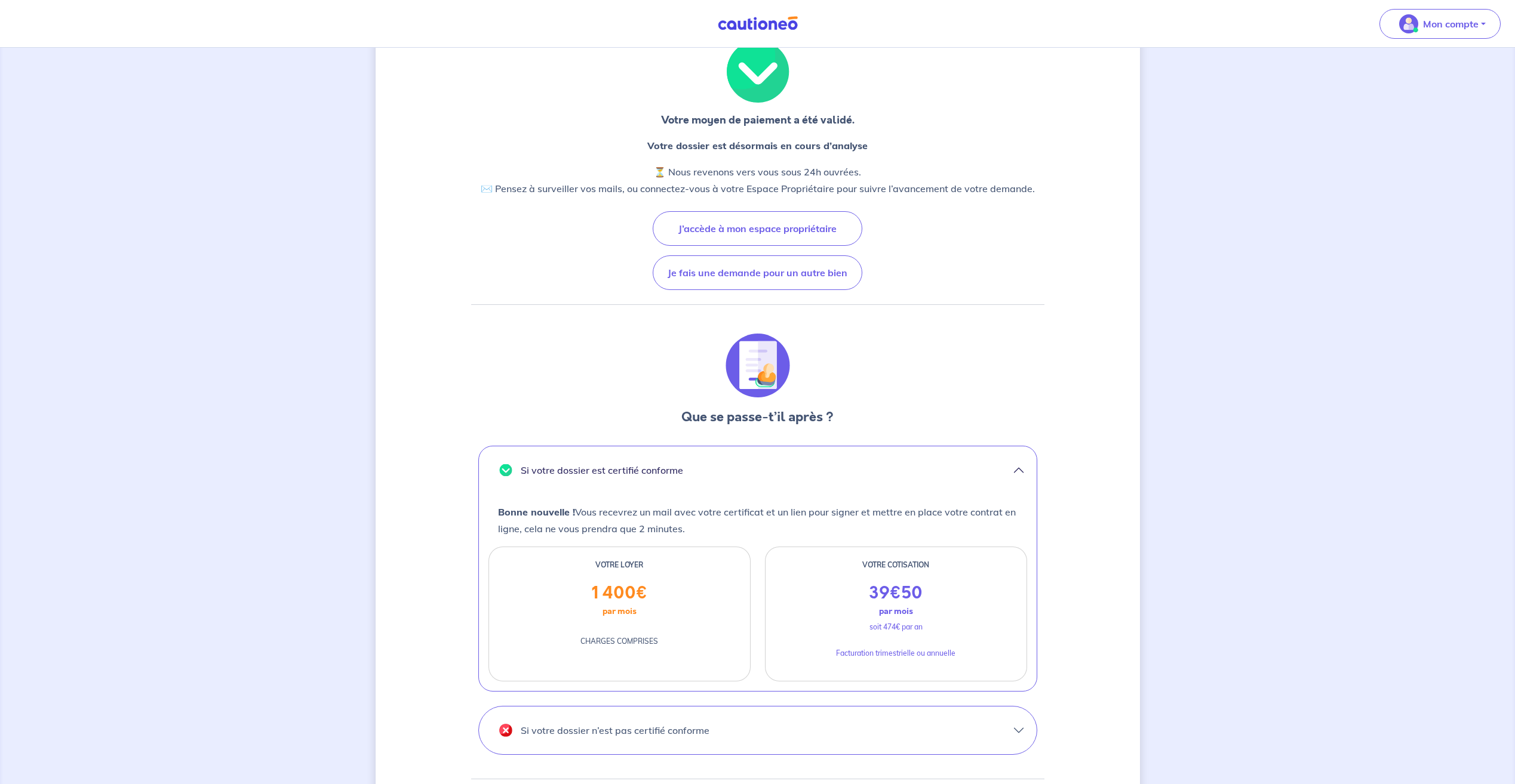
scroll to position [120, 0]
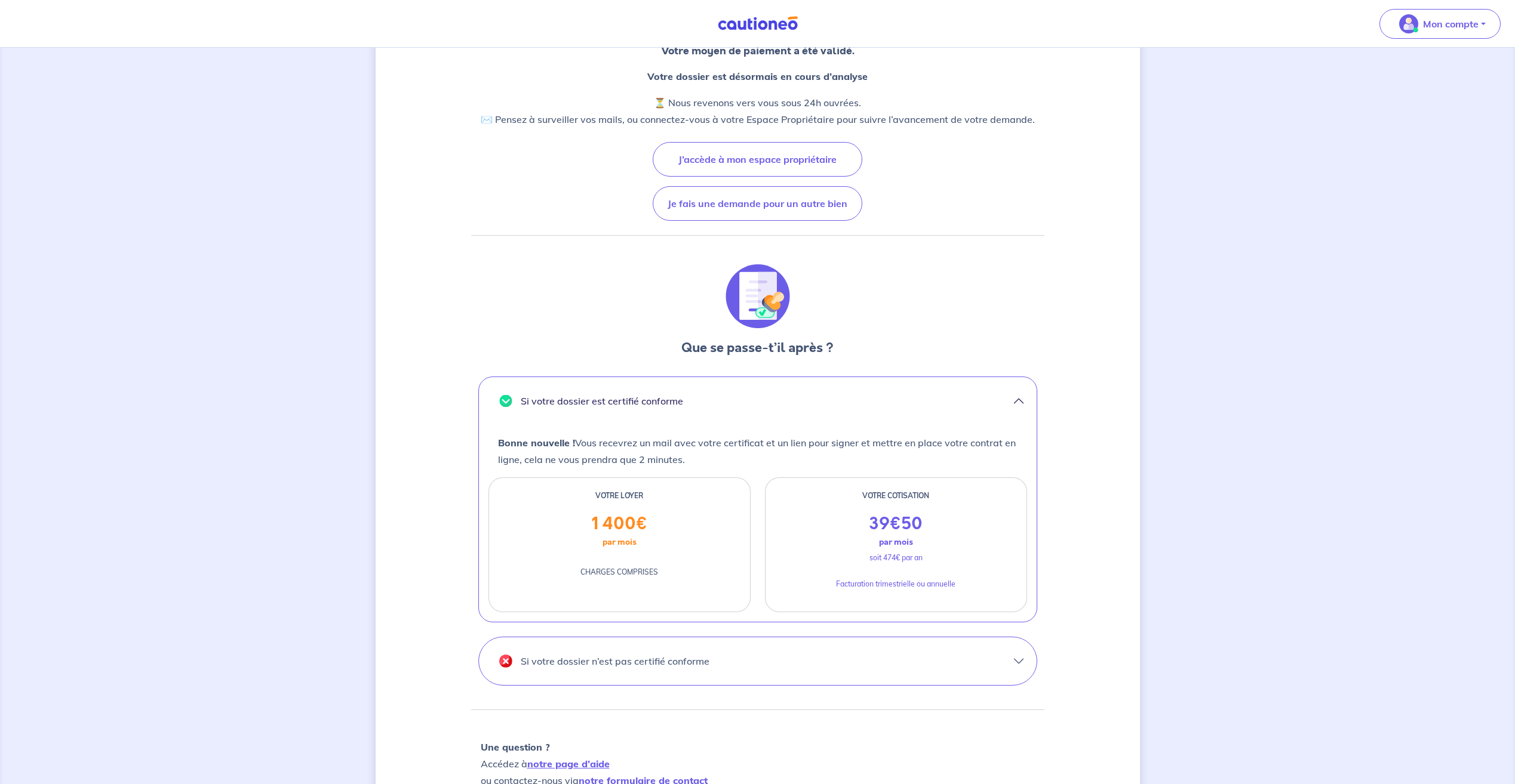
click at [1017, 664] on button "Si votre dossier n’est pas certifié conforme" at bounding box center [758, 661] width 558 height 48
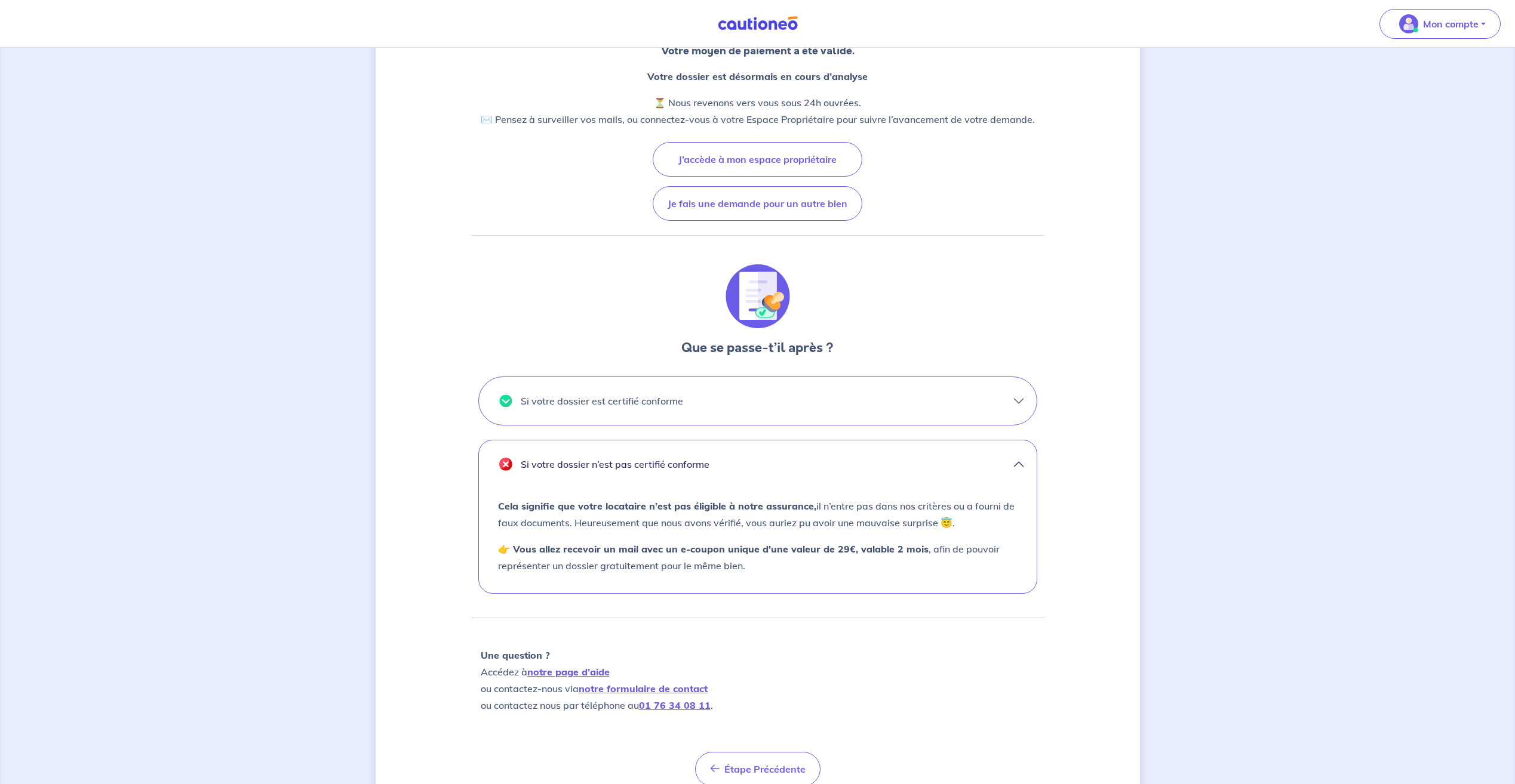
click at [1021, 404] on button "Si votre dossier est certifié conforme" at bounding box center [758, 401] width 558 height 48
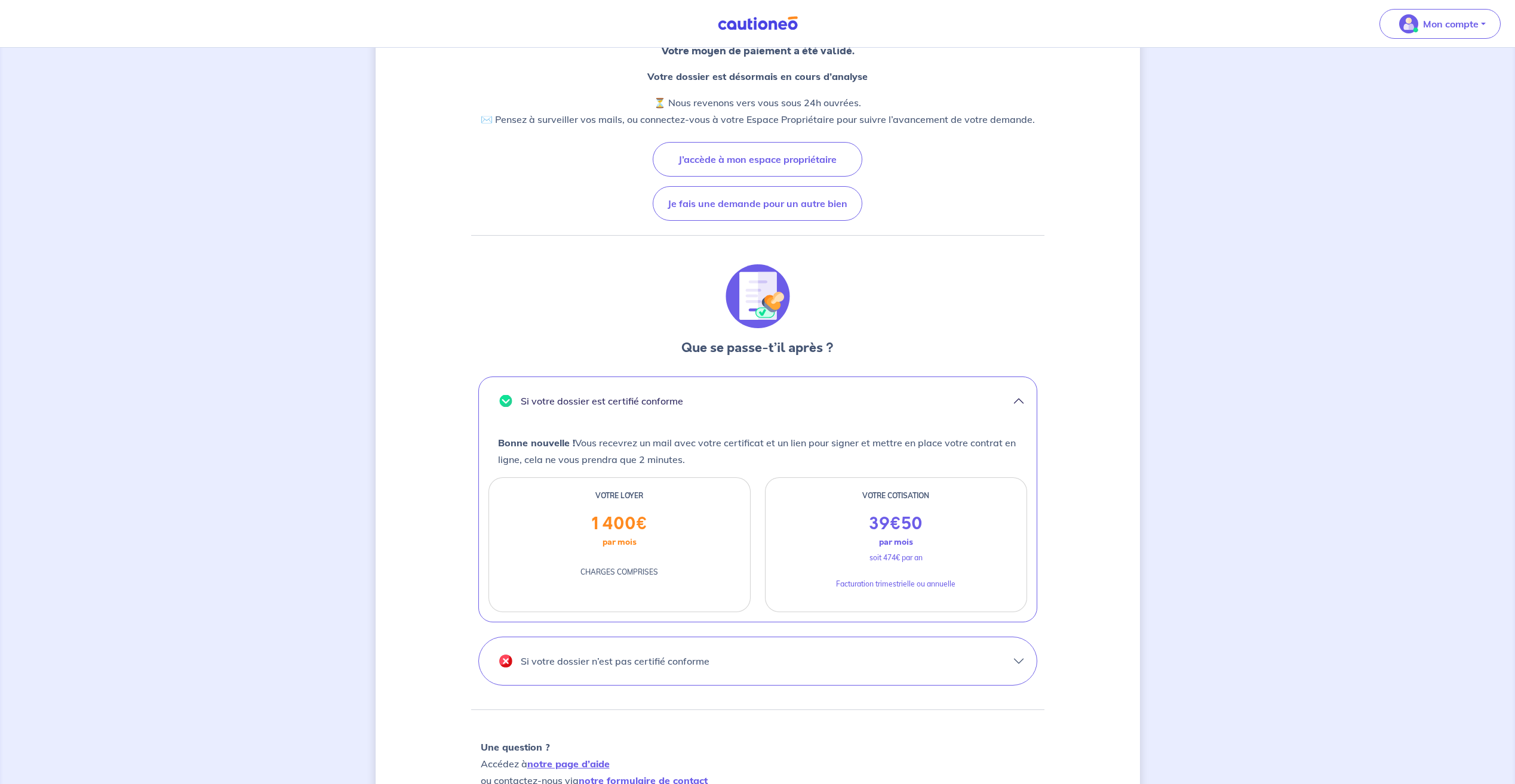
click at [1021, 404] on button "Si votre dossier est certifié conforme" at bounding box center [758, 401] width 558 height 48
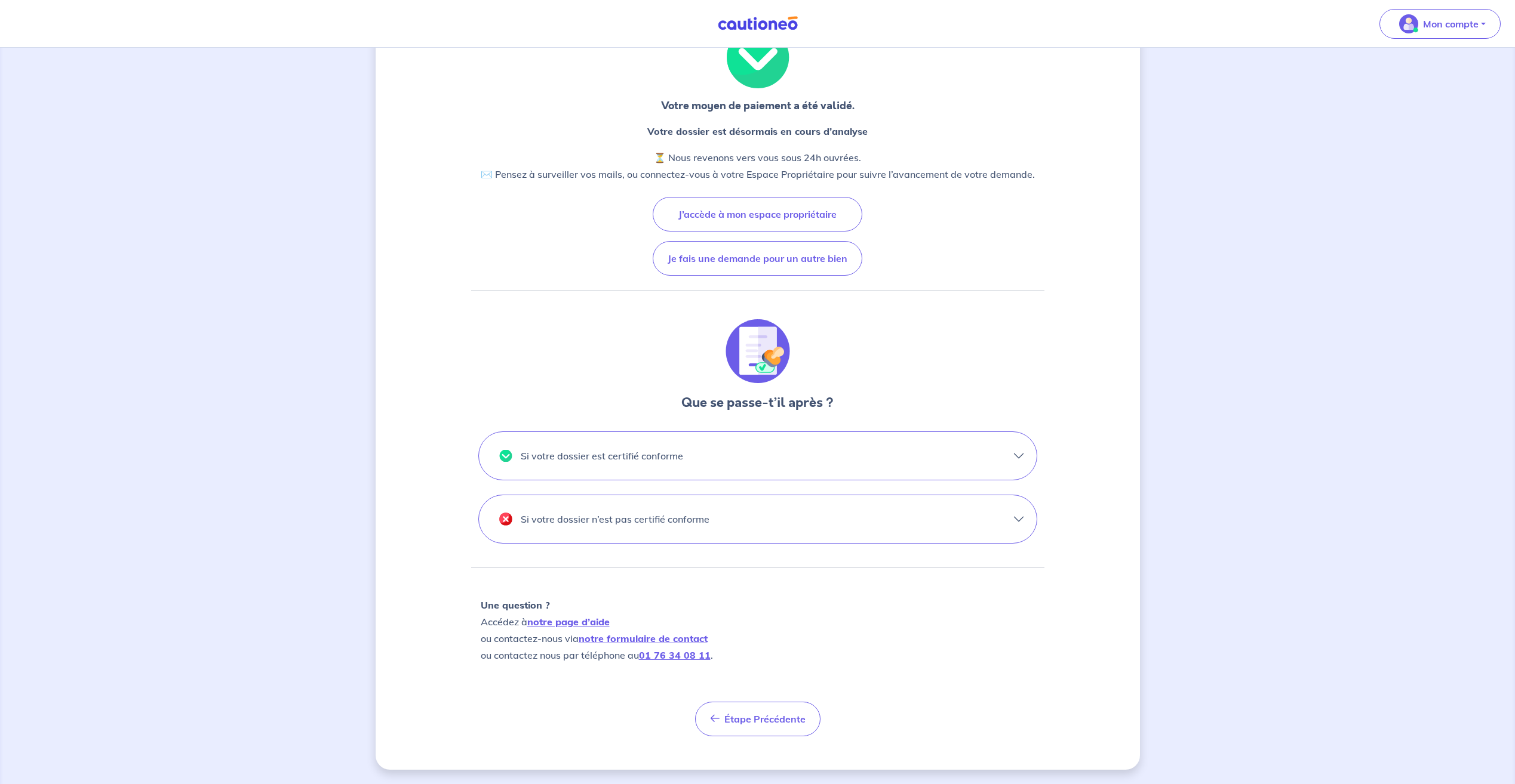
scroll to position [64, 0]
click at [1017, 518] on button "Si votre dossier n’est pas certifié conforme" at bounding box center [758, 519] width 558 height 48
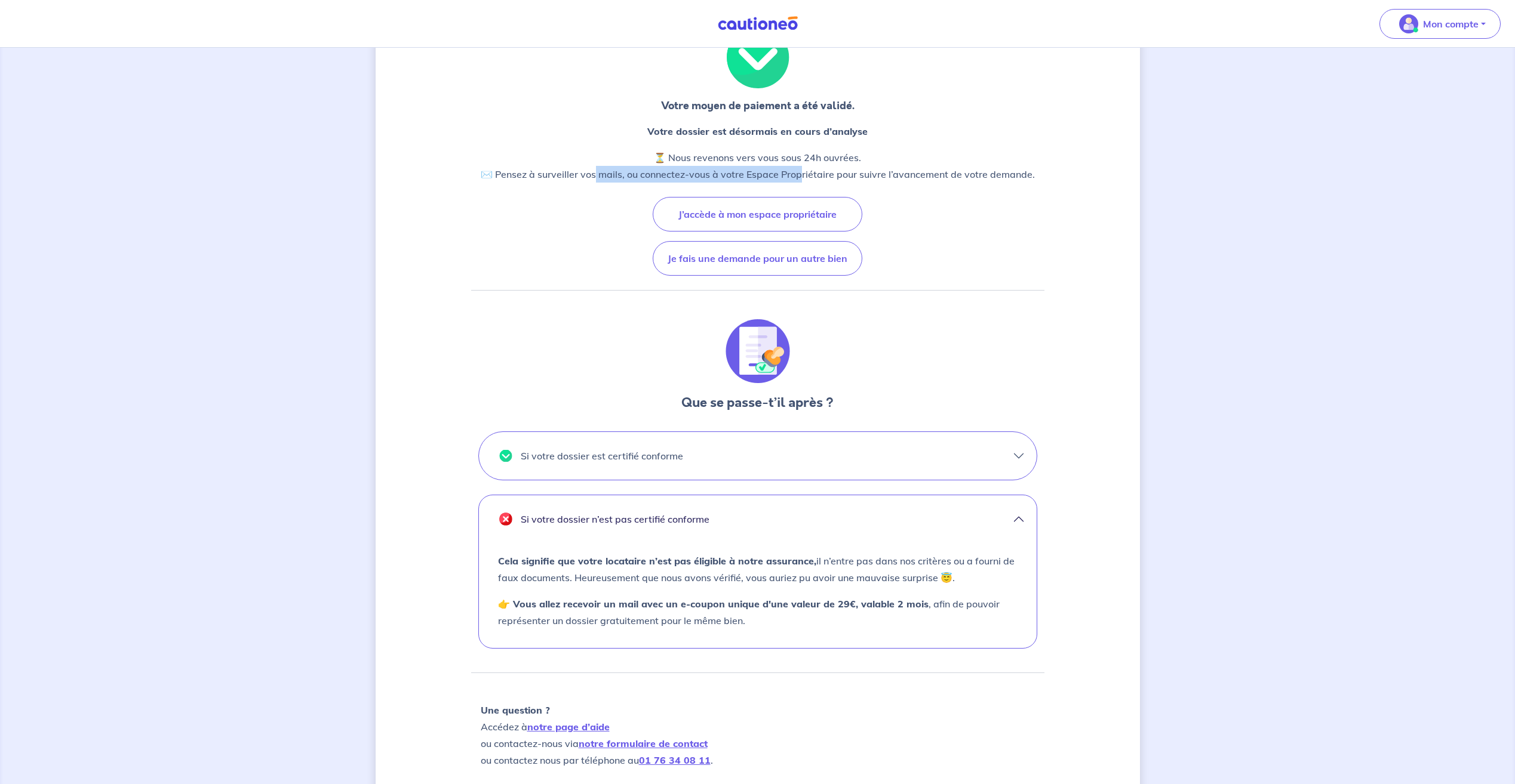
drag, startPoint x: 598, startPoint y: 173, endPoint x: 805, endPoint y: 178, distance: 207.1
click at [805, 178] on p "⏳ Nous revenons vers vous sous 24h ouvrées. ✉️ Pensez à surveiller vos mails, o…" at bounding box center [758, 166] width 554 height 34
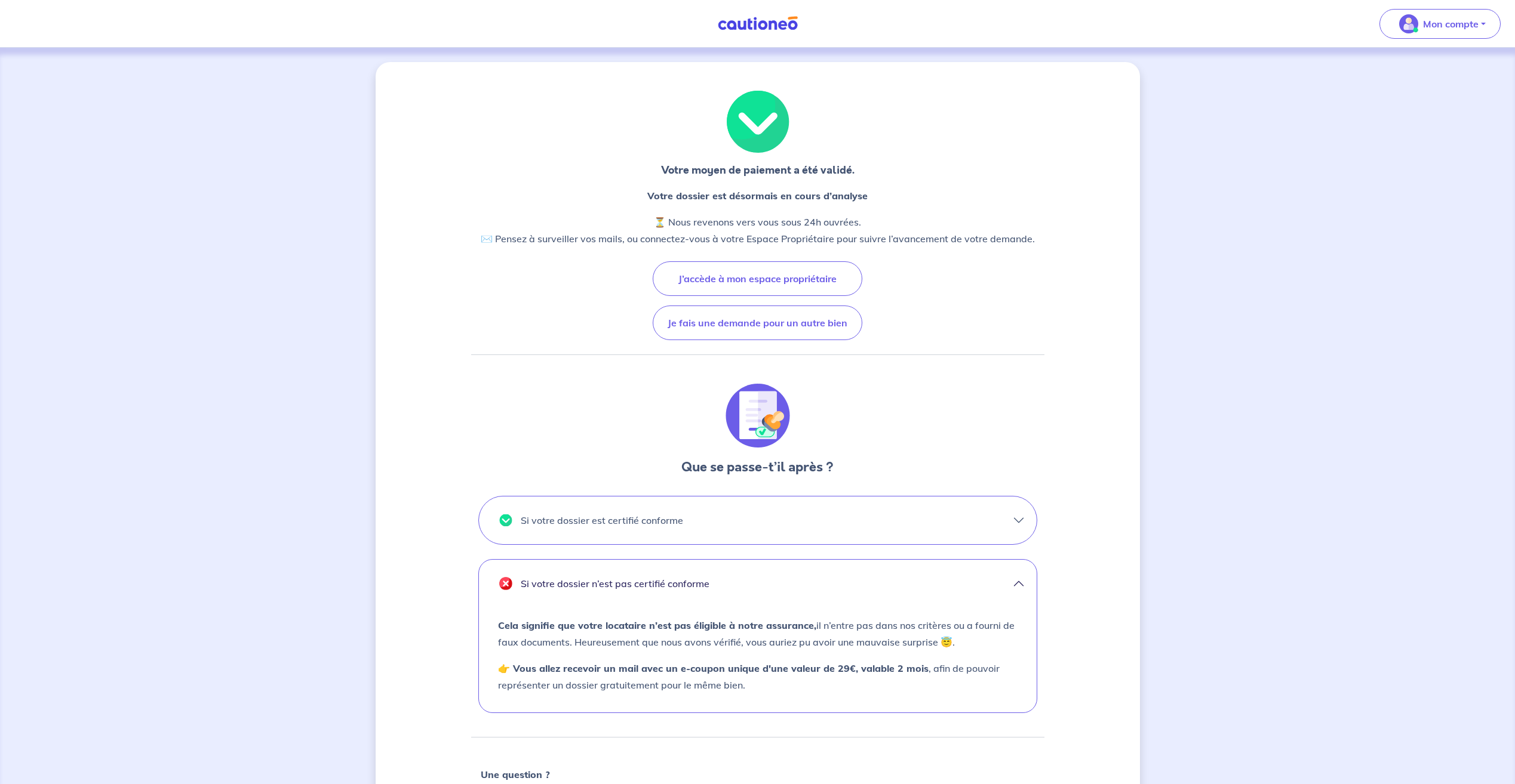
drag, startPoint x: 977, startPoint y: 295, endPoint x: 965, endPoint y: 295, distance: 12.0
click at [977, 295] on div "Votre moyen de paiement a été validé. Votre dossier est désormais en cours d’an…" at bounding box center [758, 498] width 573 height 815
click at [796, 286] on button "J’accède à mon espace propriétaire" at bounding box center [758, 279] width 210 height 35
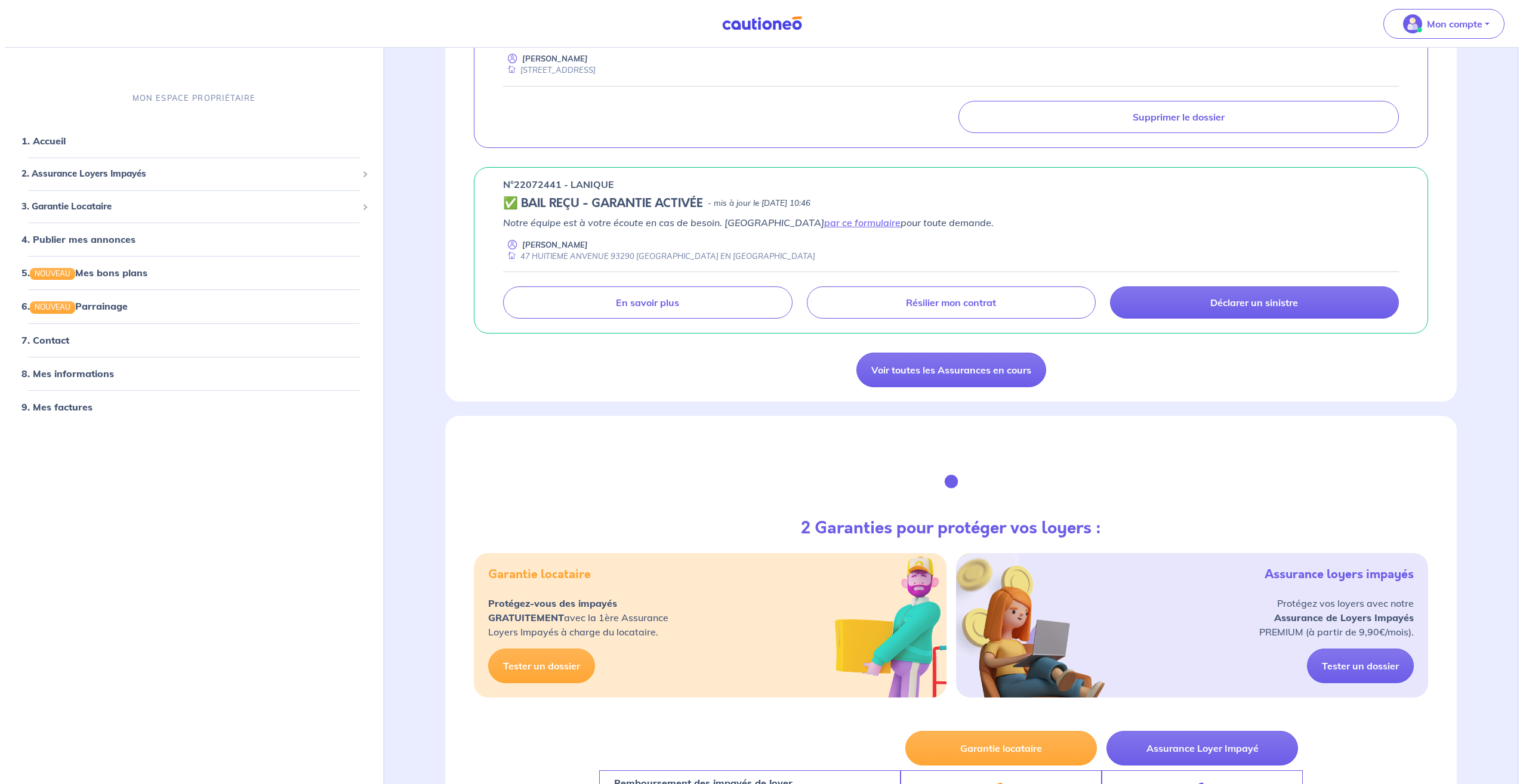
scroll to position [537, 0]
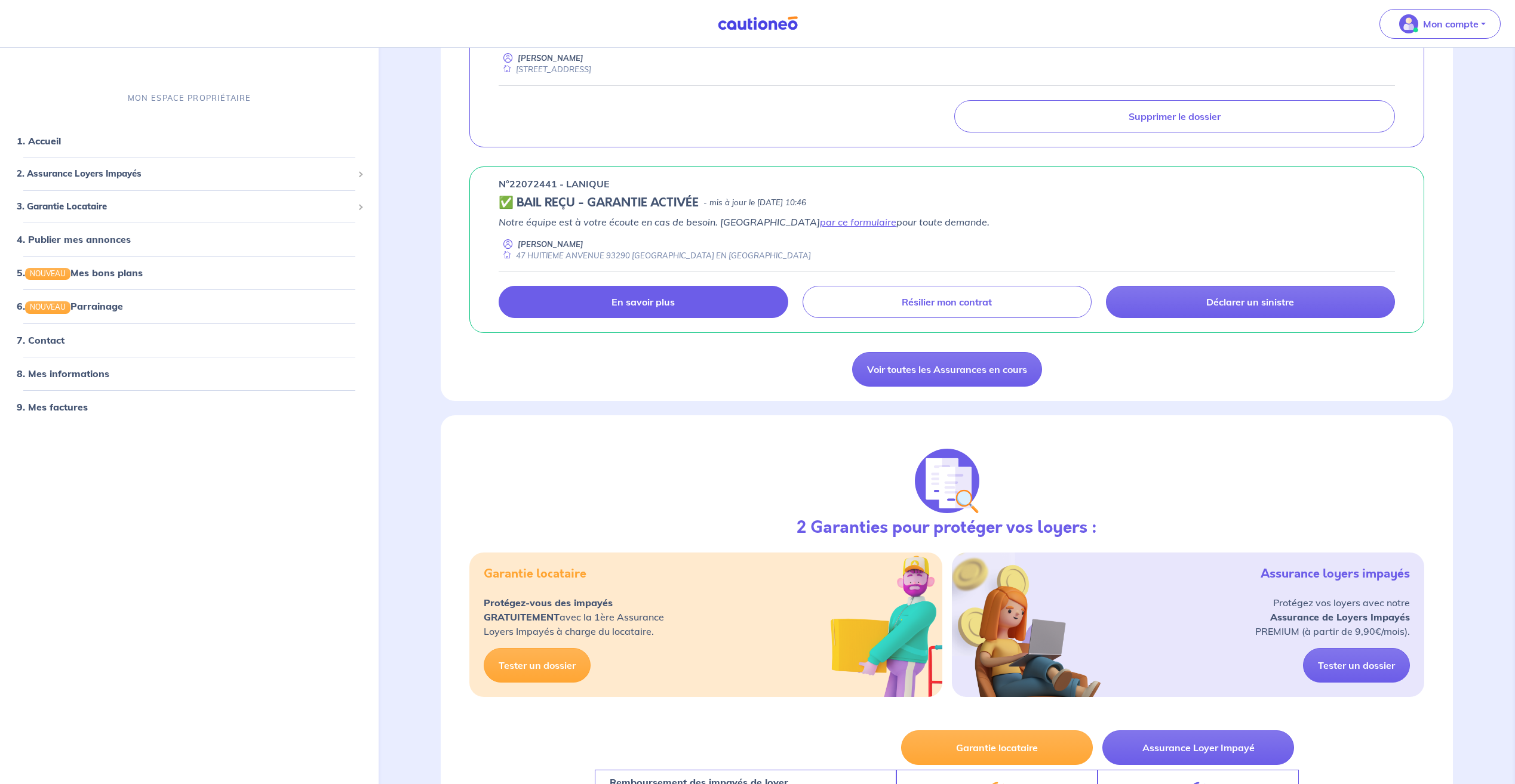
click at [635, 311] on link "En savoir plus" at bounding box center [643, 302] width 289 height 32
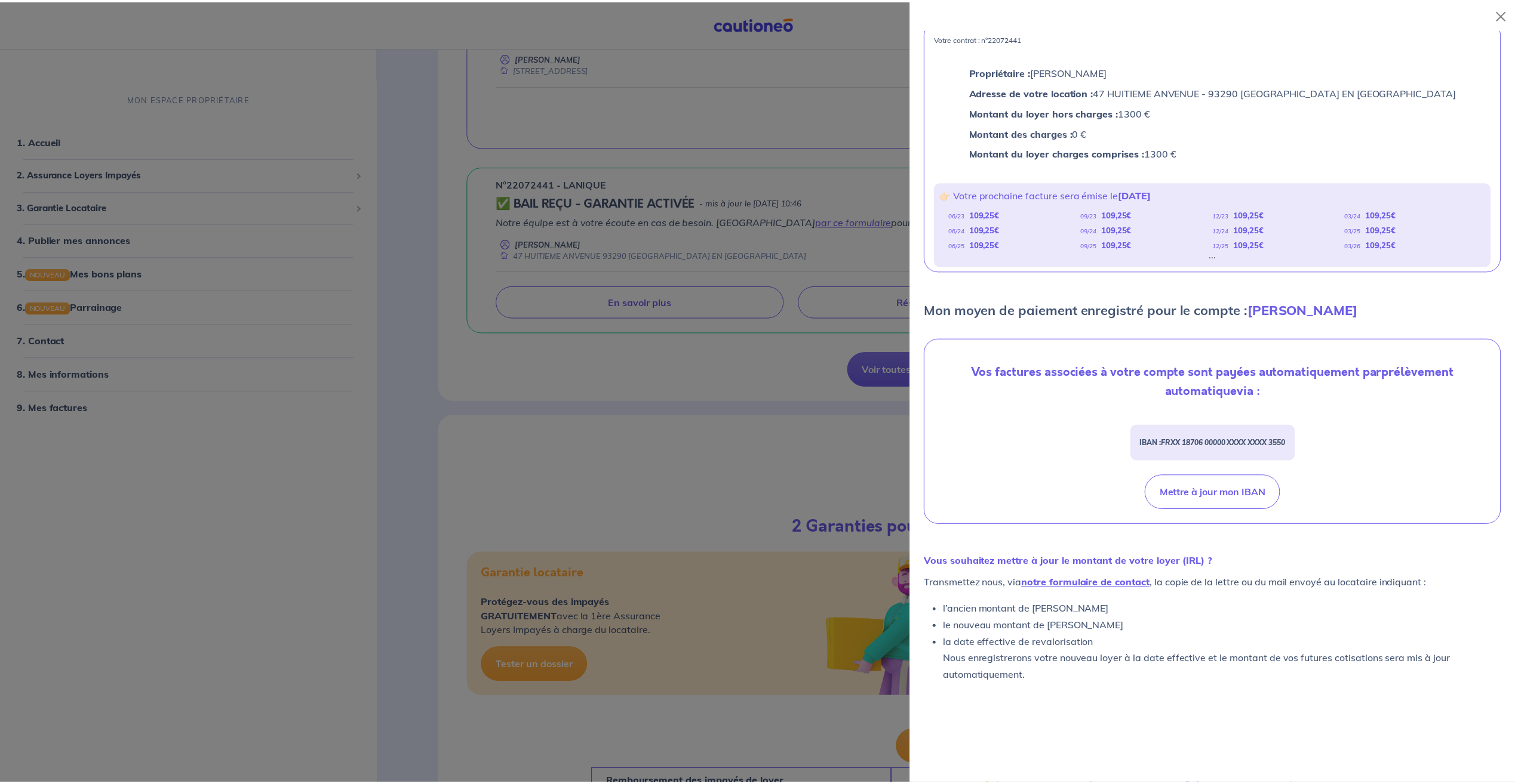
scroll to position [110, 0]
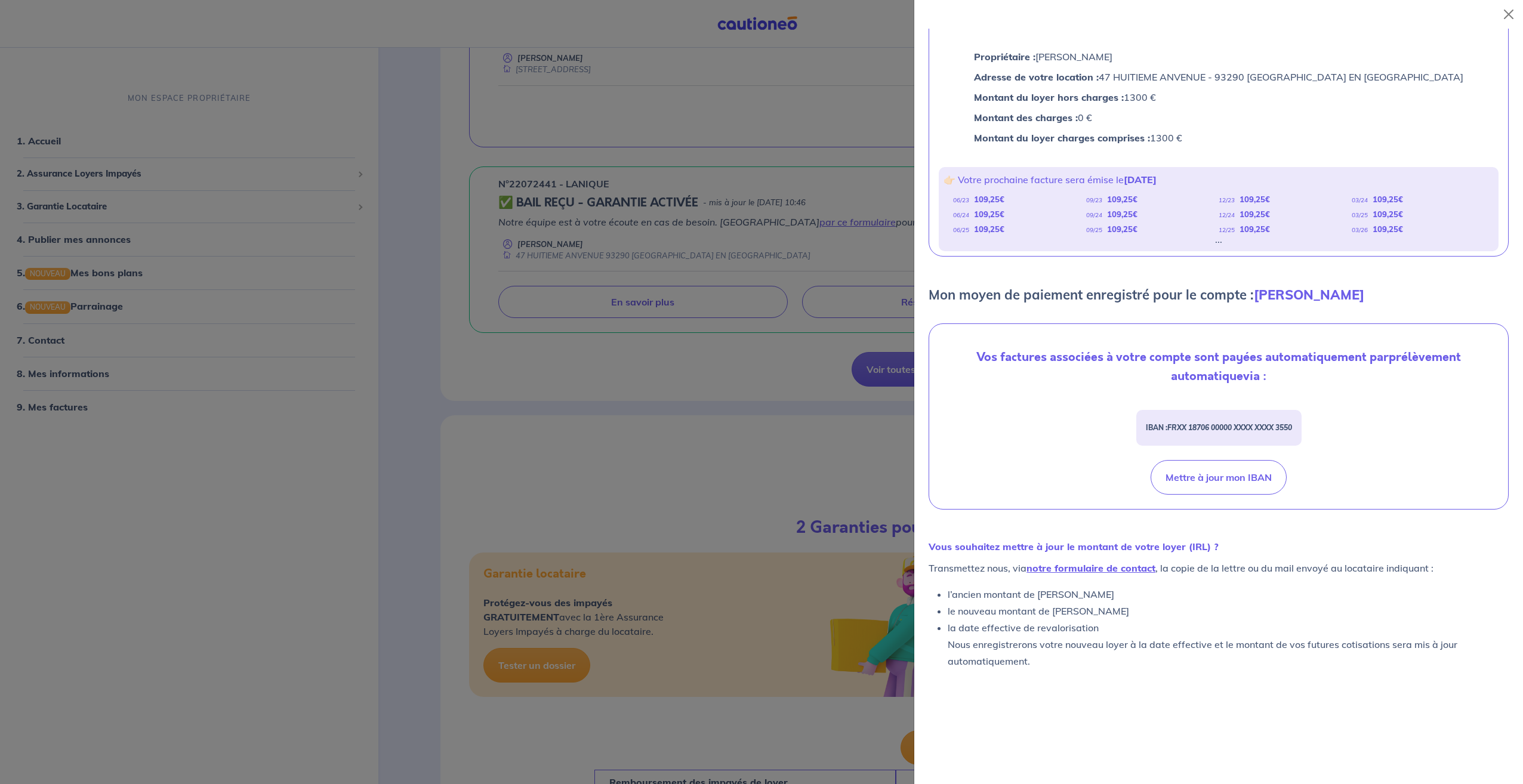
click at [770, 145] on div at bounding box center [761, 392] width 1523 height 784
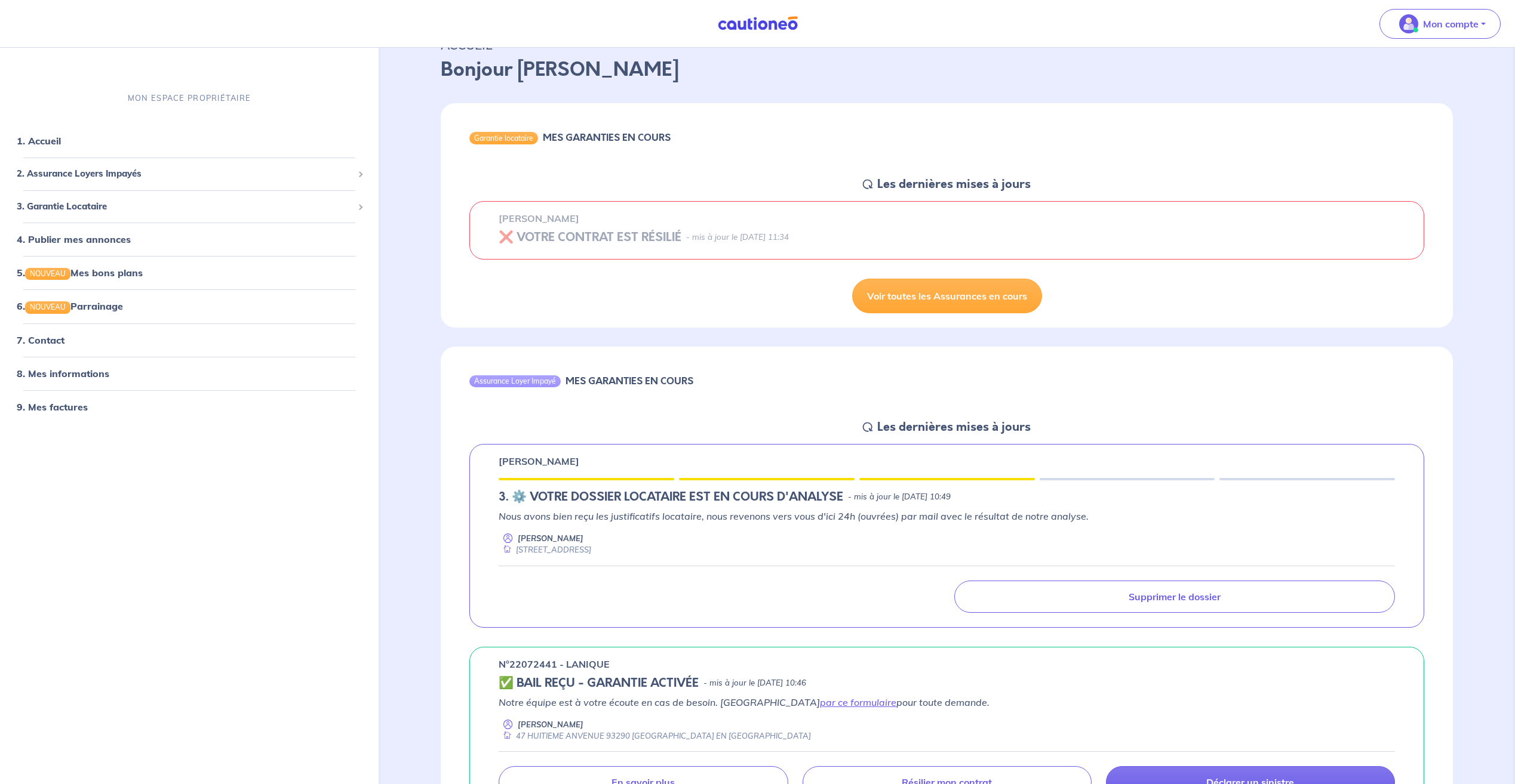
scroll to position [0, 0]
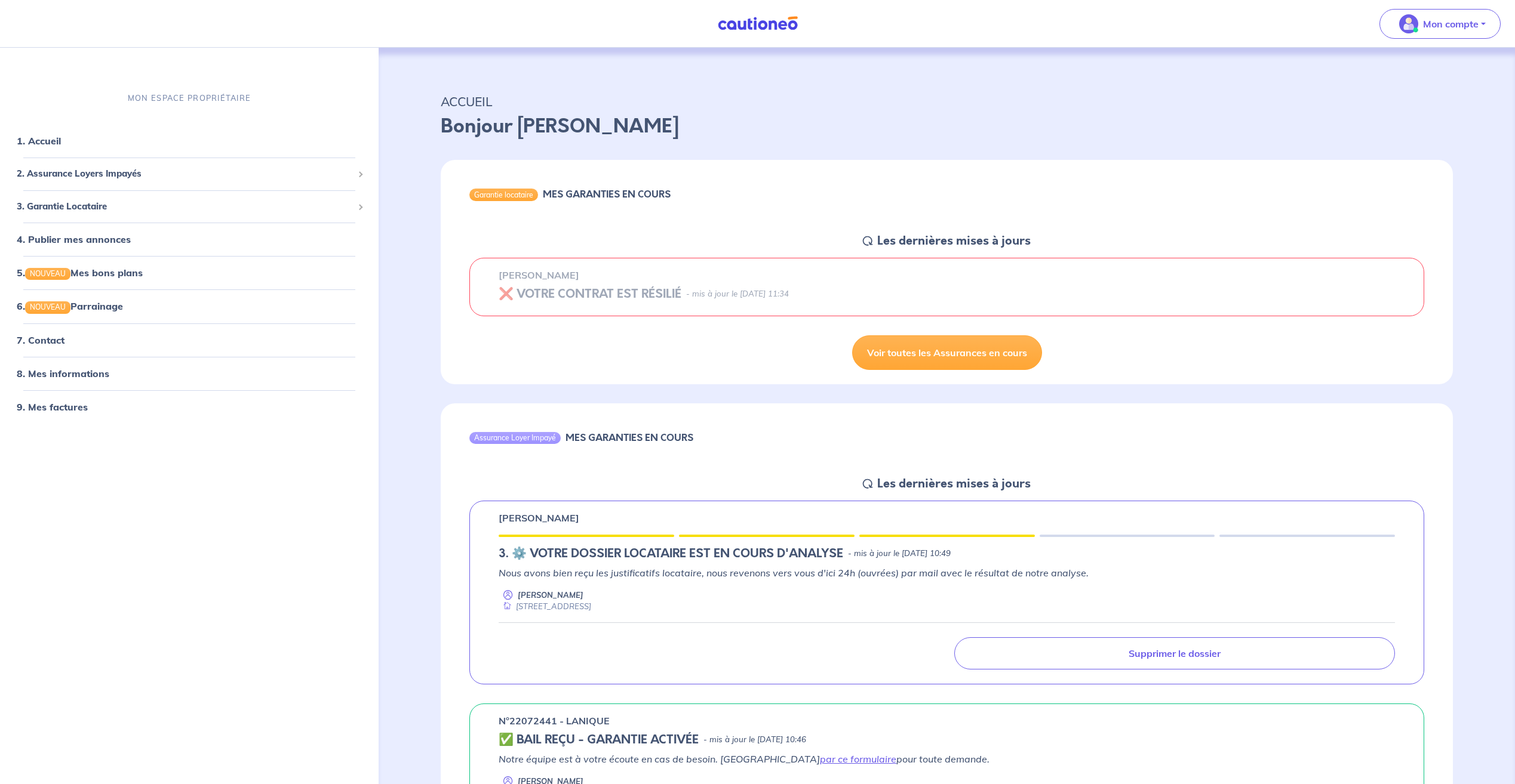
click at [593, 367] on div "Garantie locataire MES GARANTIES EN COURS Les dernières mises à jours Stephanie…" at bounding box center [946, 271] width 1012 height 224
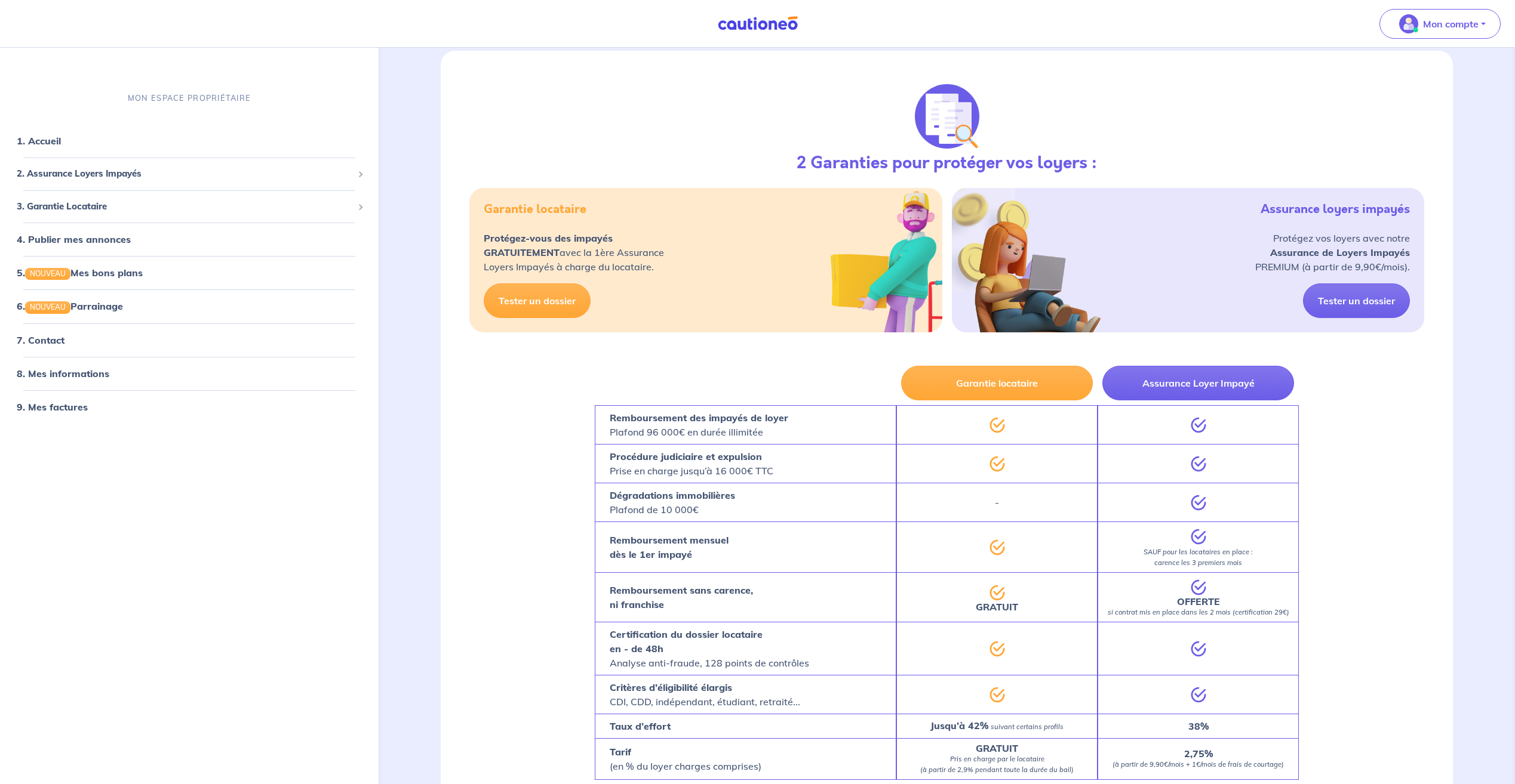
scroll to position [986, 0]
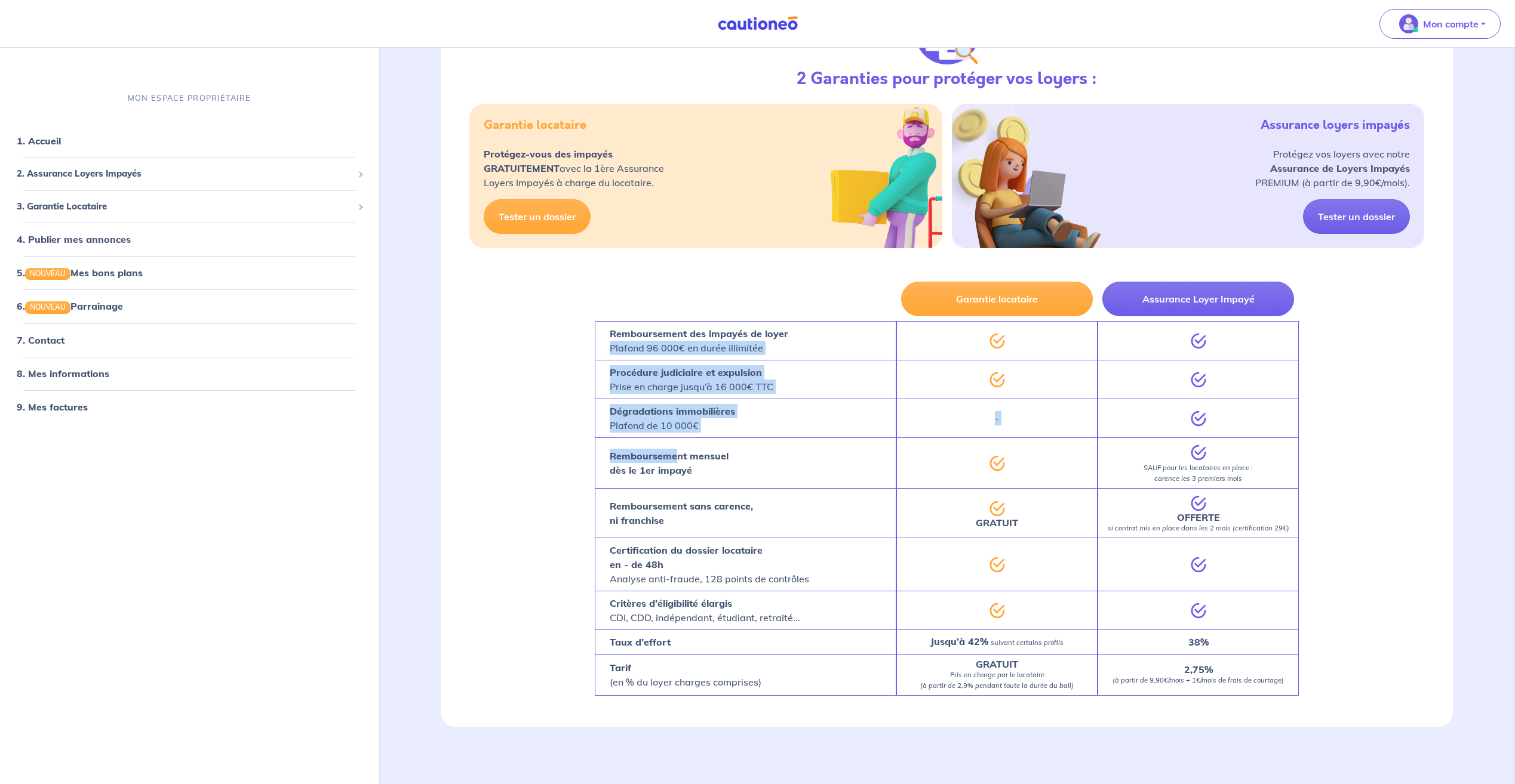
drag, startPoint x: 566, startPoint y: 350, endPoint x: 678, endPoint y: 455, distance: 153.5
click at [678, 455] on div "2 Garanties pour protéger vos loyers : Garantie locataire Protégez-vous des imp…" at bounding box center [946, 346] width 1012 height 760
click at [548, 433] on div "2 Garanties pour protéger vos loyers : Garantie locataire Protégez-vous des imp…" at bounding box center [946, 346] width 1012 height 760
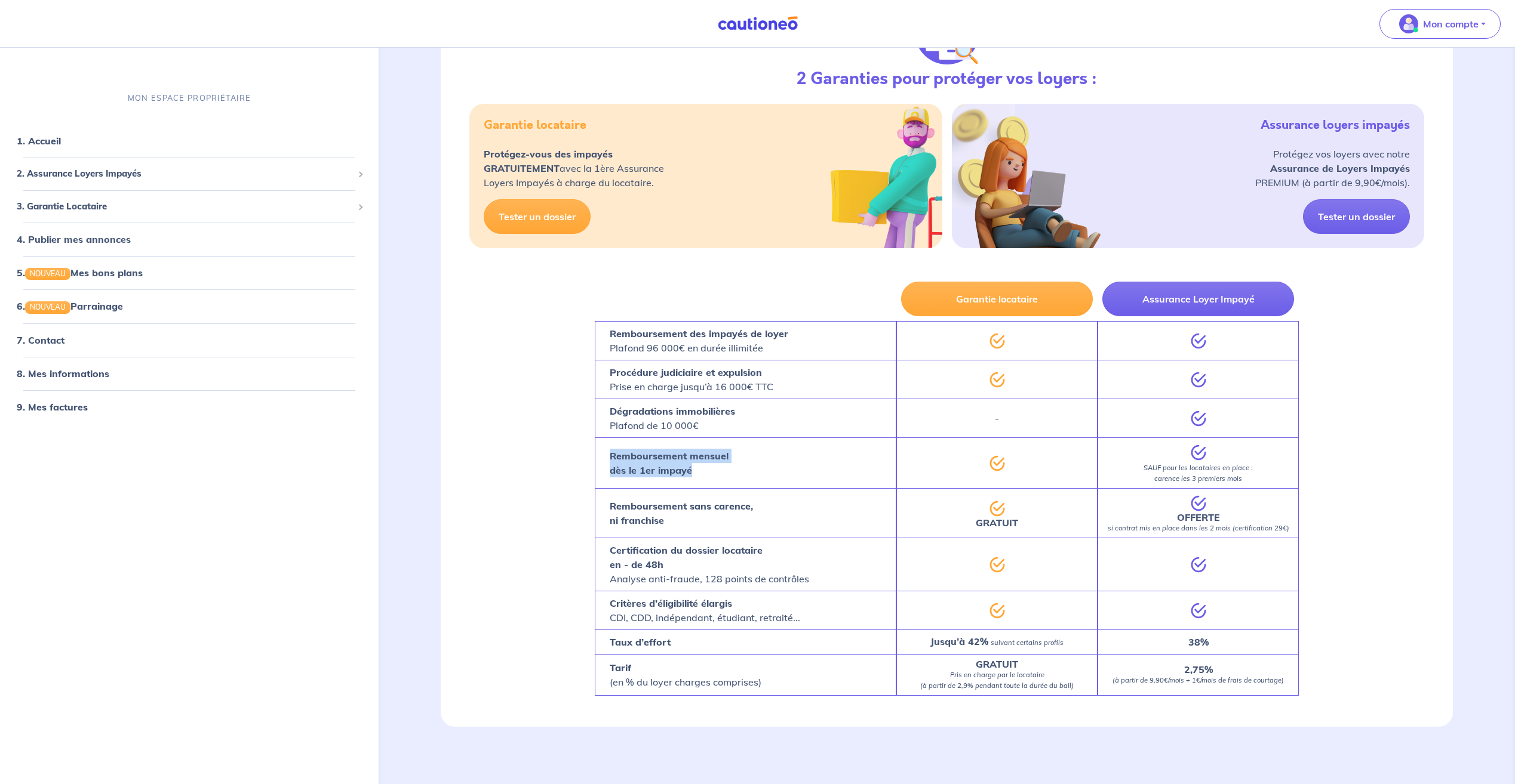
drag, startPoint x: 614, startPoint y: 455, endPoint x: 718, endPoint y: 473, distance: 105.5
click at [718, 473] on p "Remboursement mensuel dès le 1er impayé" at bounding box center [669, 463] width 119 height 29
click at [726, 519] on p "Remboursement sans carence, ni franchise" at bounding box center [681, 513] width 143 height 29
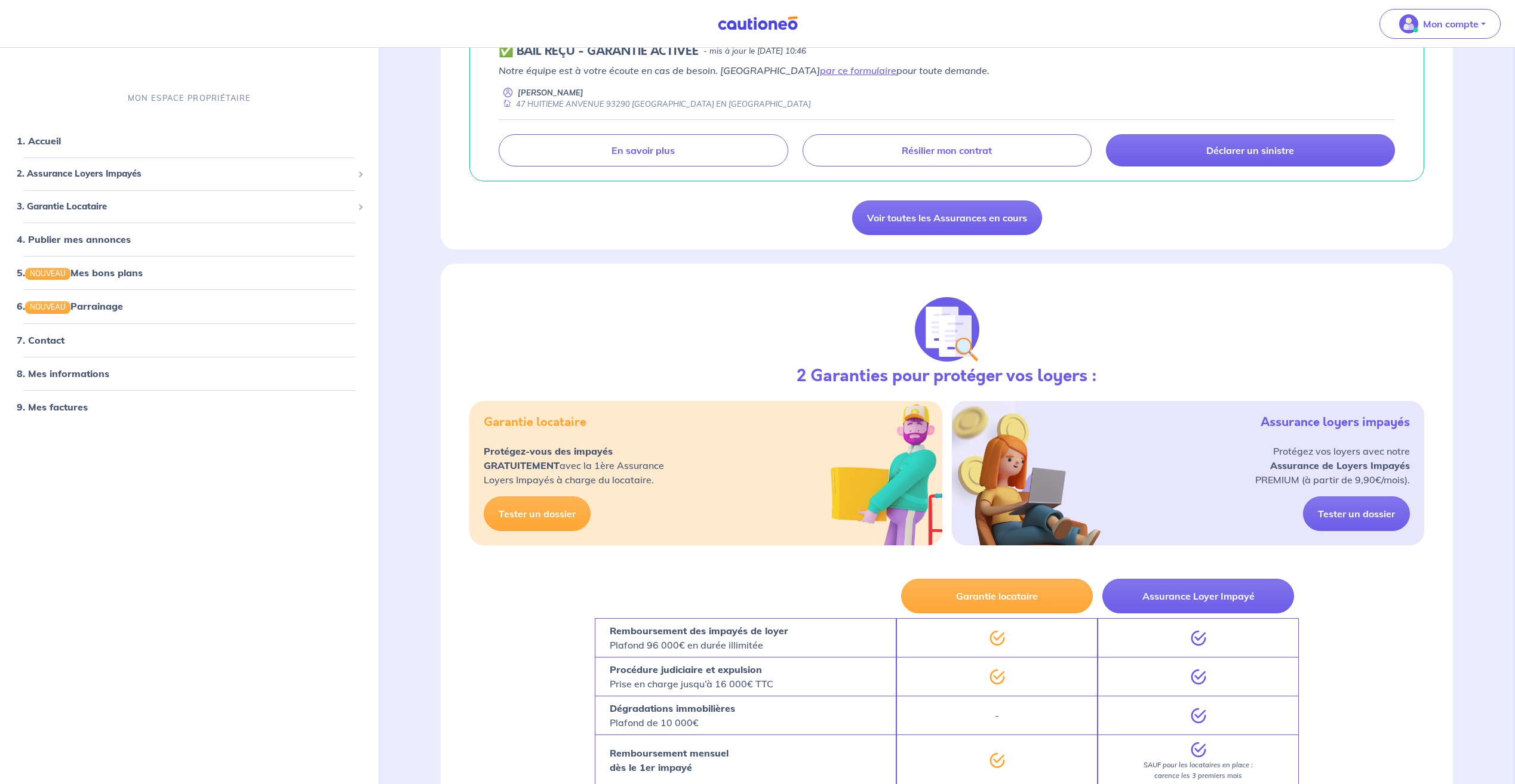
scroll to position [687, 0]
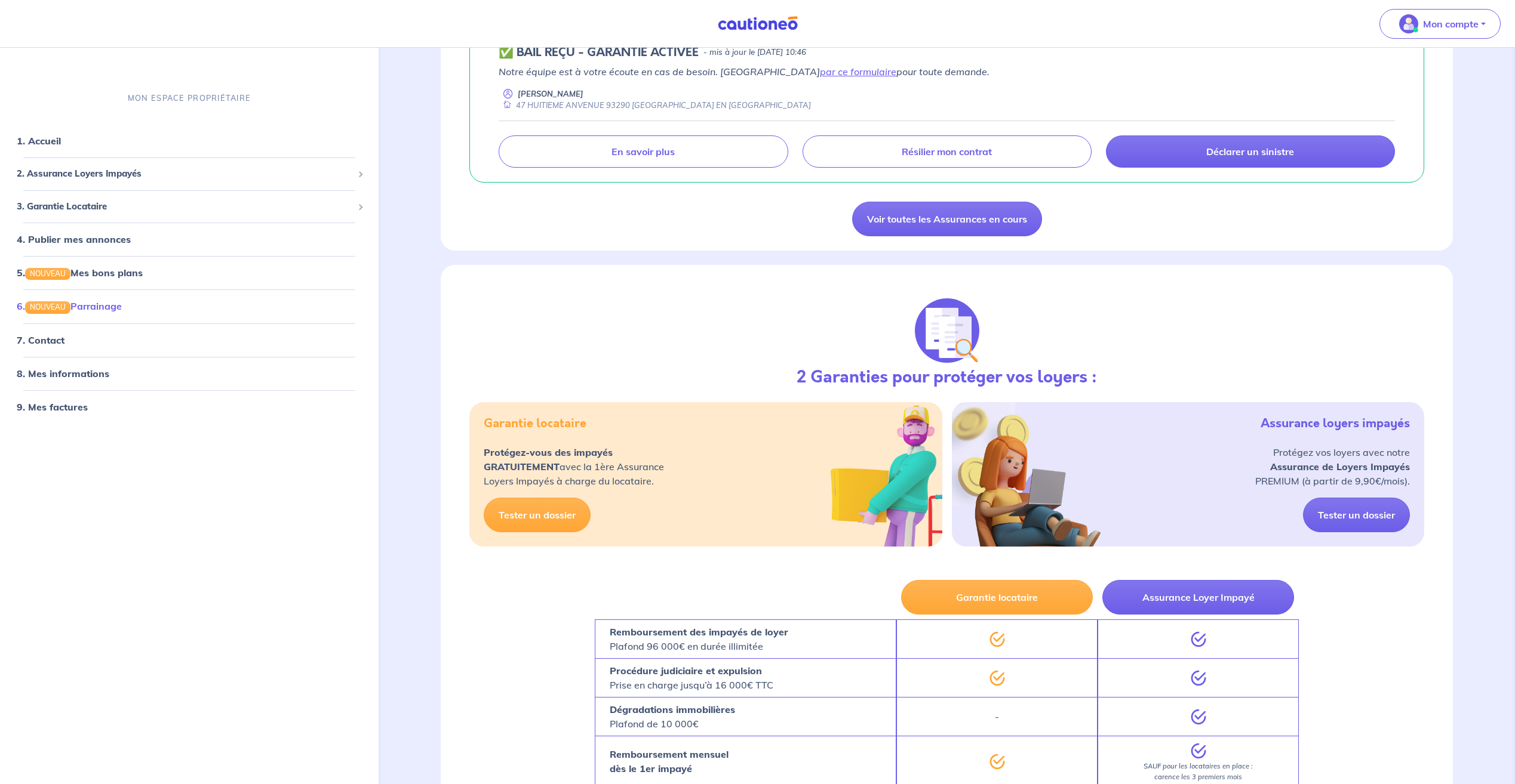
click at [122, 311] on link "6. NOUVEAU Parrainage" at bounding box center [69, 307] width 105 height 12
